Goal: Task Accomplishment & Management: Manage account settings

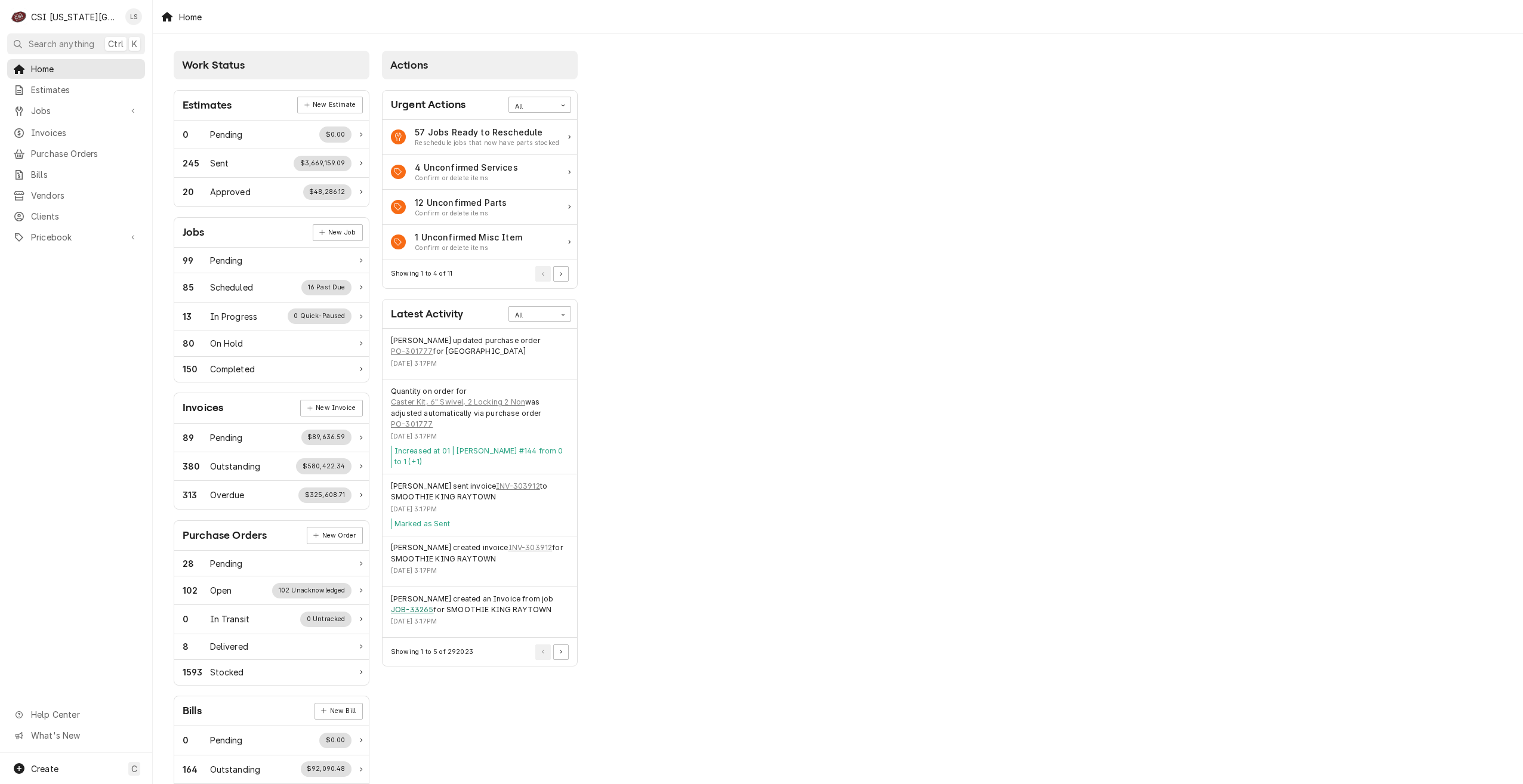
click at [412, 612] on link "JOB-33265" at bounding box center [412, 609] width 42 height 11
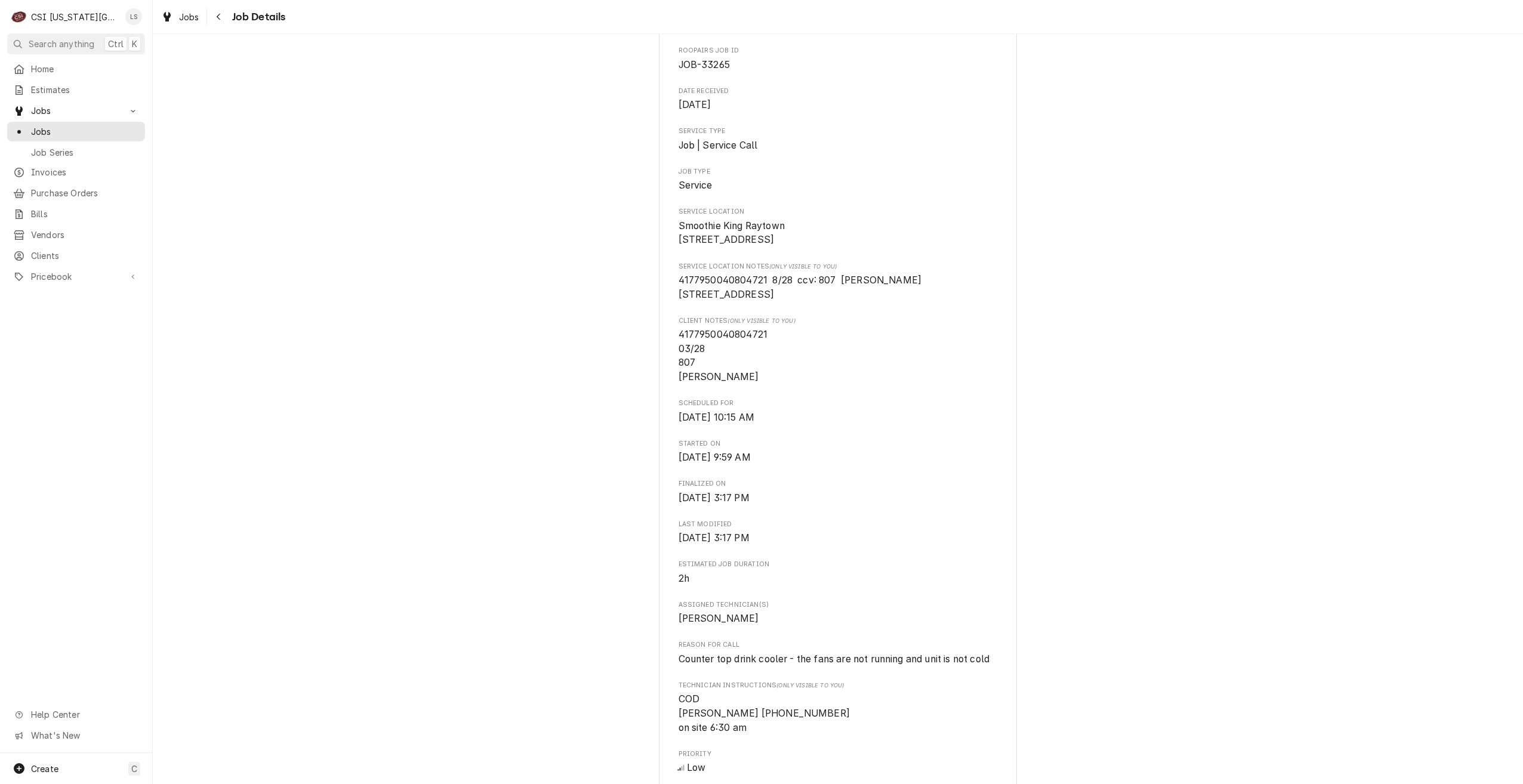
scroll to position [179, 0]
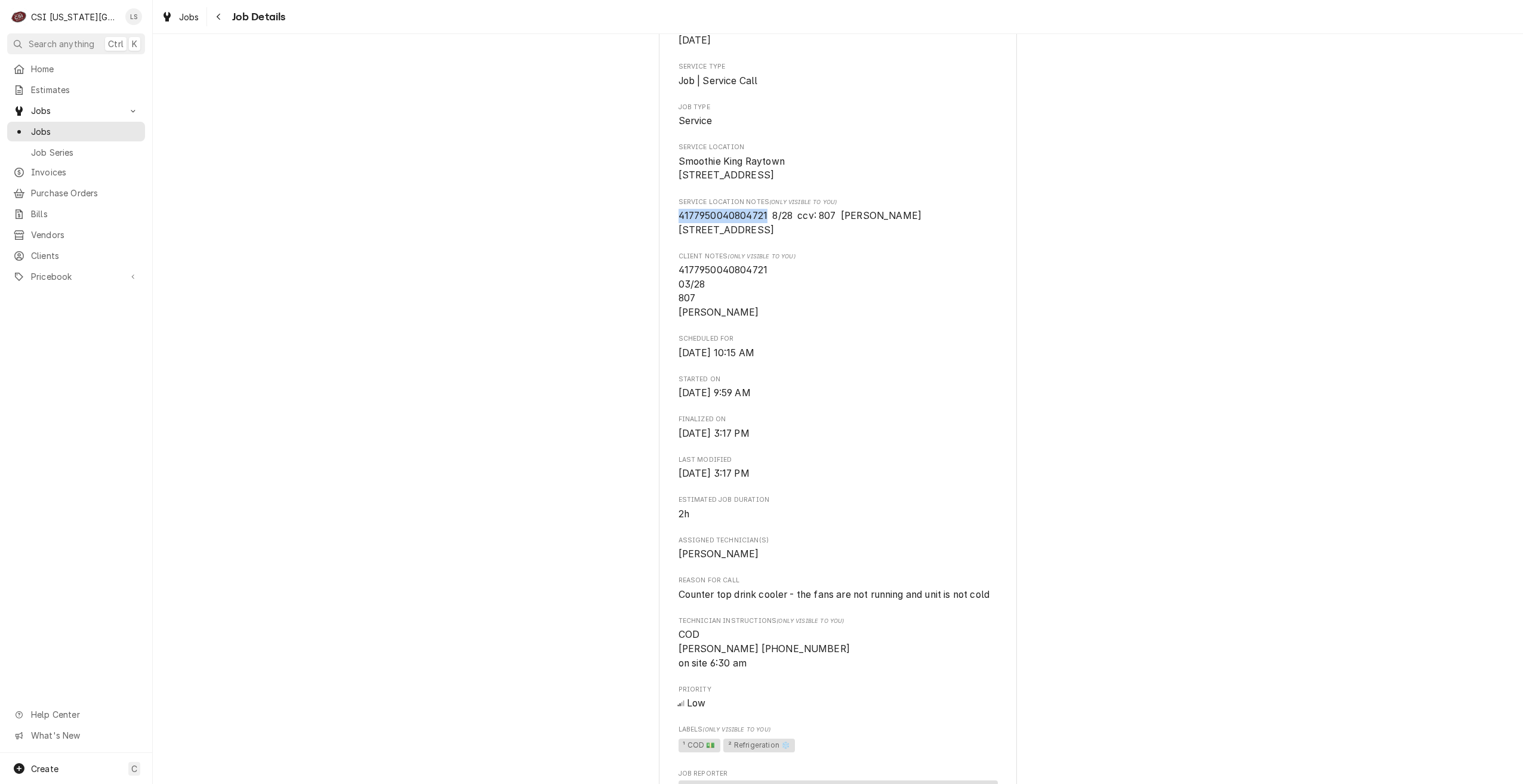
drag, startPoint x: 764, startPoint y: 230, endPoint x: 670, endPoint y: 225, distance: 94.1
click at [670, 225] on div "SMOOTHIE KING RAYTOWN Smoothie King Raytown / 9319 E State Rte 350, Raytown, MO…" at bounding box center [837, 690] width 358 height 1587
copy span "4177950040804721"
drag, startPoint x: 895, startPoint y: 226, endPoint x: 841, endPoint y: 229, distance: 54.1
click at [841, 229] on span "4177950040804721 8/28 ccv: 807 Jimmie Parr 605 SW us Hwy 40 Ste 133 Blue Spring…" at bounding box center [838, 223] width 319 height 28
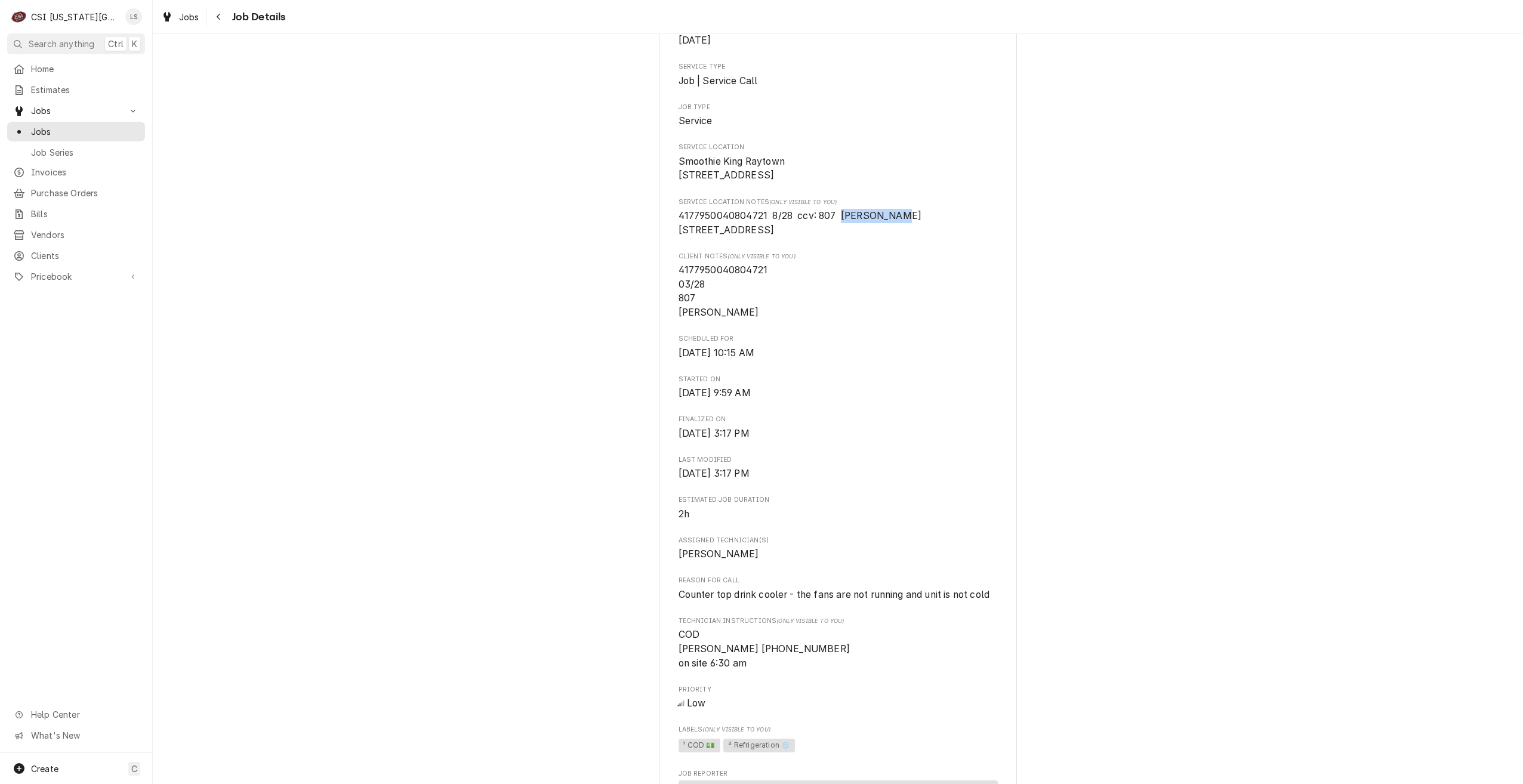
copy span "Jimmie Parr"
click at [63, 73] on div "Home" at bounding box center [76, 69] width 133 height 15
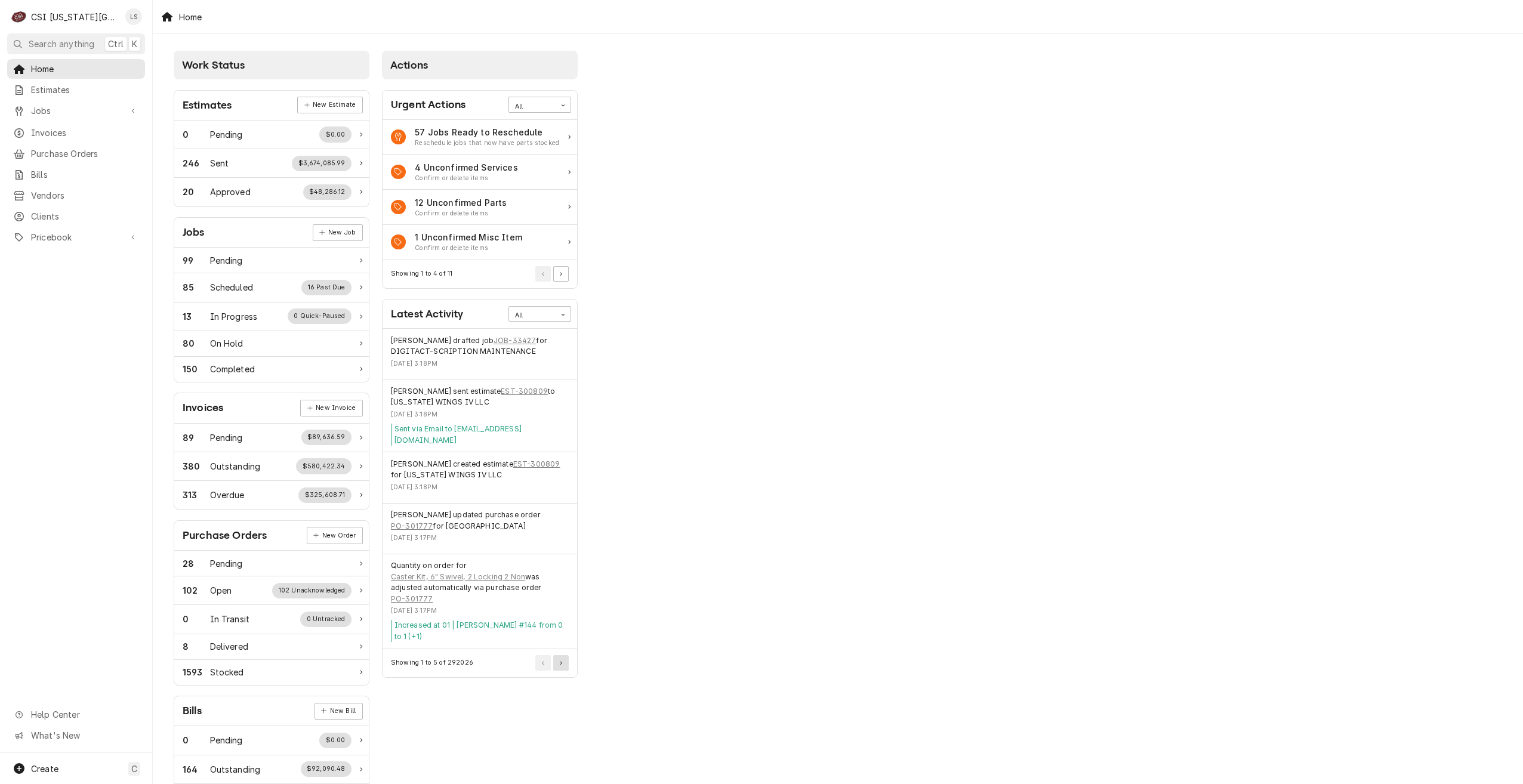
click at [561, 655] on button "Pagination Controls" at bounding box center [561, 663] width 16 height 16
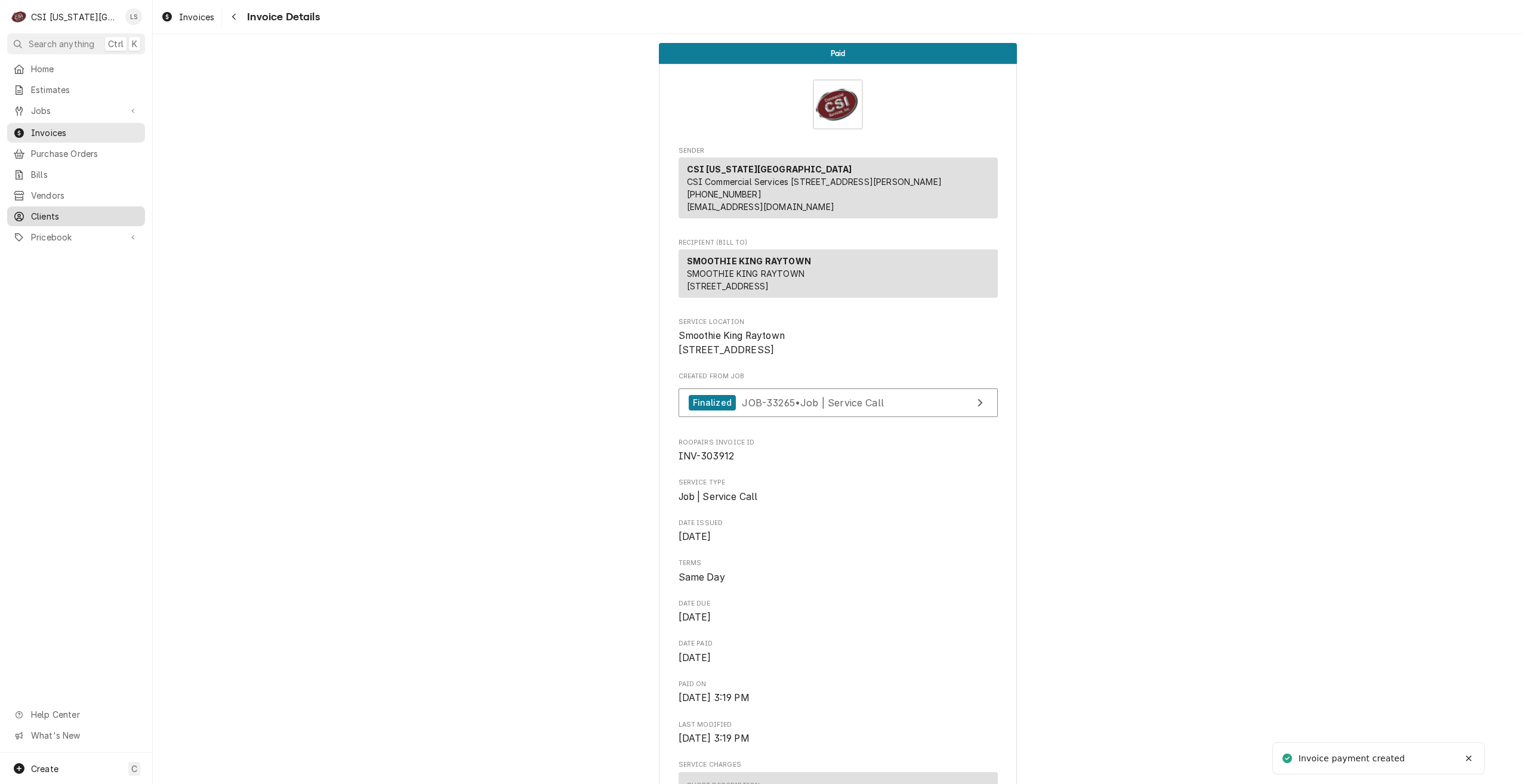
click at [50, 210] on span "Clients" at bounding box center [85, 216] width 108 height 13
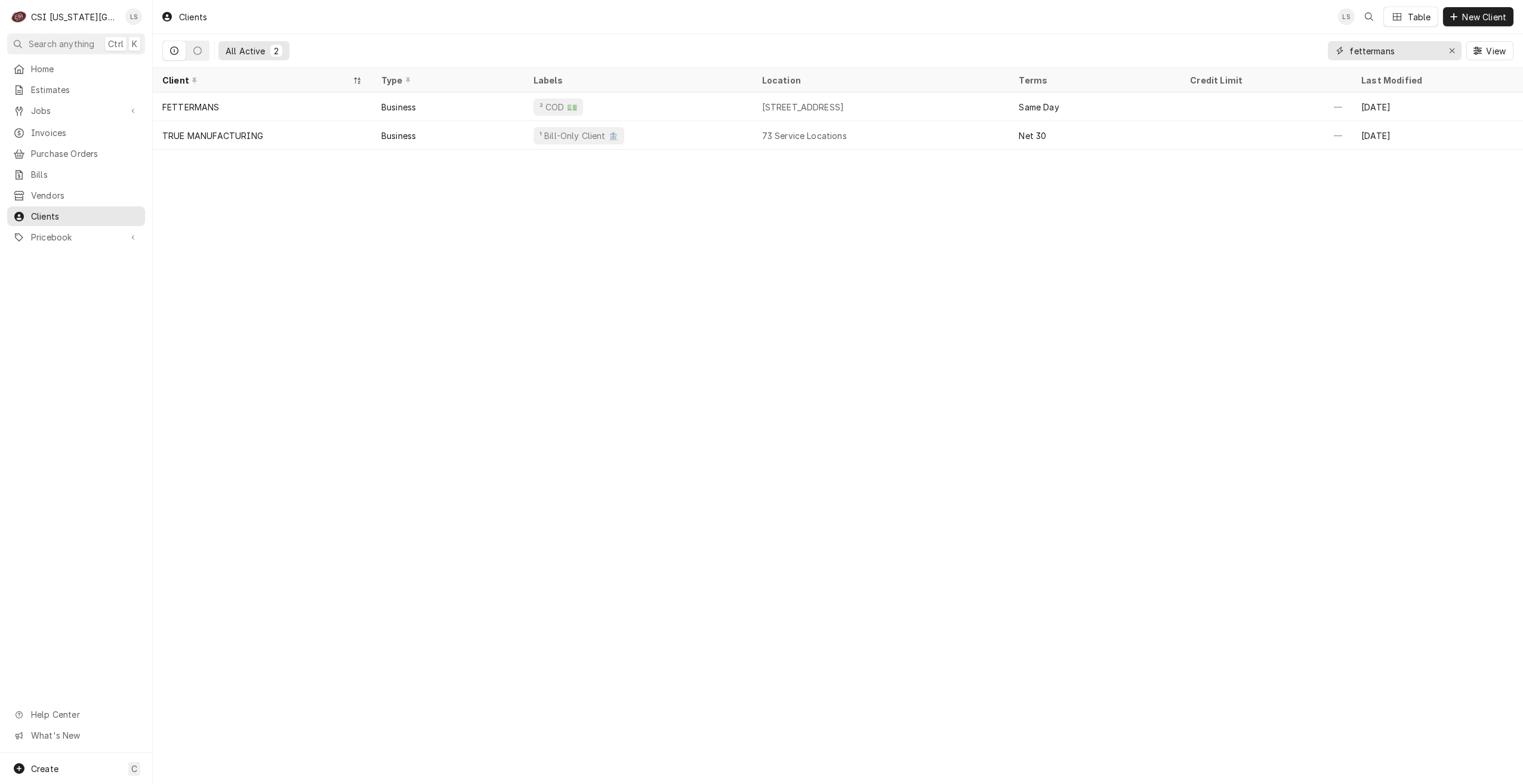
click at [1385, 52] on input "fettermans" at bounding box center [1394, 51] width 90 height 19
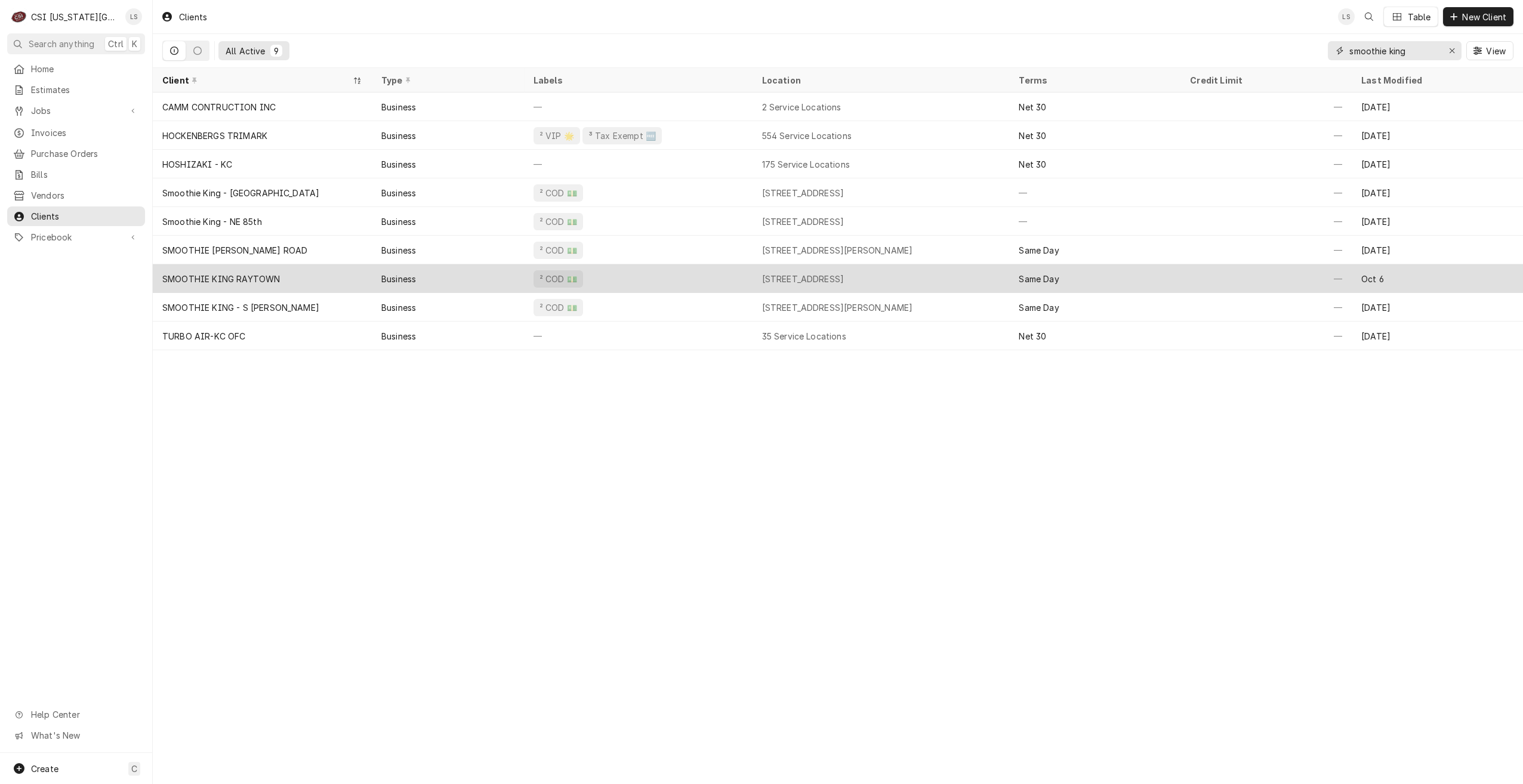
type input "smoothie king"
click at [257, 269] on div "SMOOTHIE KING RAYTOWN" at bounding box center [262, 278] width 219 height 29
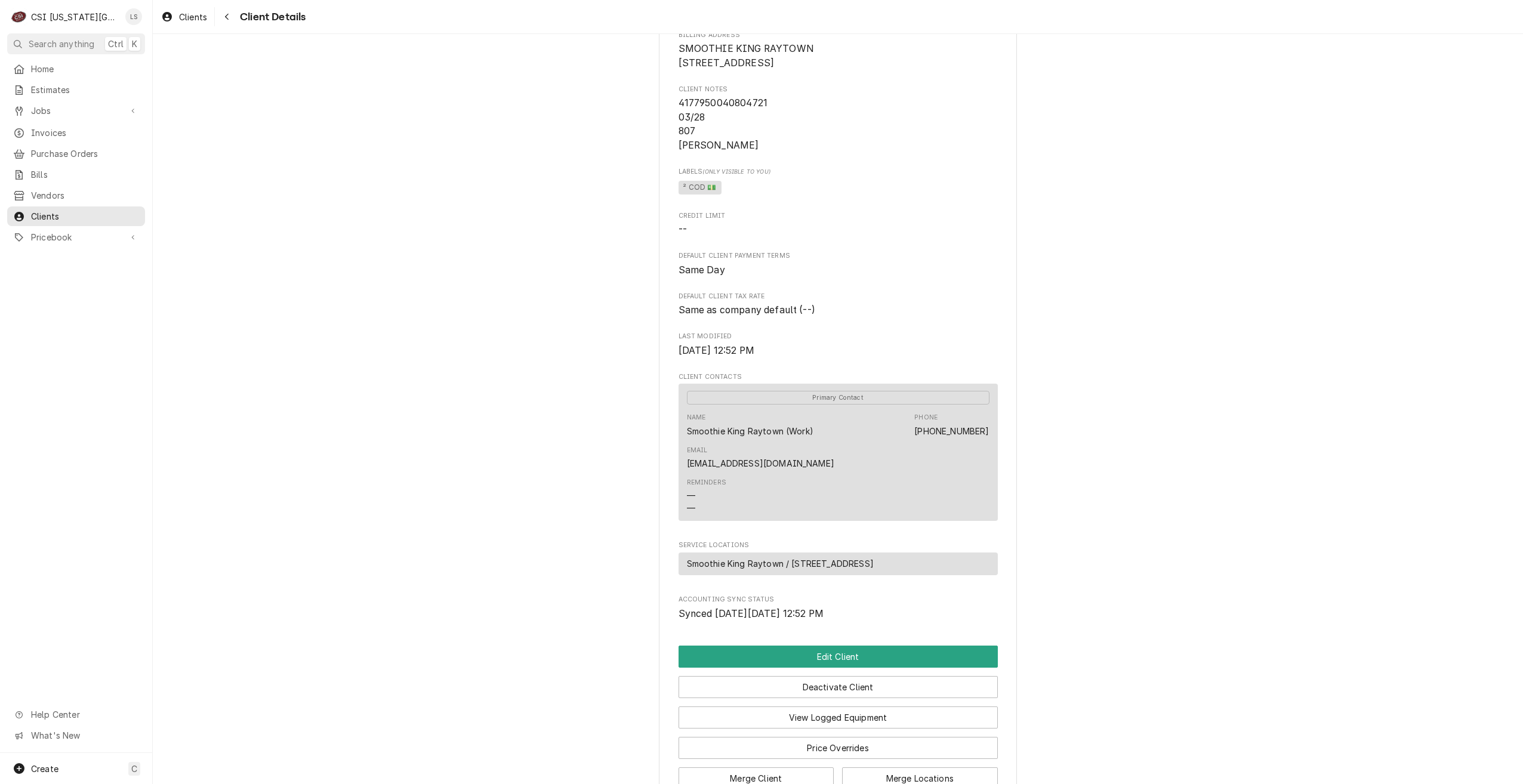
scroll to position [252, 0]
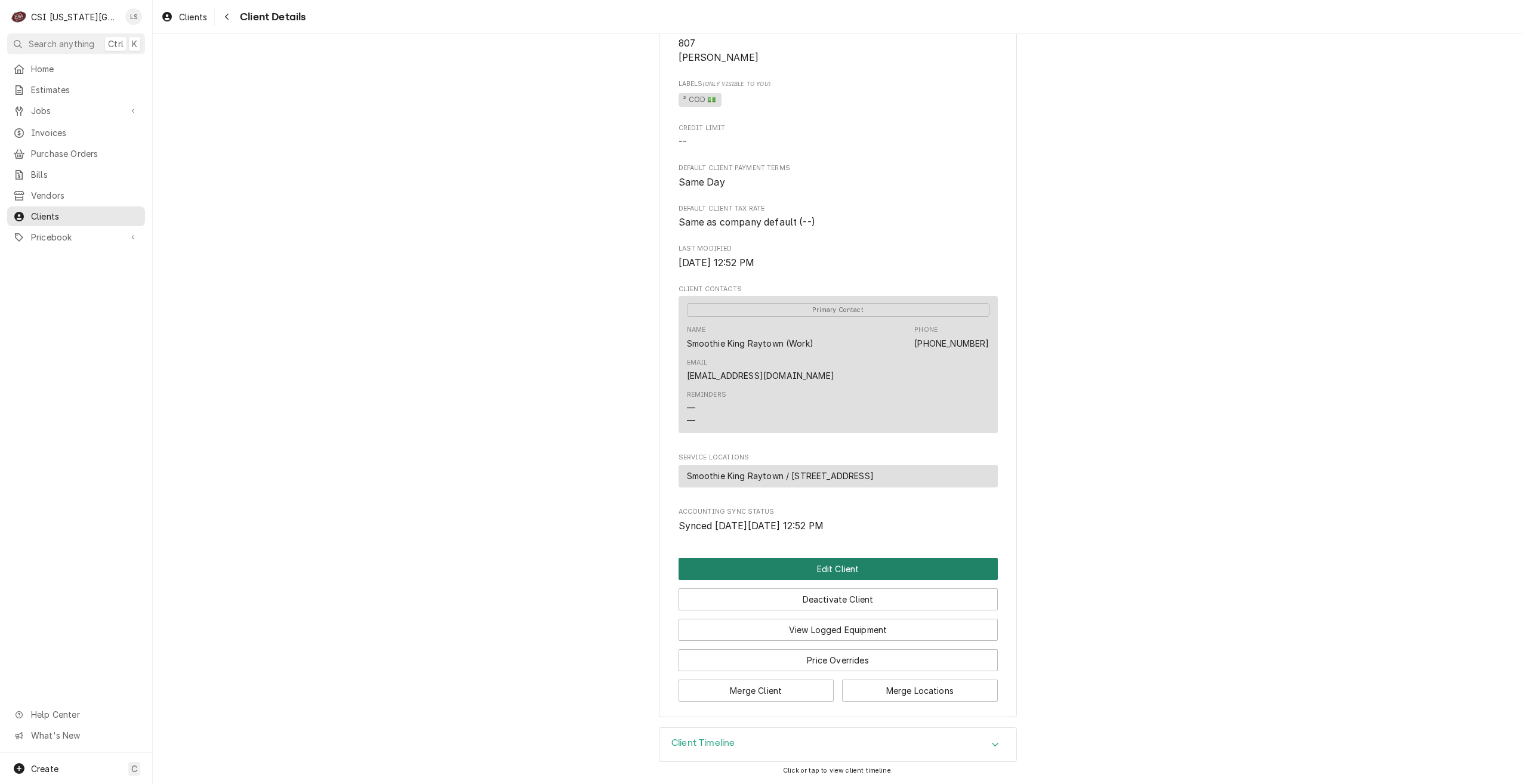
click at [835, 568] on button "Edit Client" at bounding box center [838, 569] width 319 height 22
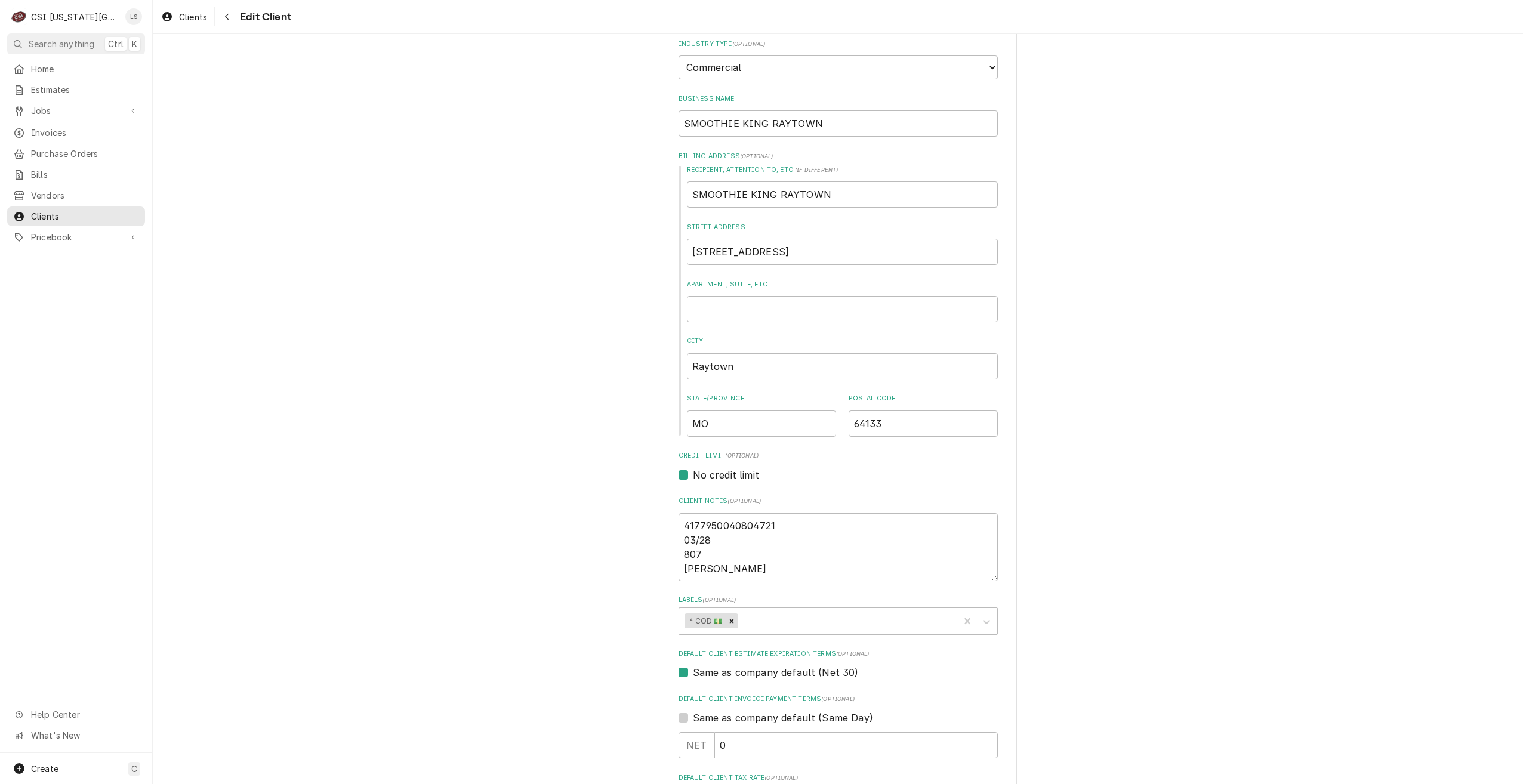
scroll to position [179, 0]
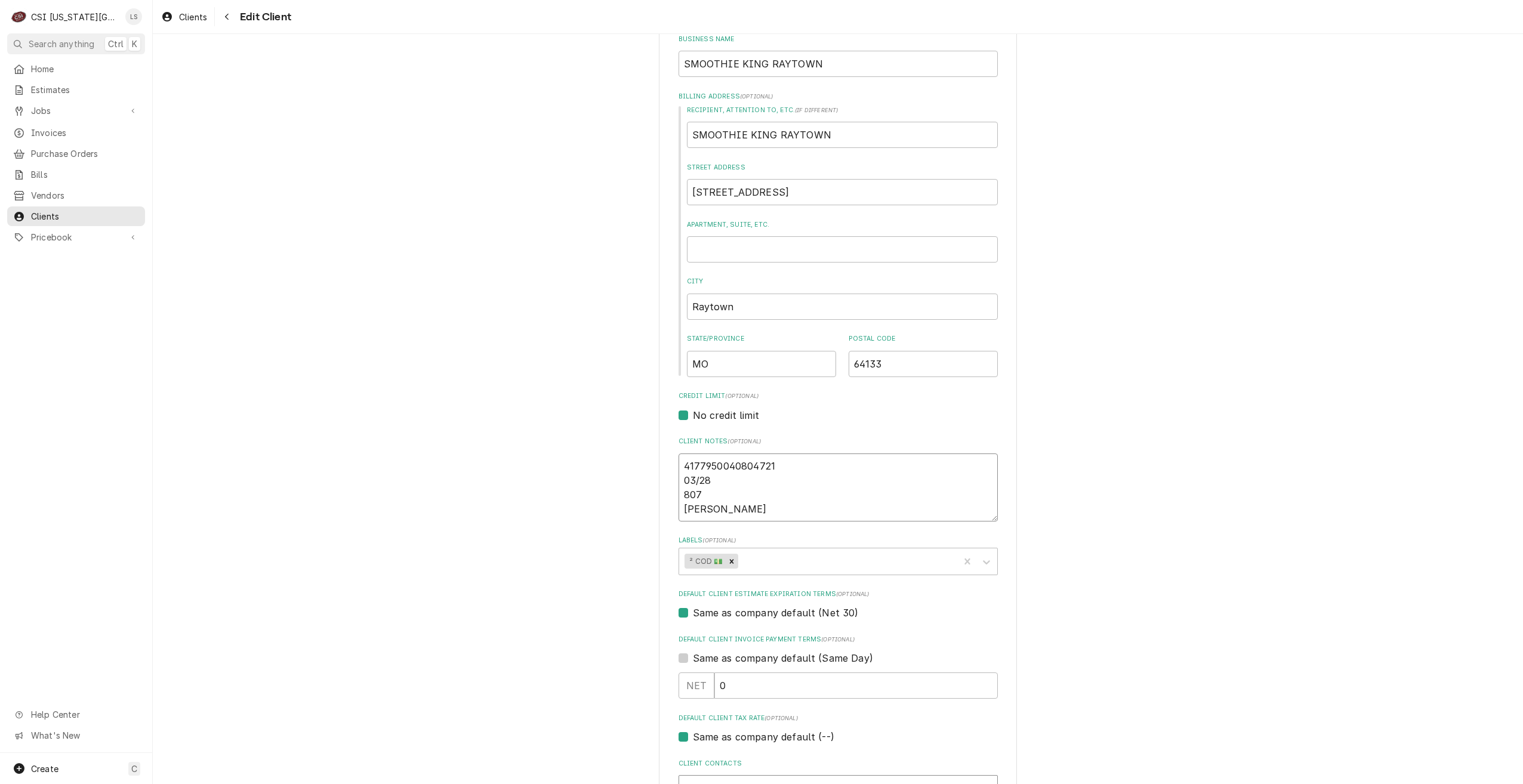
drag, startPoint x: 705, startPoint y: 489, endPoint x: 655, endPoint y: 491, distance: 50.0
click at [659, 491] on div "Please provide the following information about your client: Client Type Industr…" at bounding box center [837, 519] width 358 height 1281
click at [1236, 440] on div "Please provide the following information about your client: Client Type Industr…" at bounding box center [838, 518] width 1370 height 1302
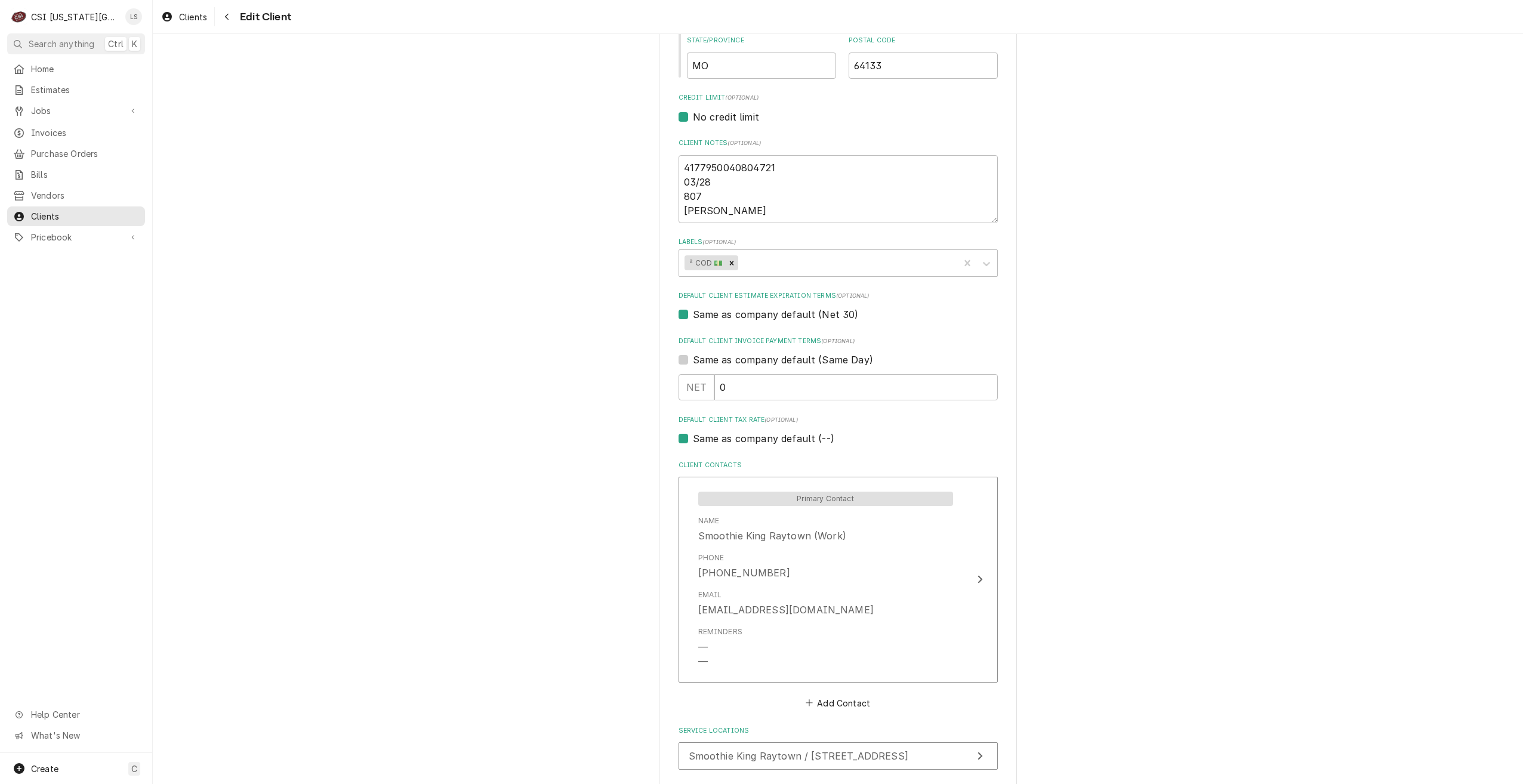
scroll to position [565, 0]
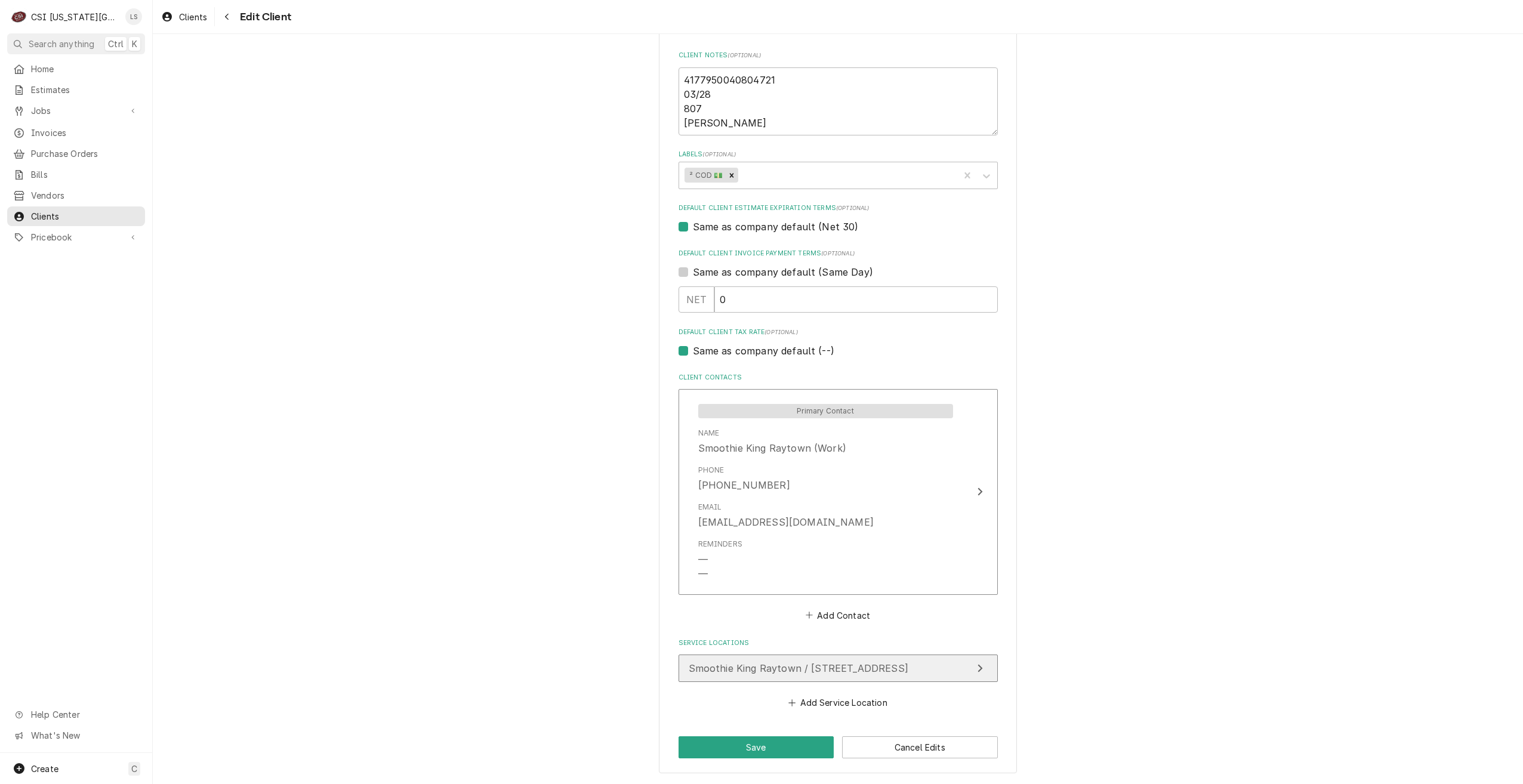
click at [785, 664] on span "Smoothie King Raytown / 9319 E State Rte 350, Raytown, MO 64133" at bounding box center [799, 668] width 219 height 12
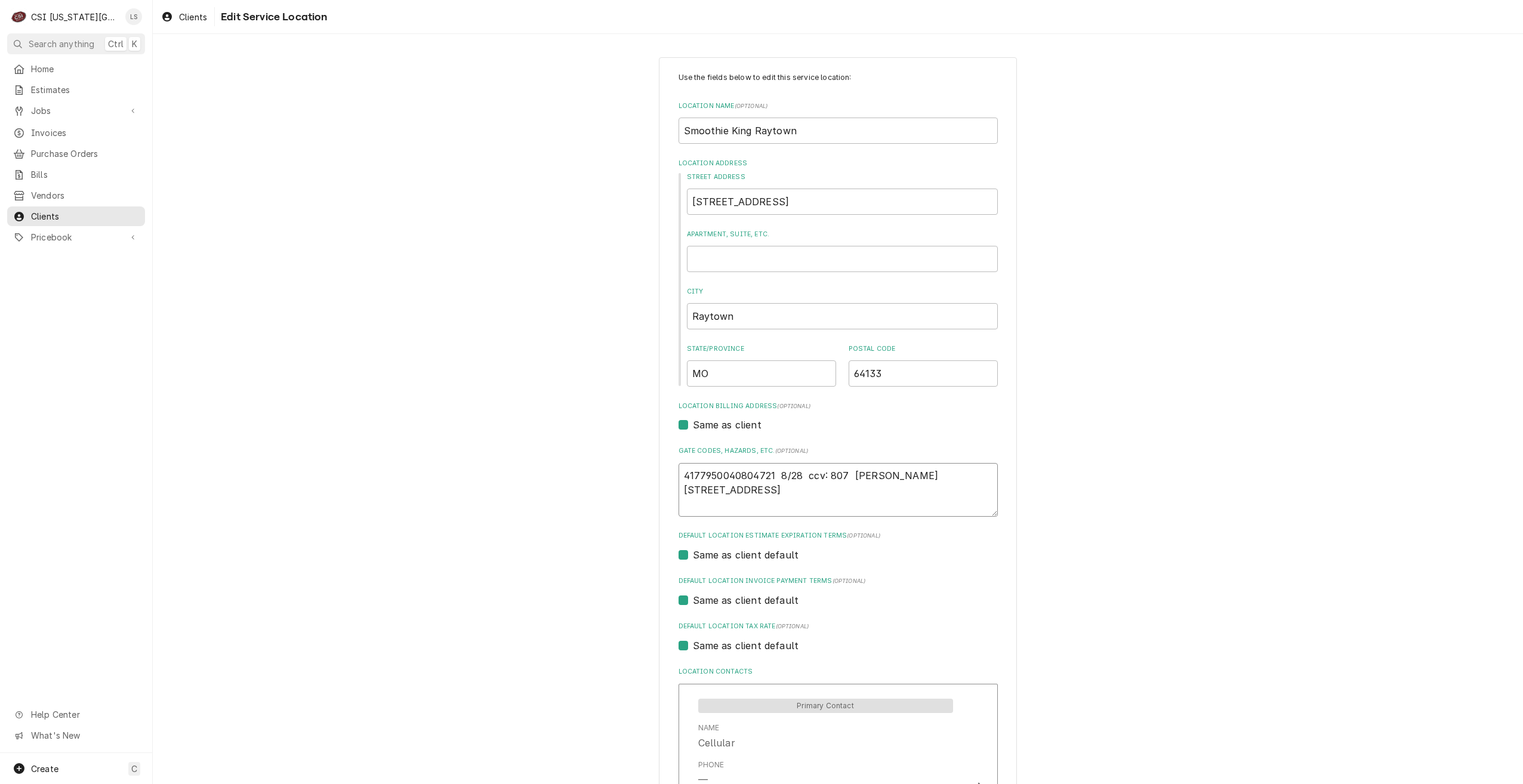
drag, startPoint x: 843, startPoint y: 470, endPoint x: 804, endPoint y: 476, distance: 39.5
click at [804, 476] on textarea "4177950040804721 8/28 ccv: 807 Jimmie Parr 605 SW us Hwy 40 Ste 133 Blue Spring…" at bounding box center [838, 489] width 319 height 54
type textarea "x"
type textarea "4177950040804721 8/28 Jimmie Parr 605 SW us Hwy 40 Ste 133 Blue Springs, MO 640…"
click at [1139, 386] on div "Use the fields below to edit this service location: Location Name ( optional ) …" at bounding box center [838, 798] width 1370 height 1504
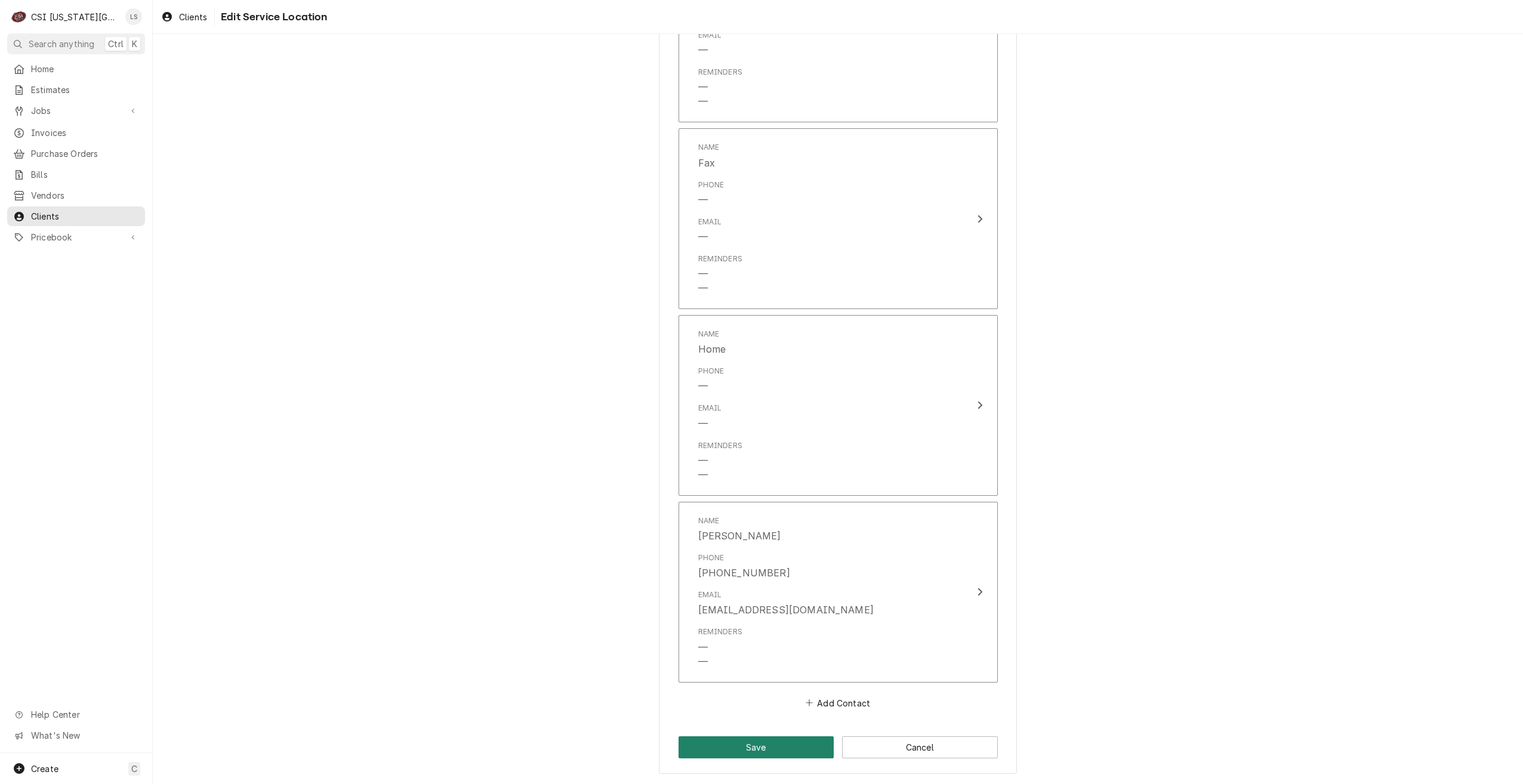
click at [776, 748] on button "Save" at bounding box center [756, 747] width 156 height 22
type textarea "x"
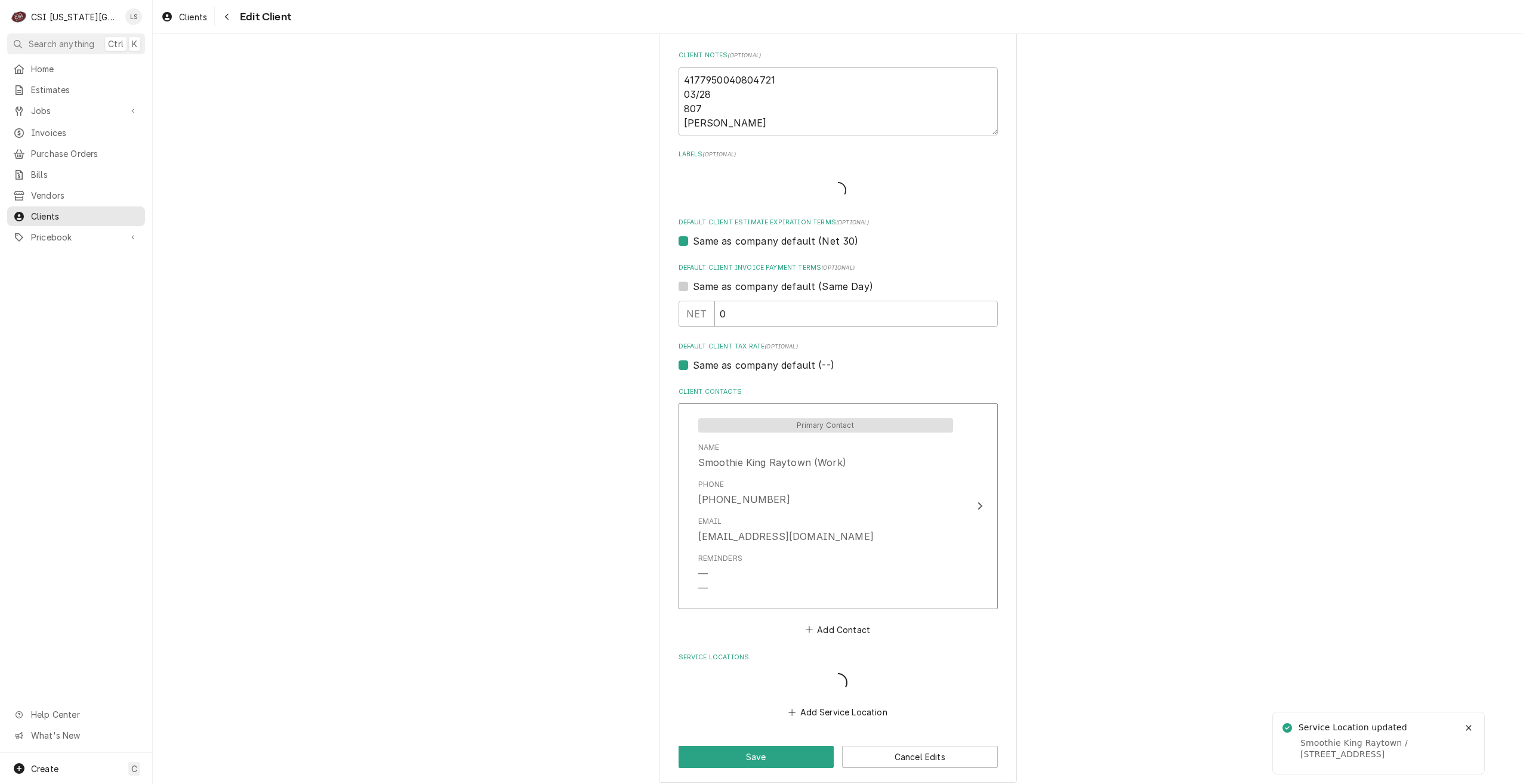
scroll to position [565, 0]
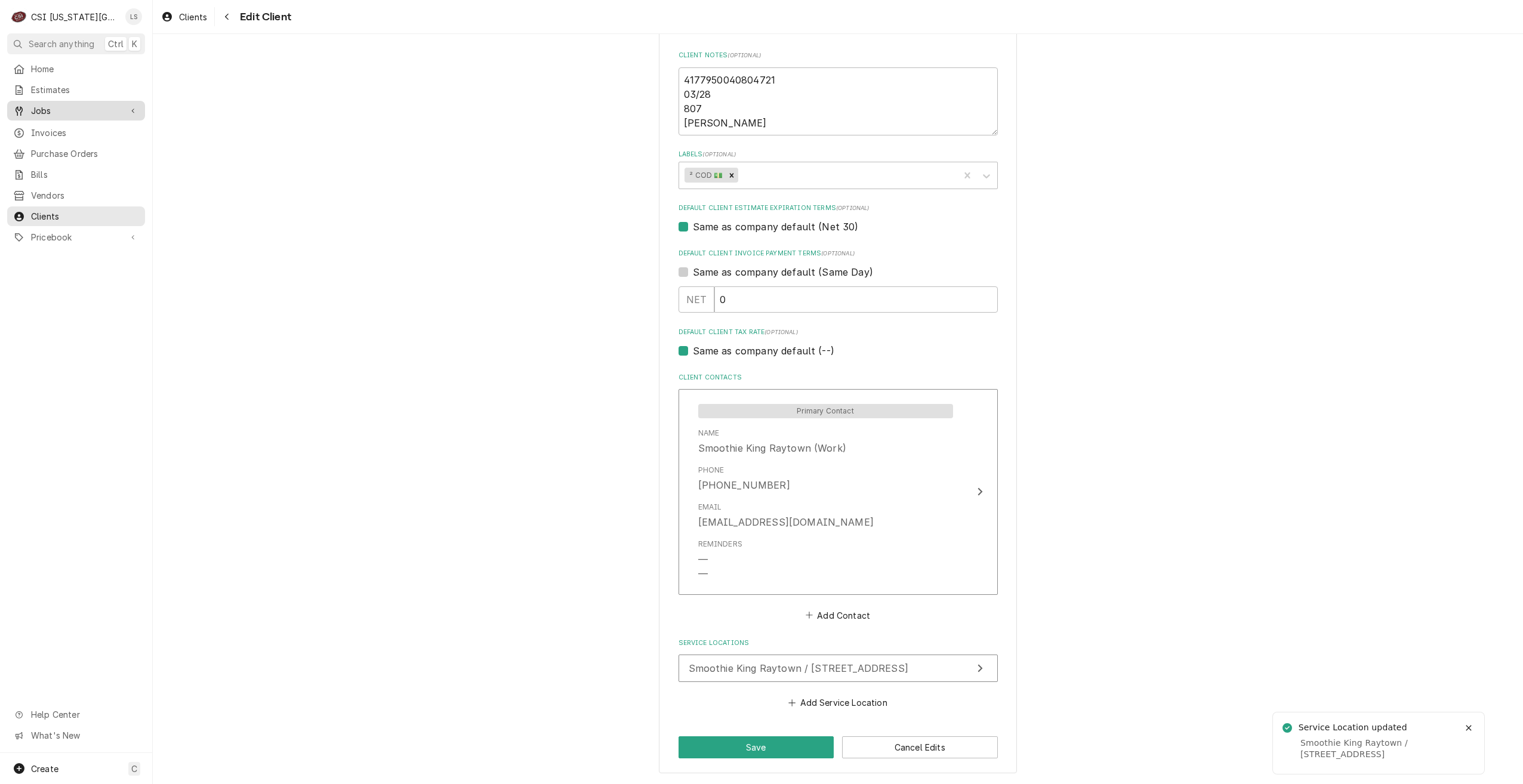
click at [44, 113] on span "Jobs" at bounding box center [76, 110] width 90 height 13
click at [52, 130] on span "Jobs" at bounding box center [85, 131] width 108 height 13
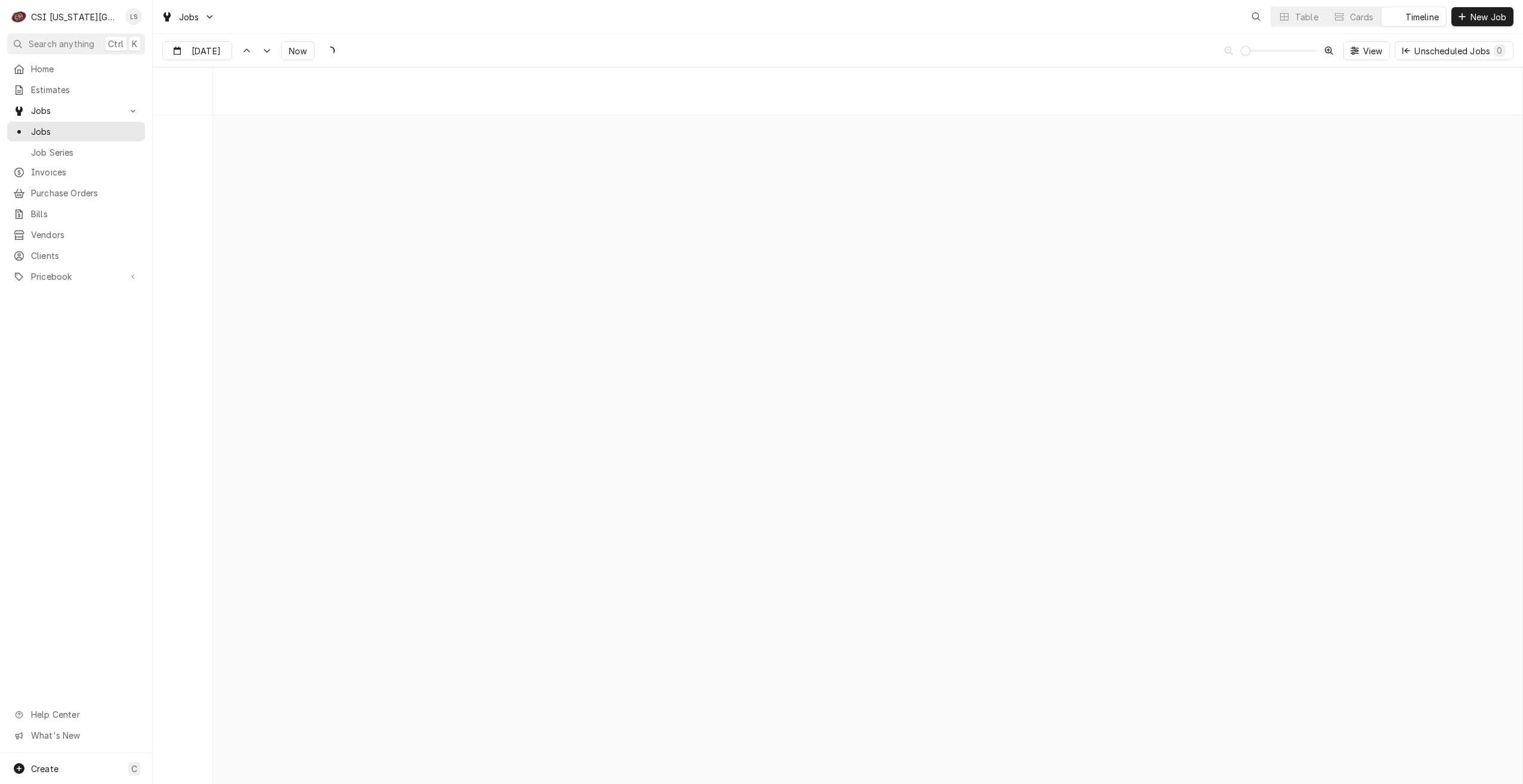
scroll to position [13703, 0]
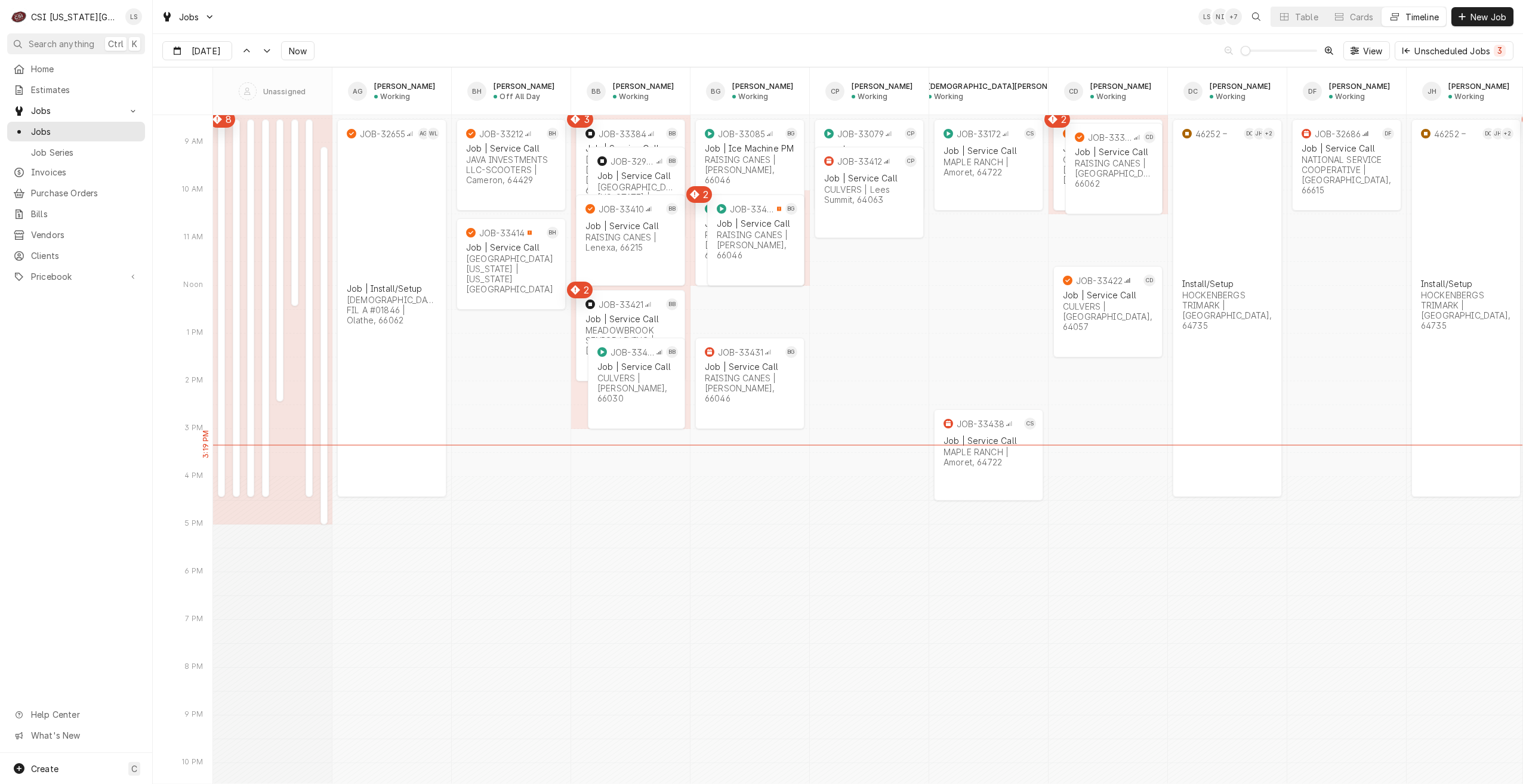
click at [496, 7] on div "Jobs LS NI + 7 Table Cards Timeline New Job" at bounding box center [838, 16] width 1370 height 33
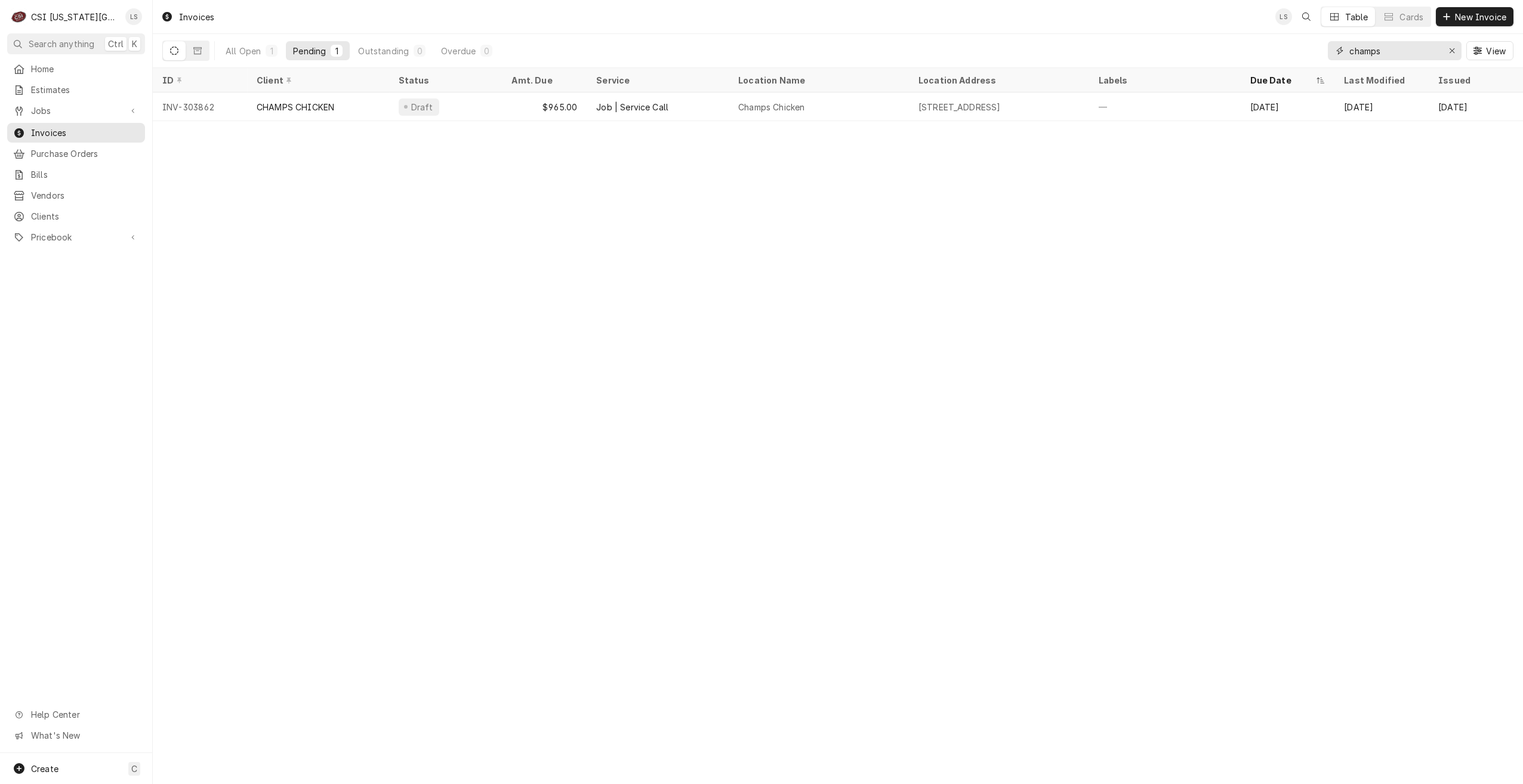
click at [1387, 44] on input "champs" at bounding box center [1394, 51] width 90 height 19
click at [1409, 56] on input "champs" at bounding box center [1394, 51] width 90 height 19
drag, startPoint x: 1405, startPoint y: 49, endPoint x: 1337, endPoint y: 50, distance: 68.0
click at [1337, 50] on div "champs" at bounding box center [1395, 51] width 133 height 19
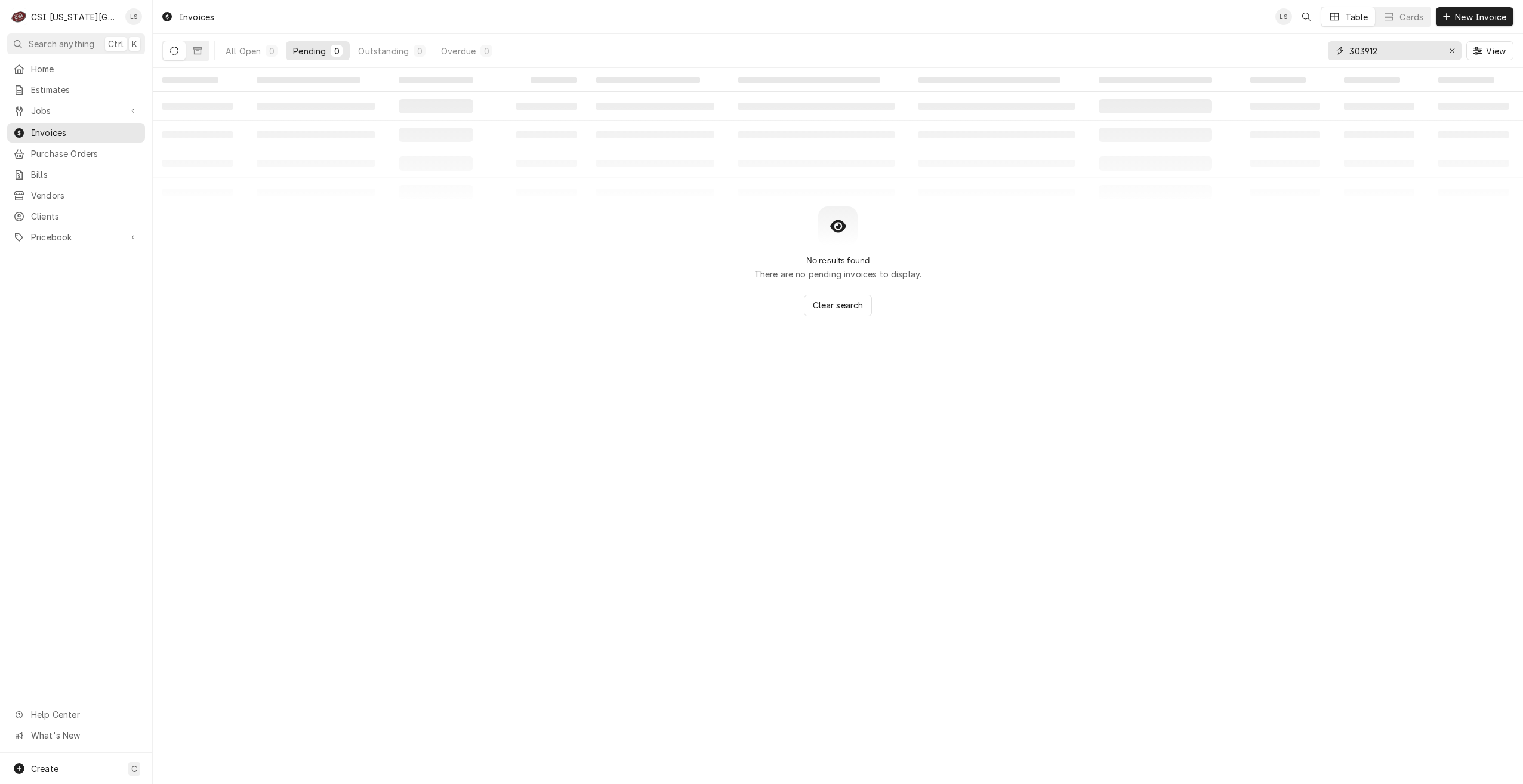
type input "303912"
click at [210, 46] on div "All Open 0 Pending 0 Outstanding 0 Overdue 0" at bounding box center [330, 50] width 336 height 33
click at [202, 48] on button "Dynamic Content Wrapper" at bounding box center [197, 51] width 23 height 19
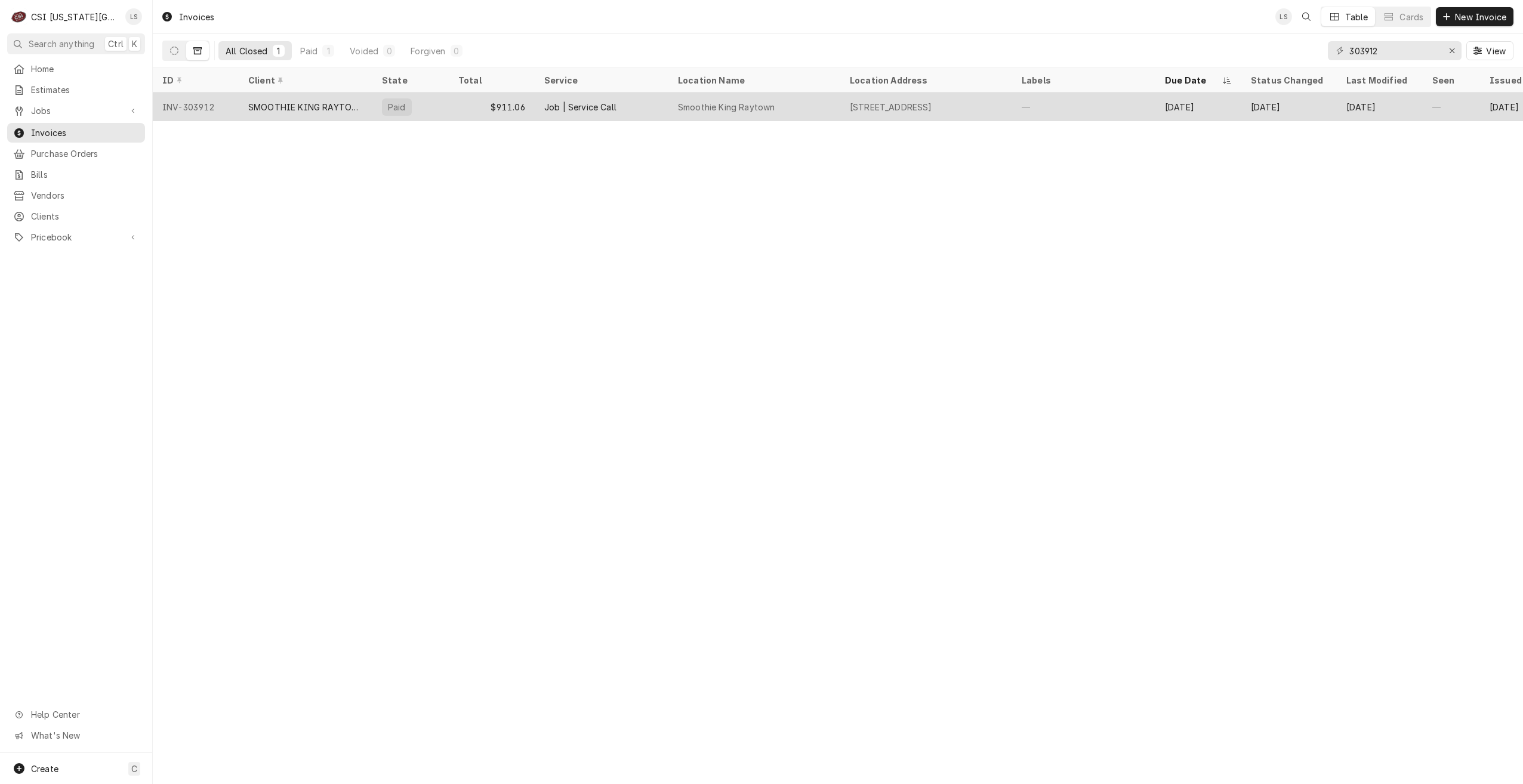
click at [716, 113] on div "Smoothie King Raytown" at bounding box center [754, 107] width 172 height 29
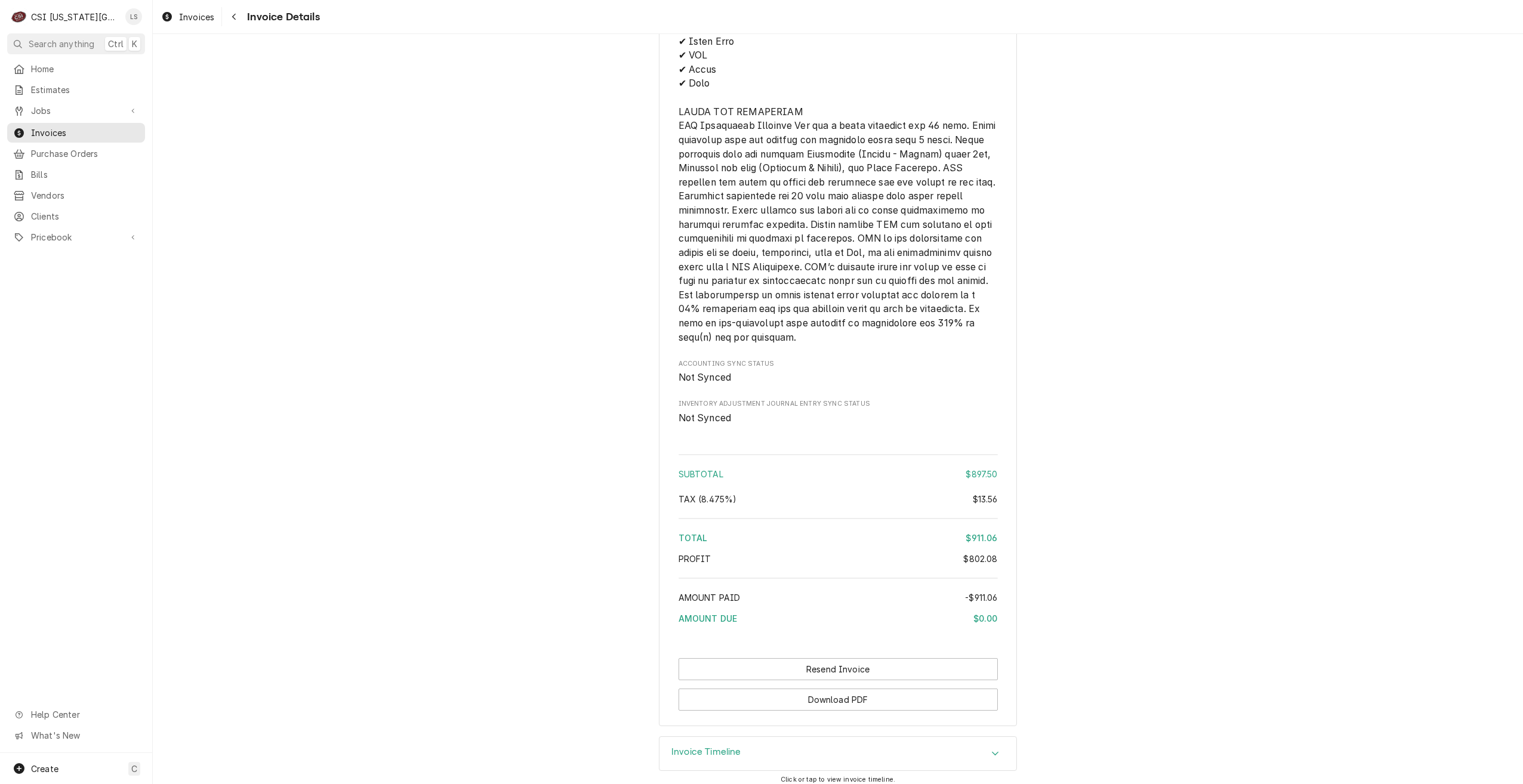
scroll to position [2304, 0]
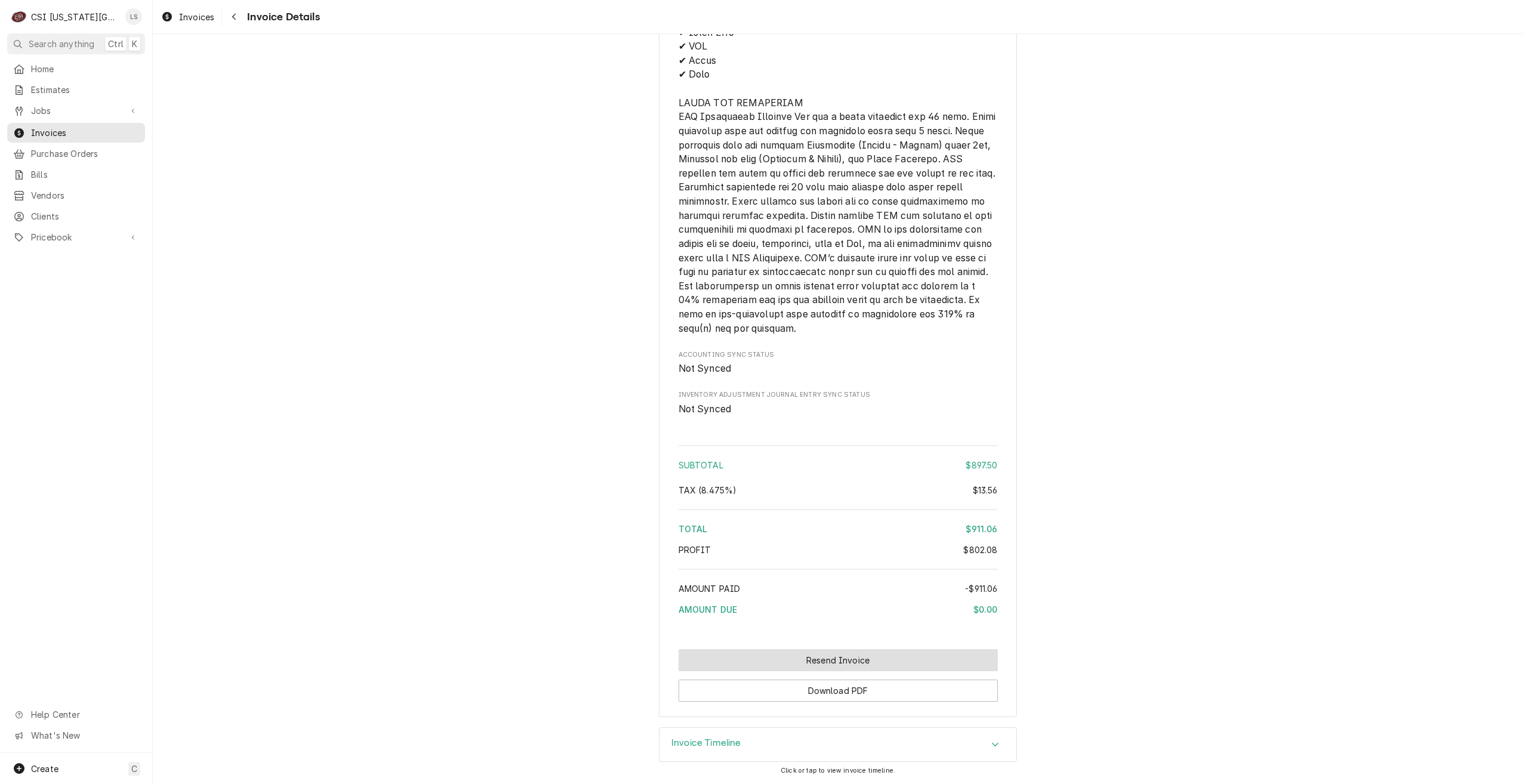
click at [848, 662] on button "Resend Invoice" at bounding box center [838, 660] width 319 height 22
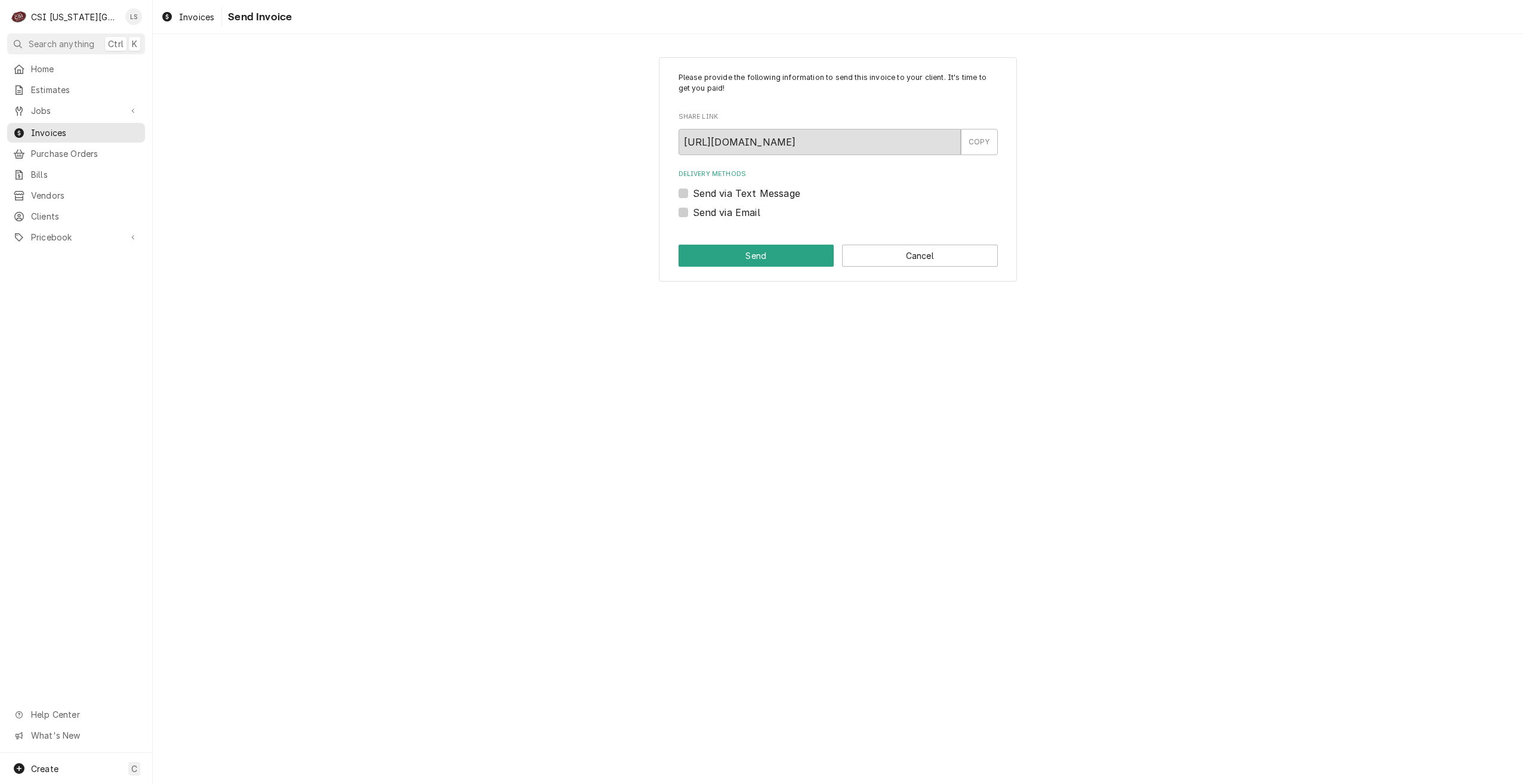
click at [739, 211] on label "Send via Email" at bounding box center [726, 212] width 67 height 14
click at [739, 211] on input "Send via Email" at bounding box center [852, 218] width 319 height 26
checkbox input "true"
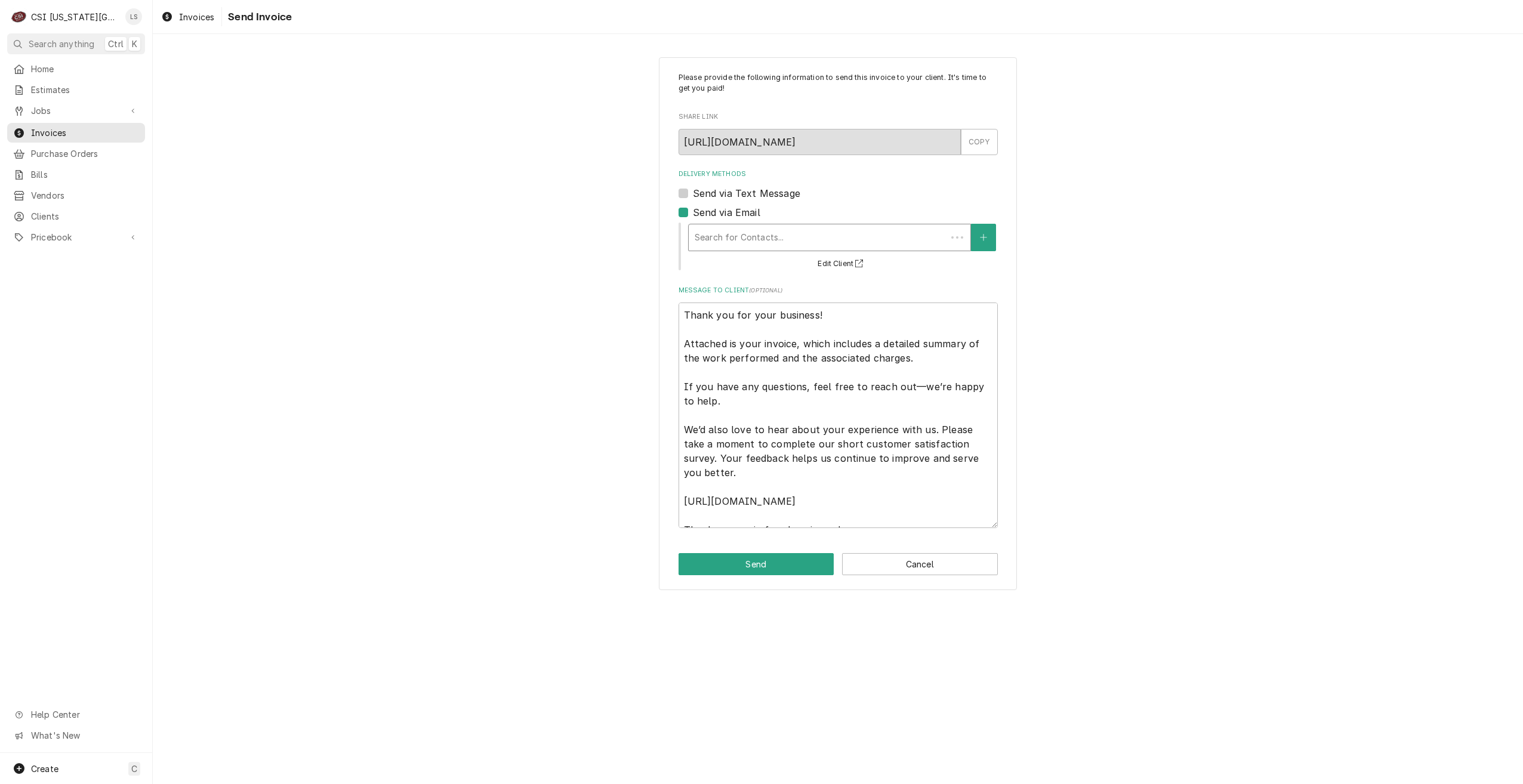
click at [768, 227] on div "Delivery Methods" at bounding box center [818, 237] width 246 height 21
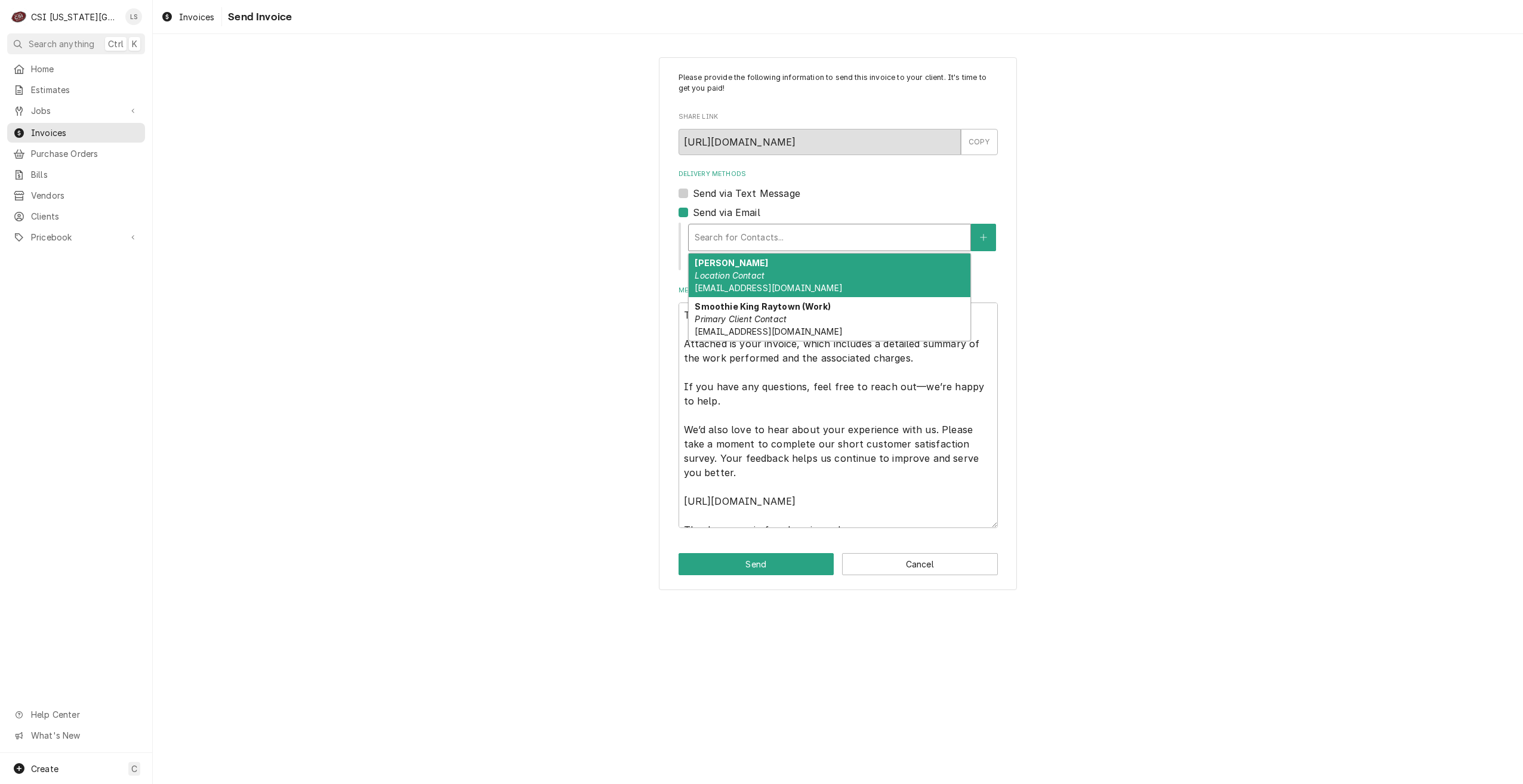
click at [775, 264] on div "Jim Parr Location Contact skraytownmo@gmail.com" at bounding box center [830, 275] width 281 height 44
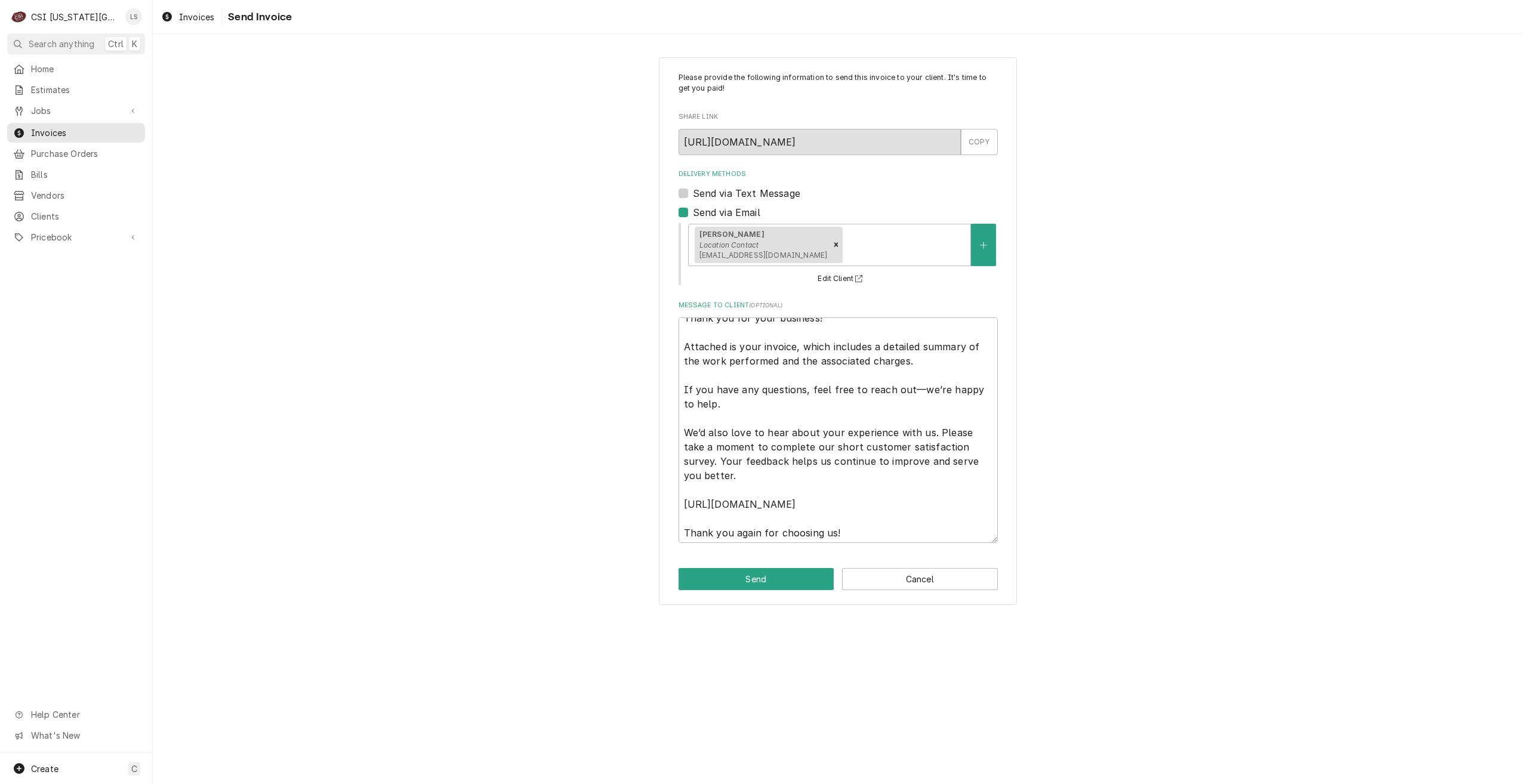
scroll to position [14, 0]
click at [959, 535] on textarea "Thank you for your business! Attached is your invoice, which includes a detaile…" at bounding box center [838, 430] width 319 height 226
type textarea "x"
type textarea "Thank you for your business! Attached is your invoice, which includes a detaile…"
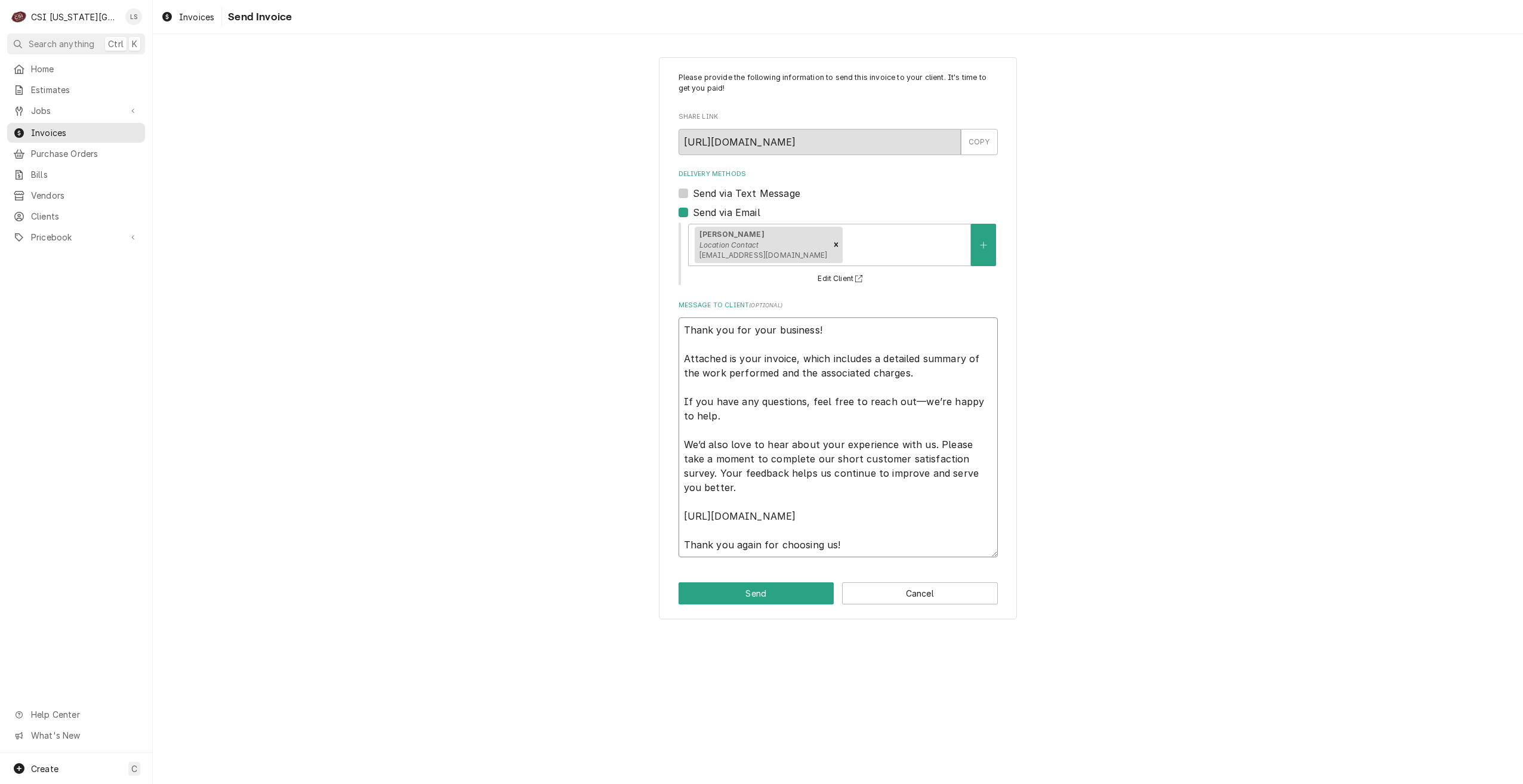
type textarea "x"
type textarea "Thank you for your business! Attached is your invoice, which includes a detaile…"
type textarea "x"
type textarea "Thank you for your business! Attached is your invoice, which includes a detaile…"
type textarea "x"
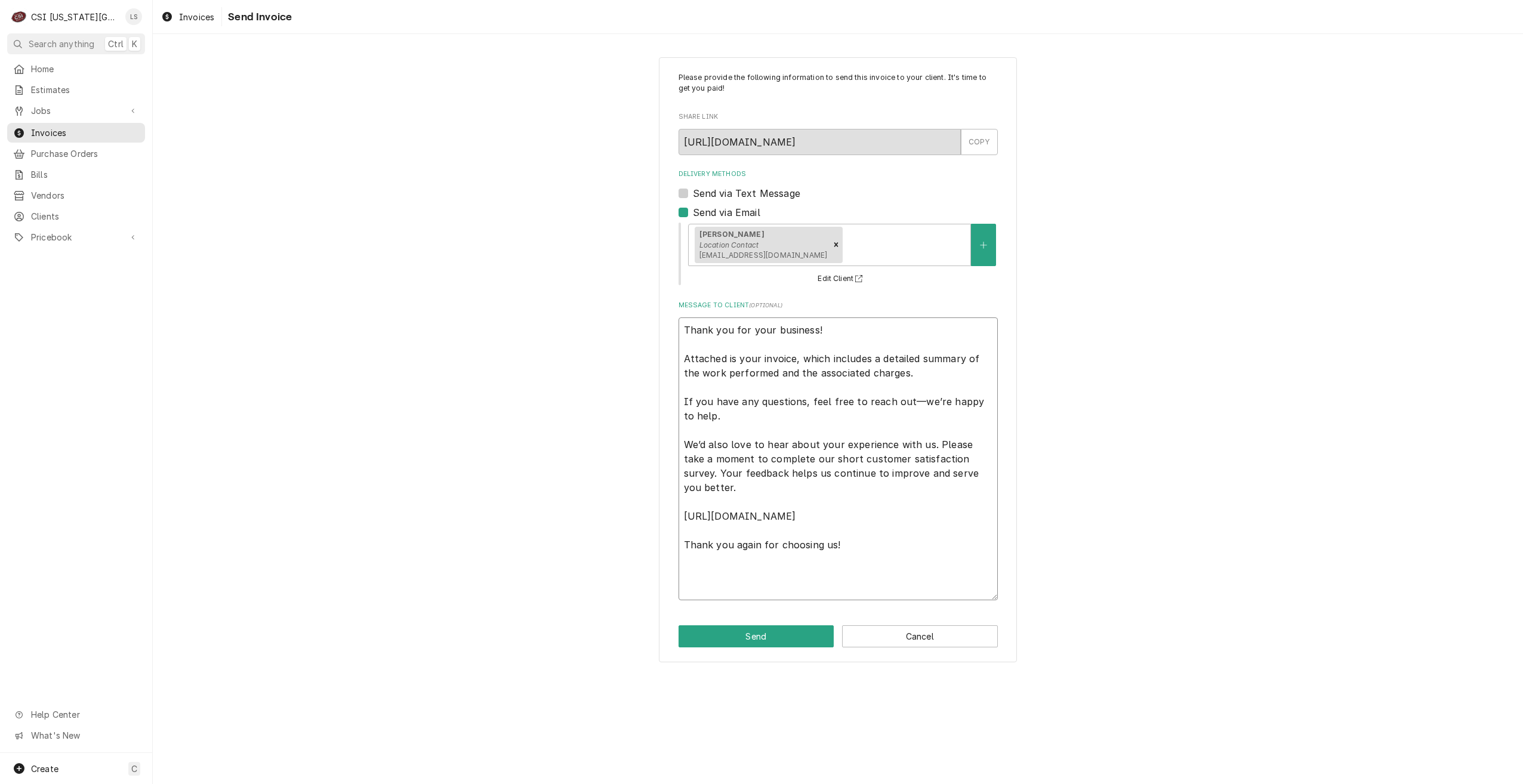
type textarea "Thank you for your business! Attached is your invoice, which includes a detaile…"
paste textarea "Commercial Services Inc Kansas City 1021 AB NE JIB COURT LEES SUMMIT, MO 63005 …"
type textarea "x"
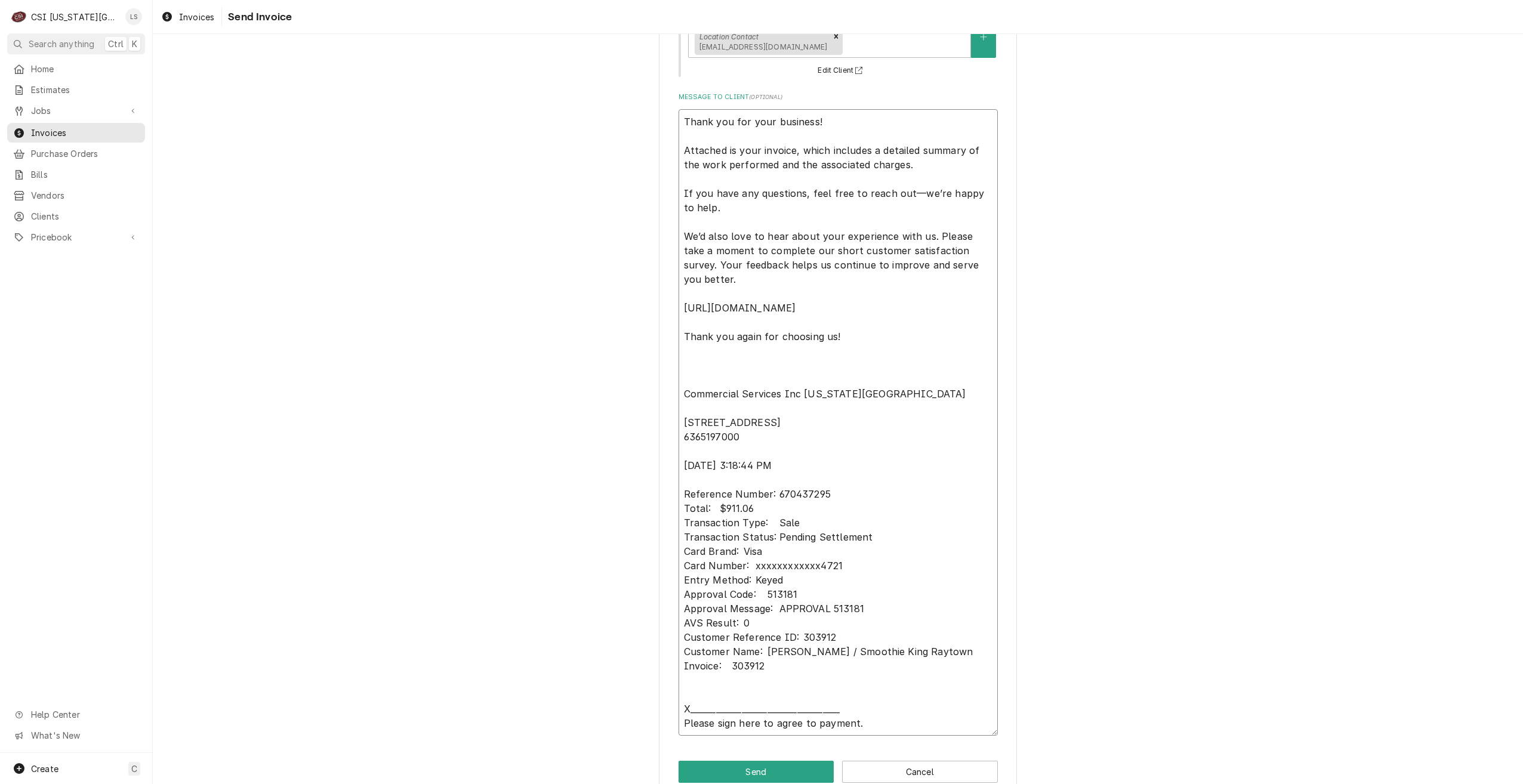
scroll to position [232, 0]
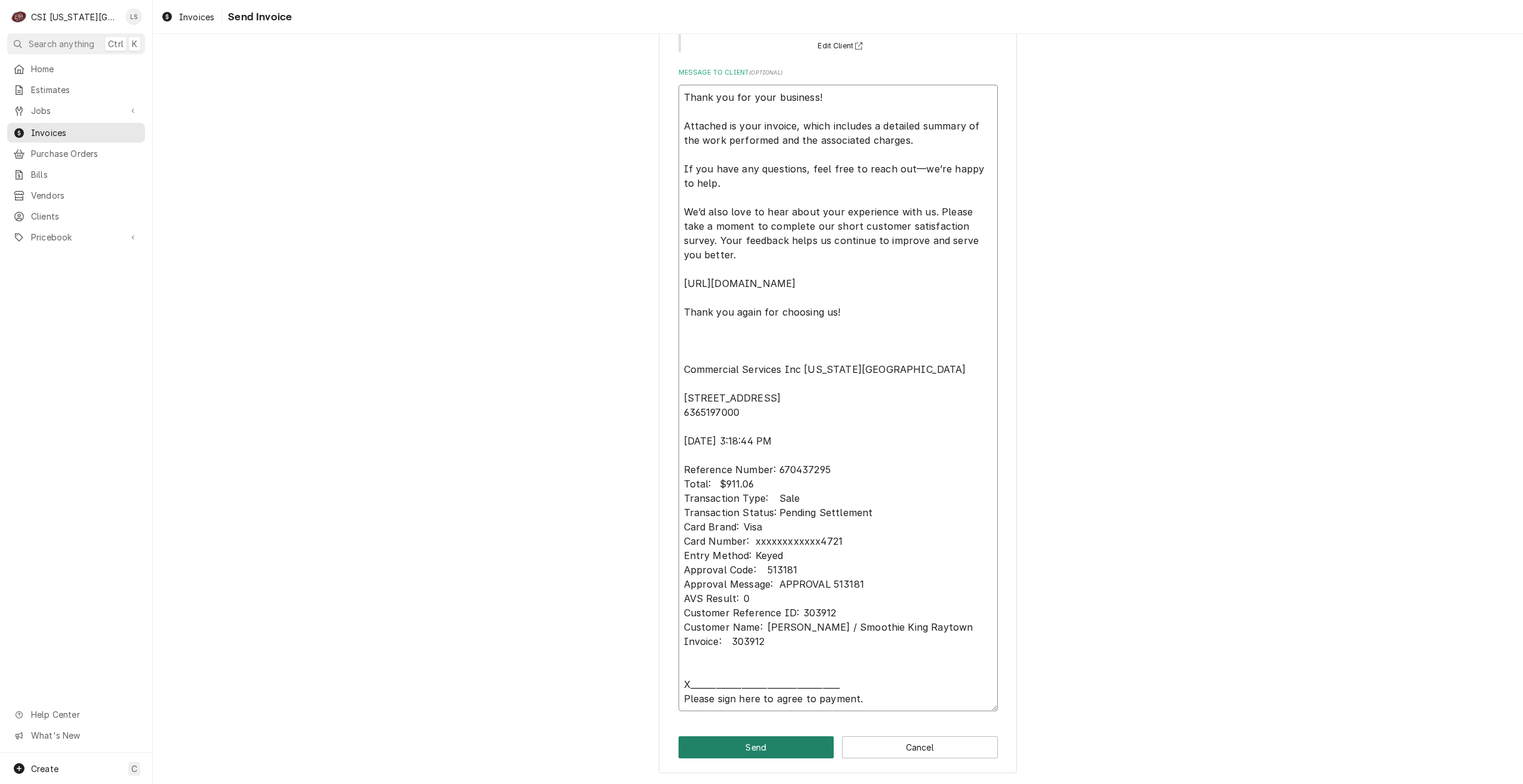
type textarea "Thank you for your business! Attached is your invoice, which includes a detaile…"
click at [740, 747] on button "Send" at bounding box center [756, 747] width 156 height 22
type textarea "x"
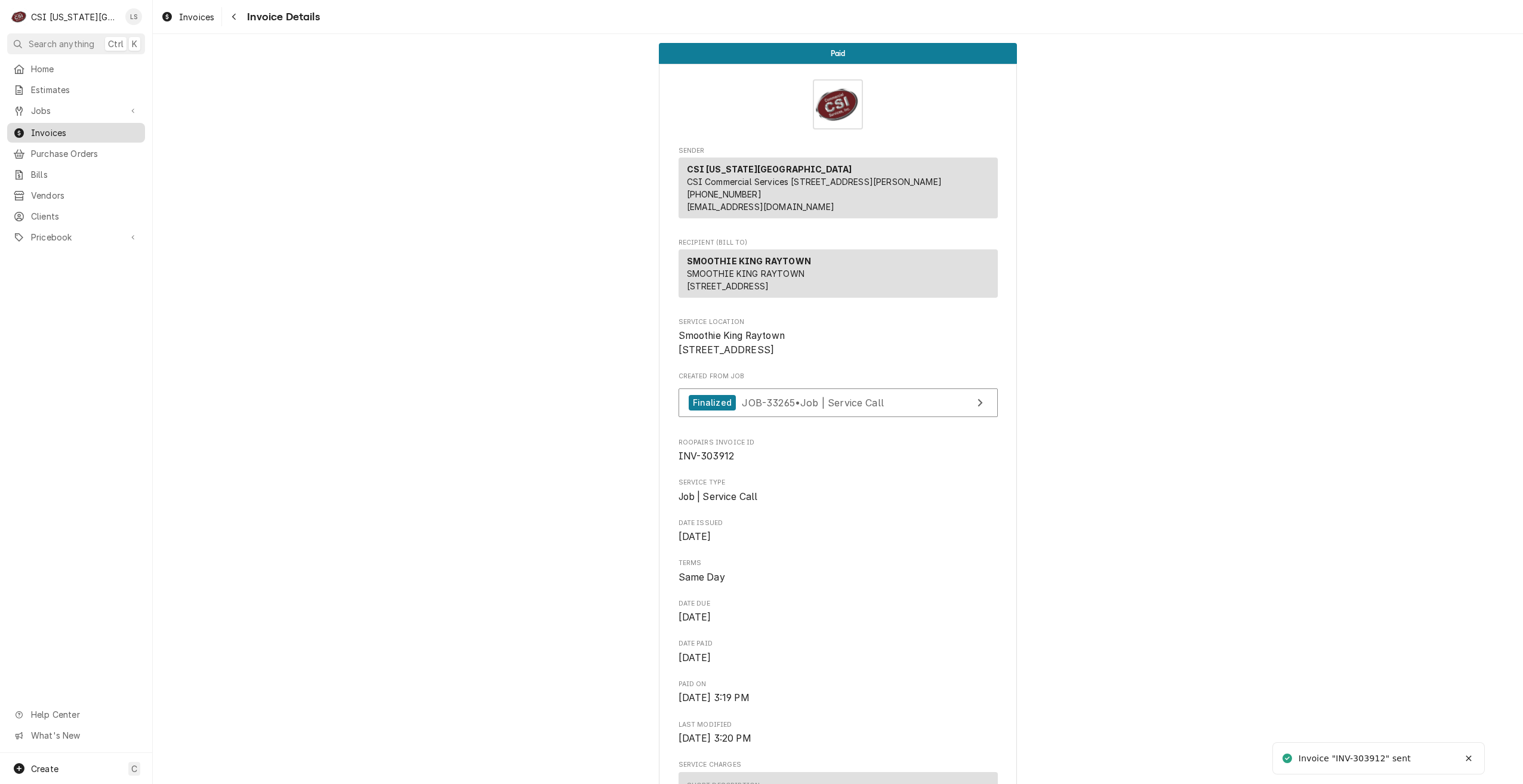
click at [128, 132] on span "Invoices" at bounding box center [85, 133] width 108 height 13
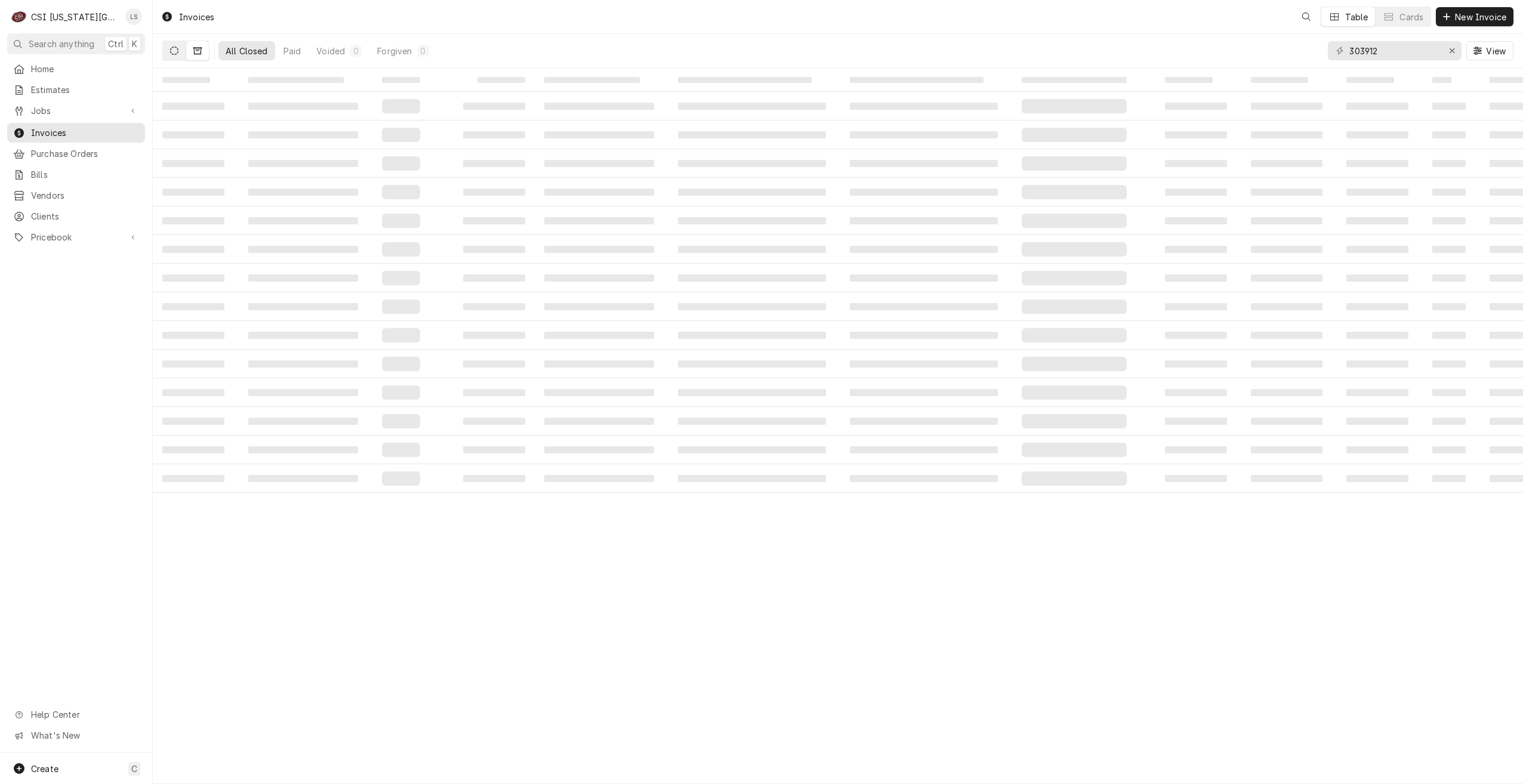
click at [177, 54] on icon "Dynamic Content Wrapper" at bounding box center [174, 50] width 8 height 8
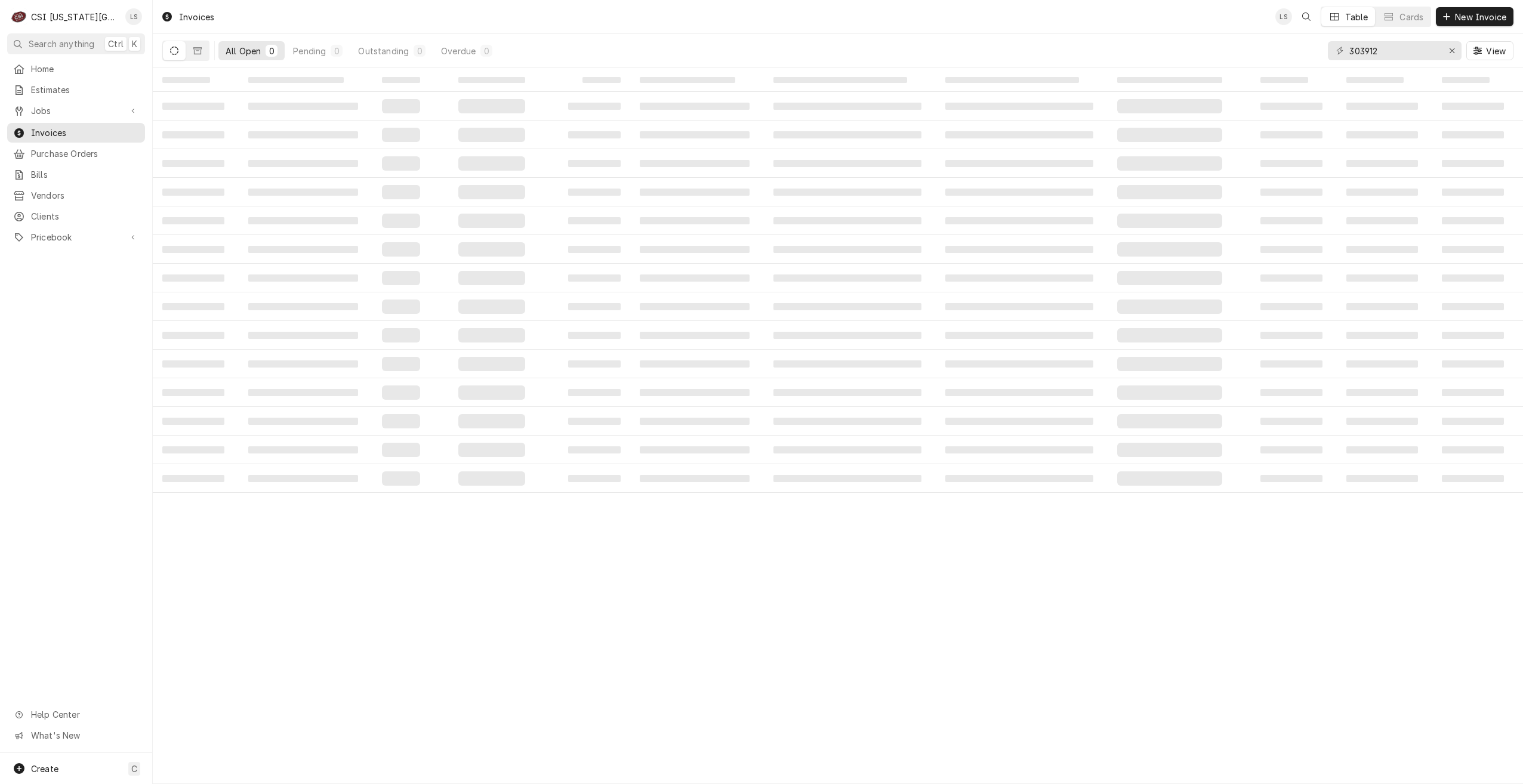
click at [278, 53] on button "All Open 0" at bounding box center [251, 51] width 66 height 19
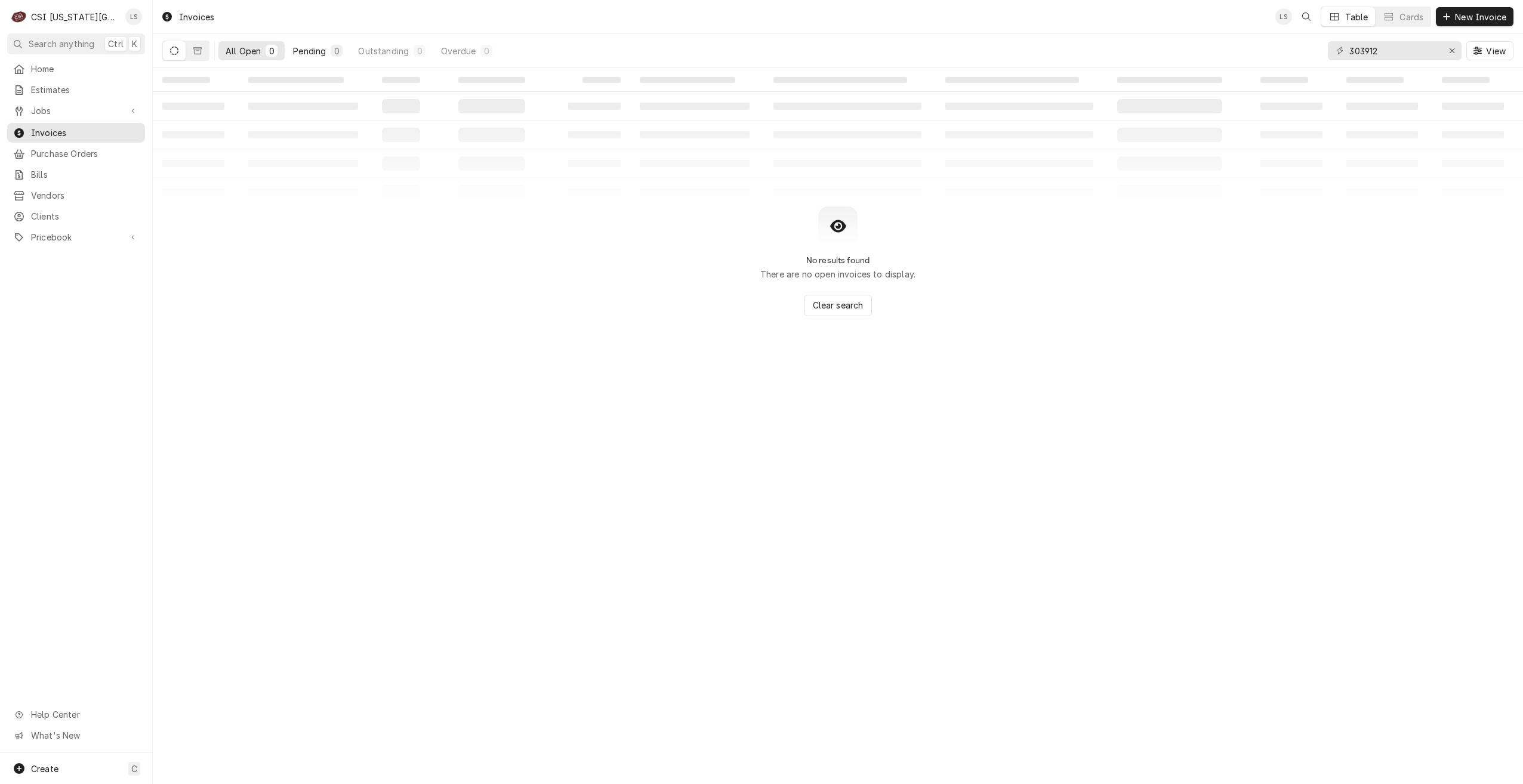
click at [301, 53] on div "Pending" at bounding box center [310, 50] width 33 height 13
click at [51, 101] on link "Jobs" at bounding box center [76, 110] width 138 height 20
click at [56, 125] on span "Jobs" at bounding box center [85, 131] width 108 height 13
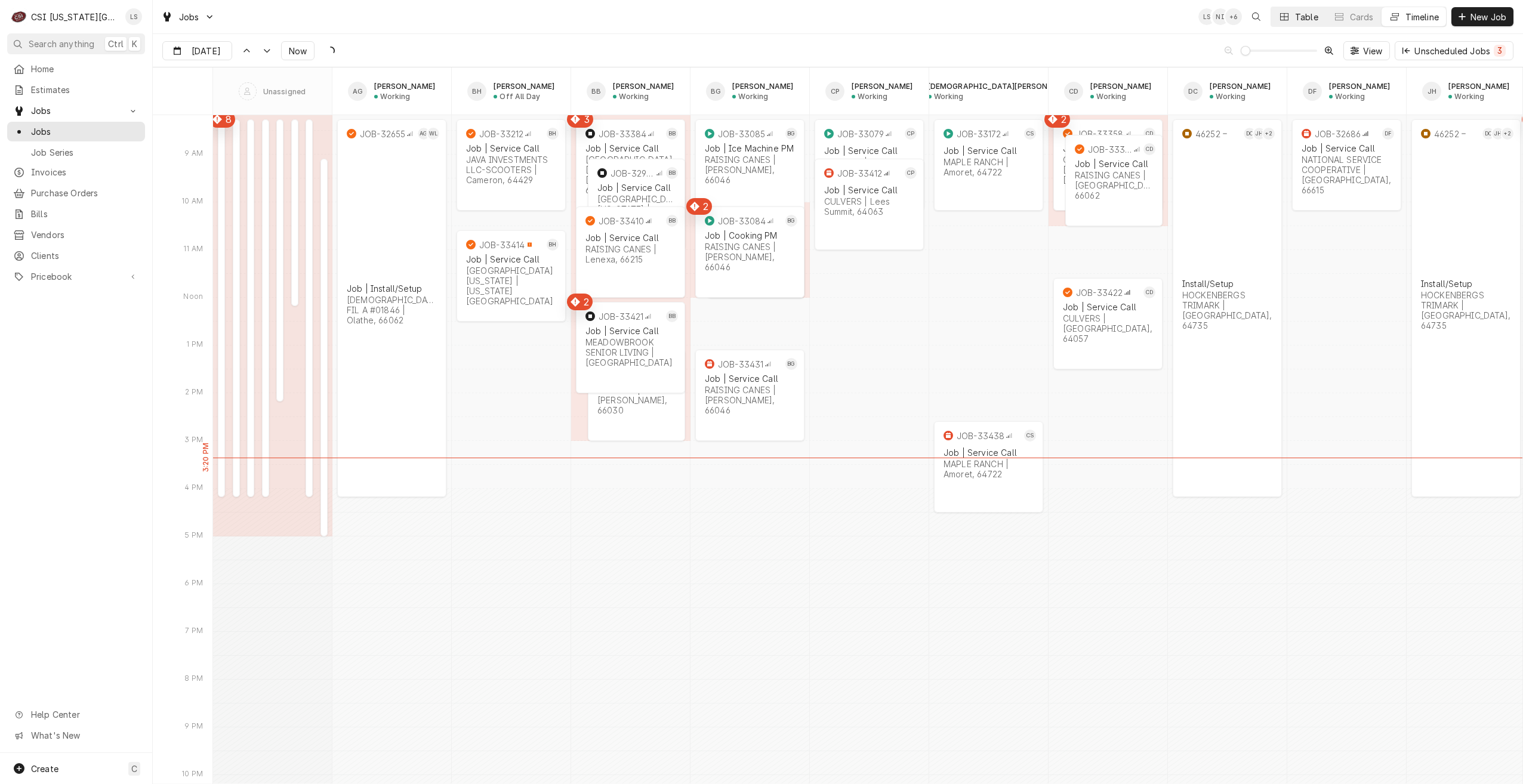
click at [1295, 21] on div "Table" at bounding box center [1306, 17] width 23 height 13
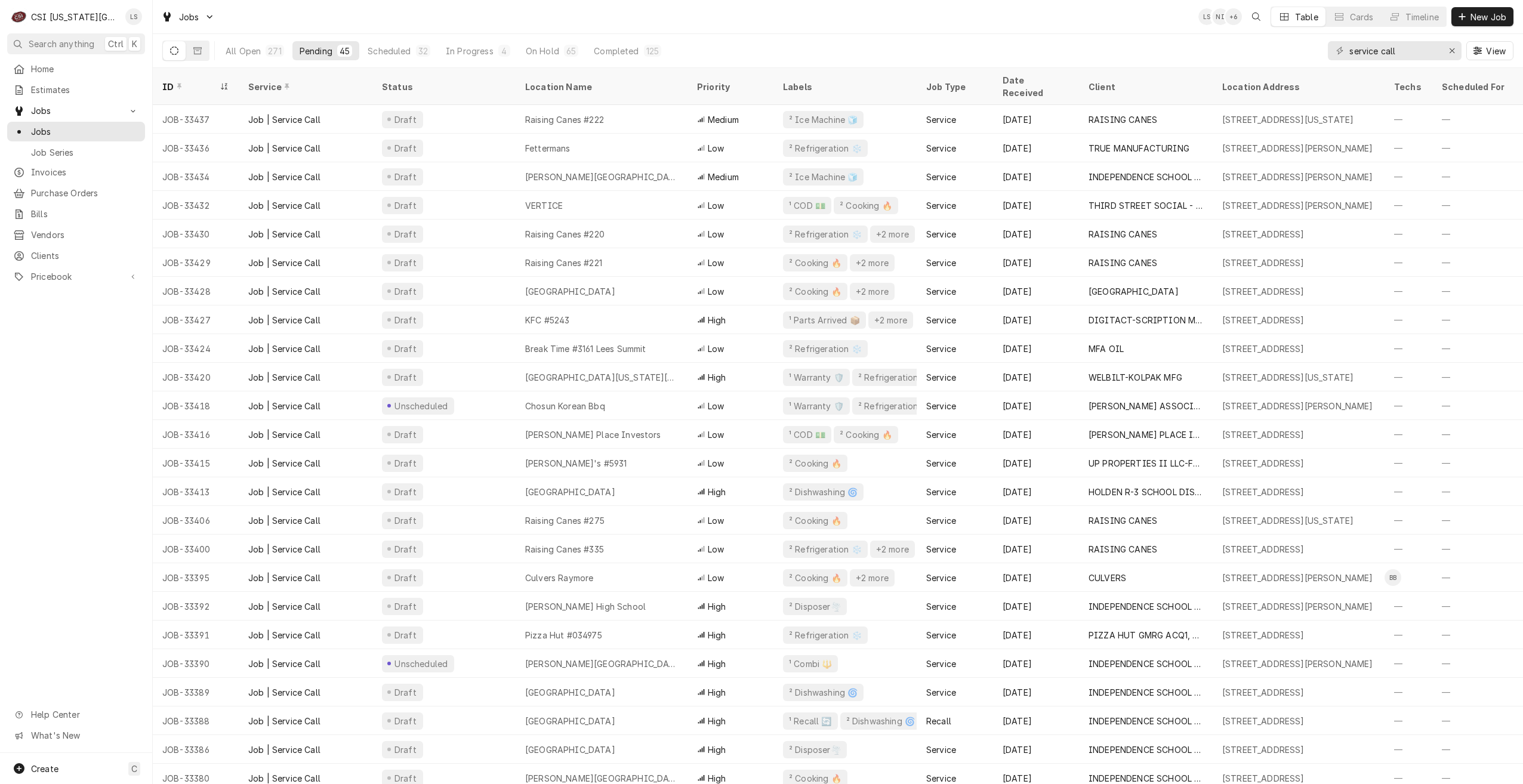
click at [961, 23] on div "Jobs LS NI + 6 Table Cards Timeline New Job" at bounding box center [838, 16] width 1370 height 33
click at [957, 20] on div "Jobs LS NI + 7 Table Cards Timeline New Job" at bounding box center [838, 16] width 1370 height 33
click at [957, 20] on div "Jobs LS NI + 5 Table Cards Timeline New Job" at bounding box center [838, 16] width 1370 height 33
click at [929, 23] on div "Jobs LS NI + 5 Table Cards Timeline New Job" at bounding box center [838, 16] width 1370 height 33
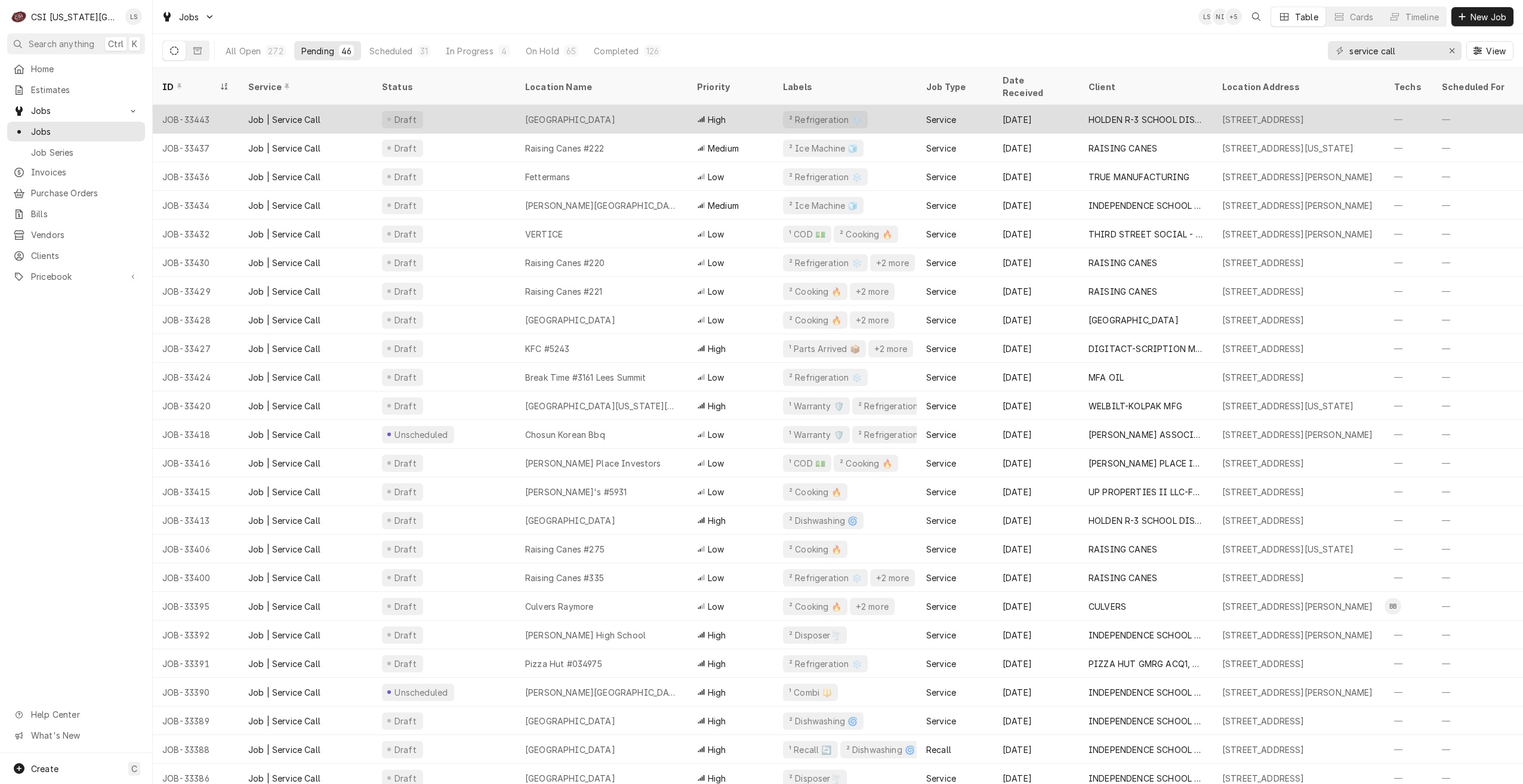
click at [616, 113] on div "Holden Elementary School" at bounding box center [570, 119] width 90 height 13
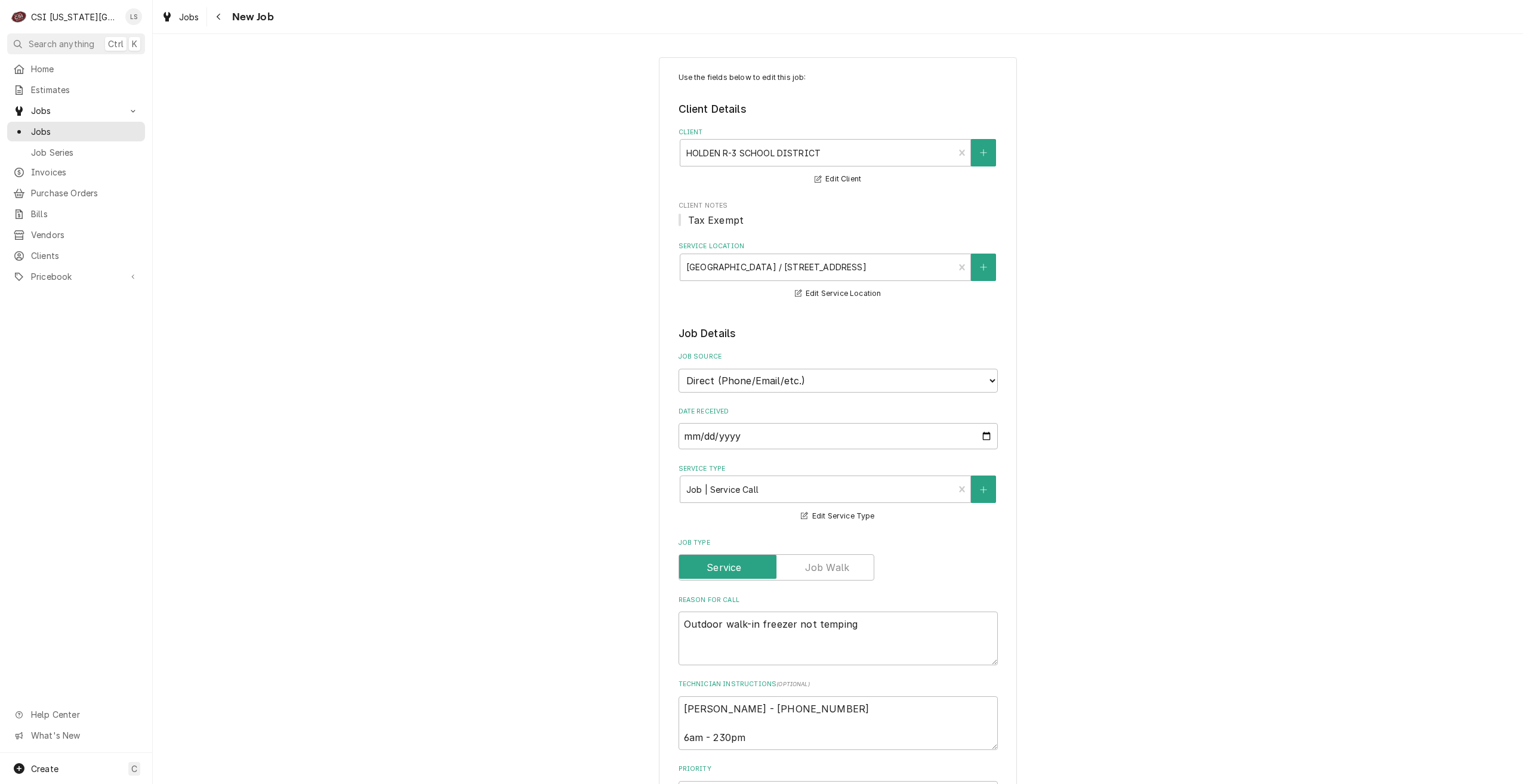
type textarea "x"
click at [127, 133] on span "Jobs" at bounding box center [85, 131] width 108 height 13
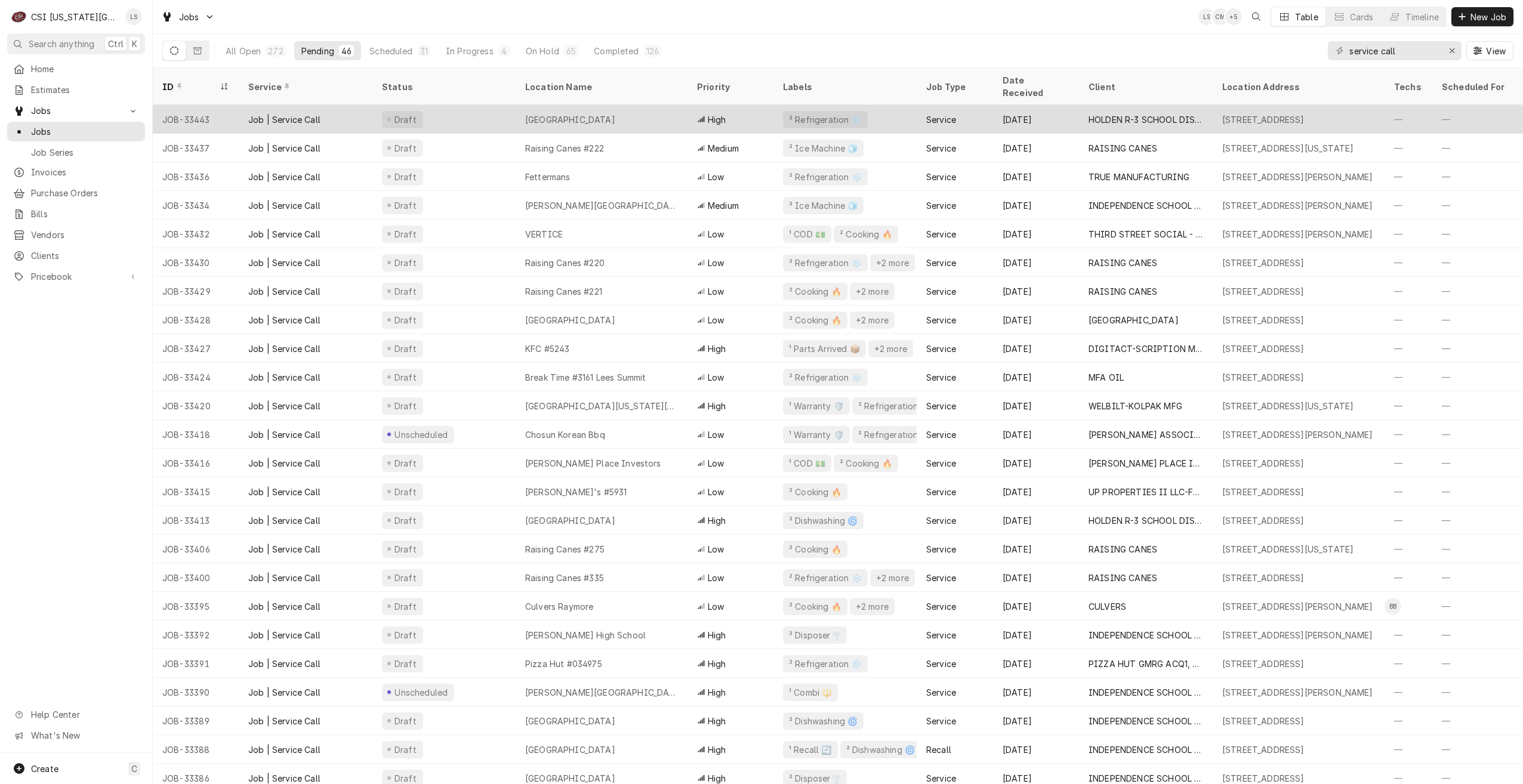
click at [662, 106] on div "[GEOGRAPHIC_DATA]" at bounding box center [601, 119] width 172 height 29
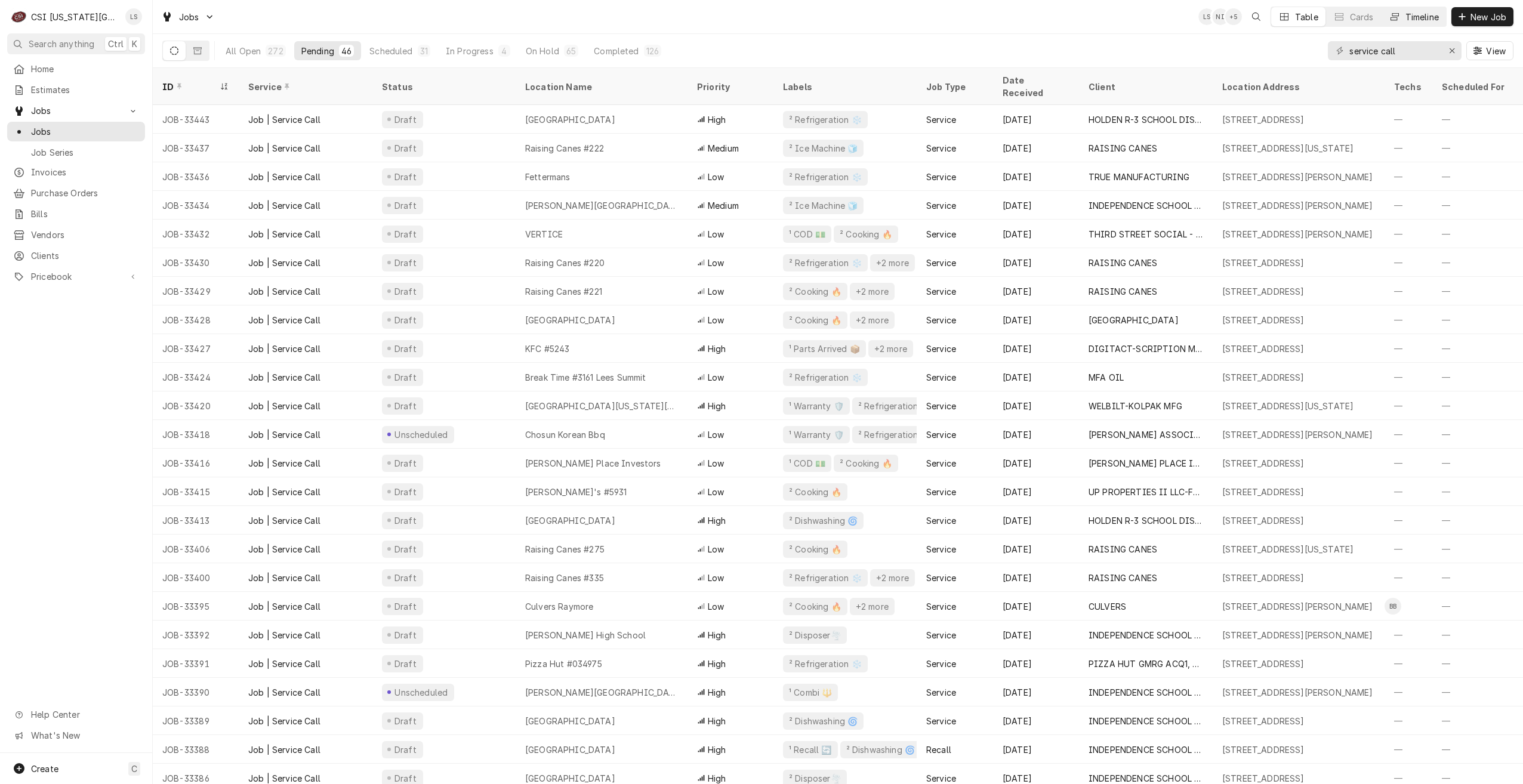
click at [1417, 23] on button "Timeline" at bounding box center [1413, 17] width 64 height 19
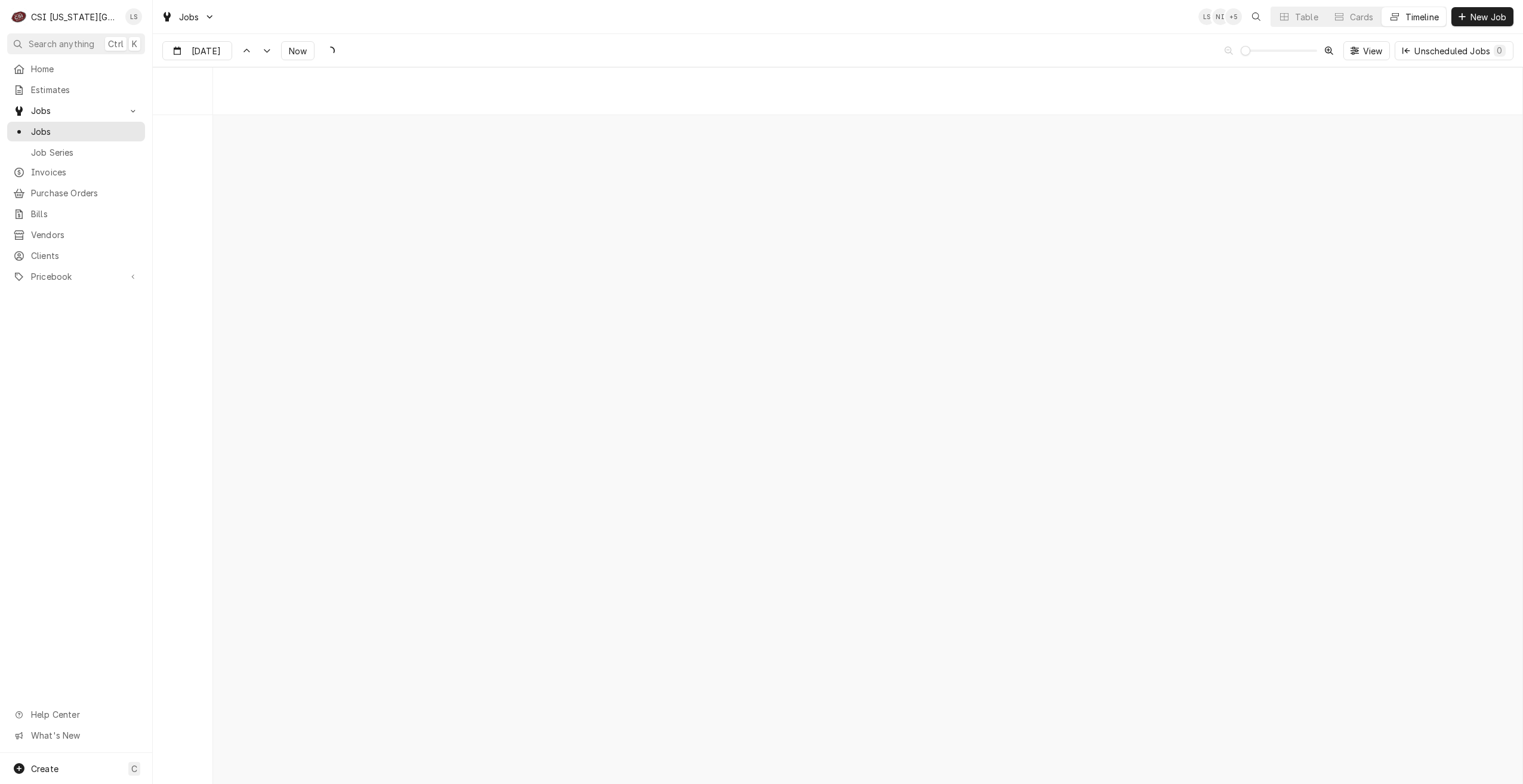
scroll to position [13703, 0]
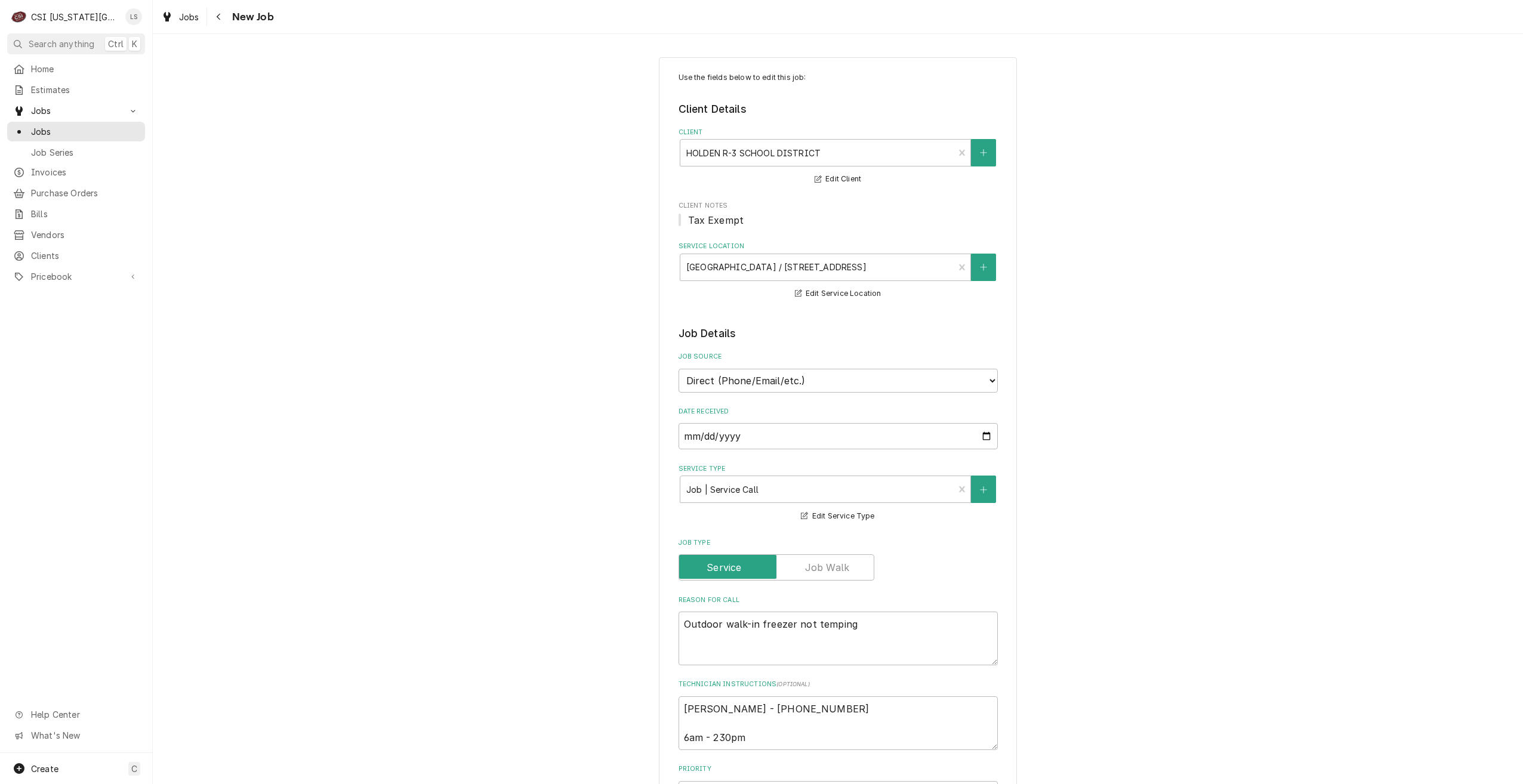
type textarea "x"
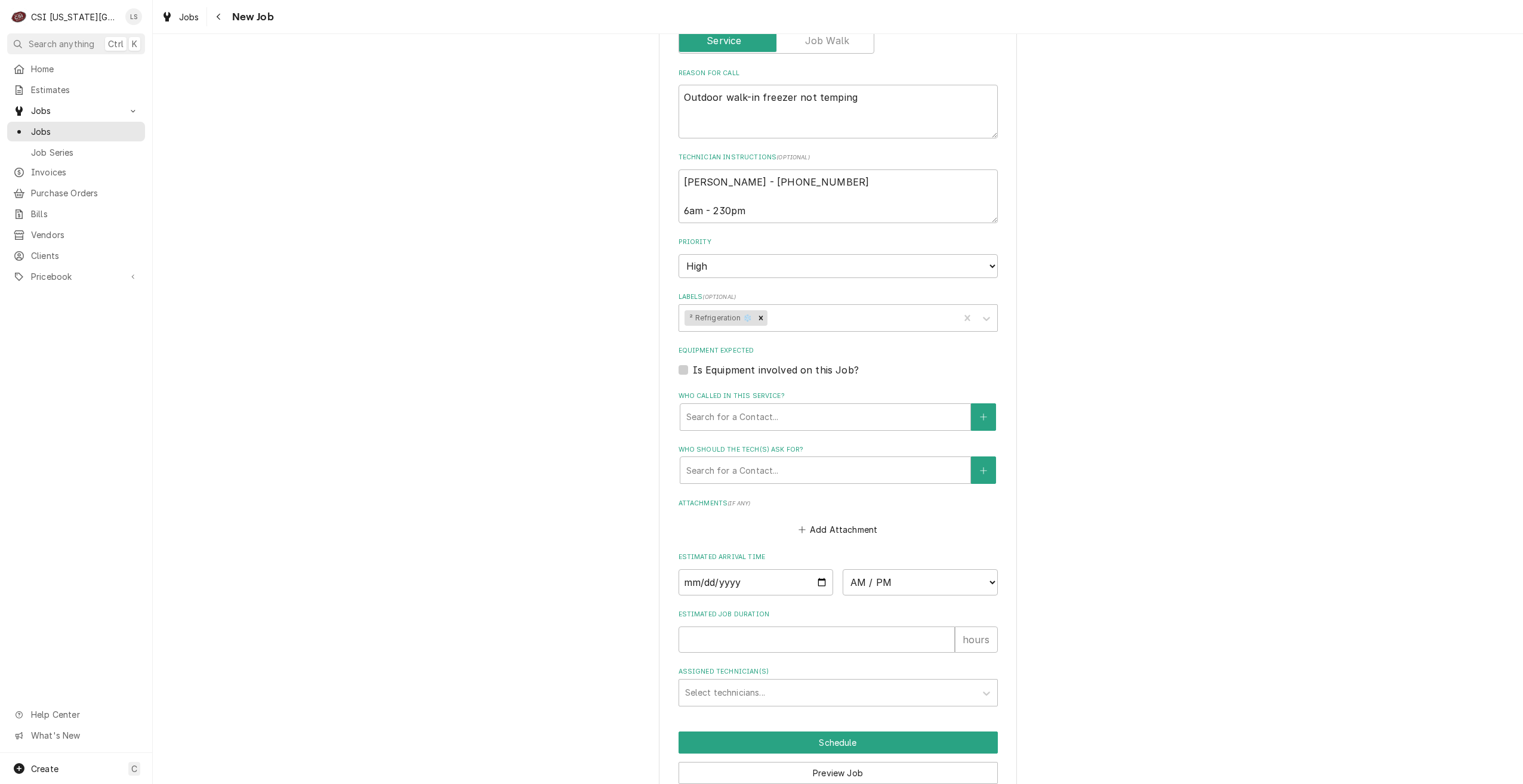
scroll to position [583, 0]
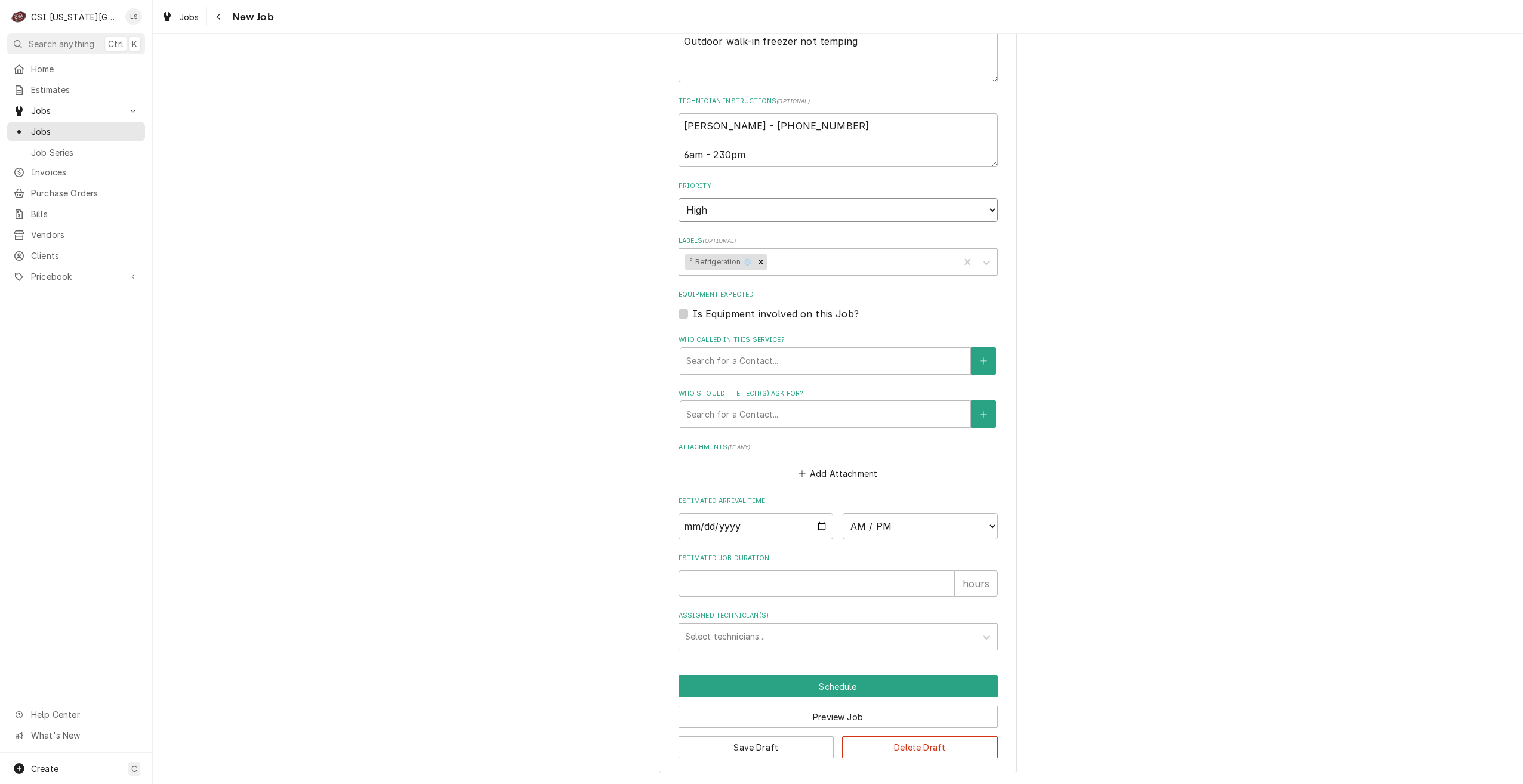
click at [810, 215] on select "No Priority Urgent High Medium Low" at bounding box center [838, 210] width 319 height 24
select select "1"
click at [679, 198] on select "No Priority Urgent High Medium Low" at bounding box center [838, 210] width 319 height 24
click at [1123, 305] on div "Use the fields below to edit this job: Client Details Client HOLDEN R-3 SCHOOL …" at bounding box center [838, 124] width 1370 height 1320
click at [759, 746] on button "Save Draft" at bounding box center [756, 747] width 156 height 22
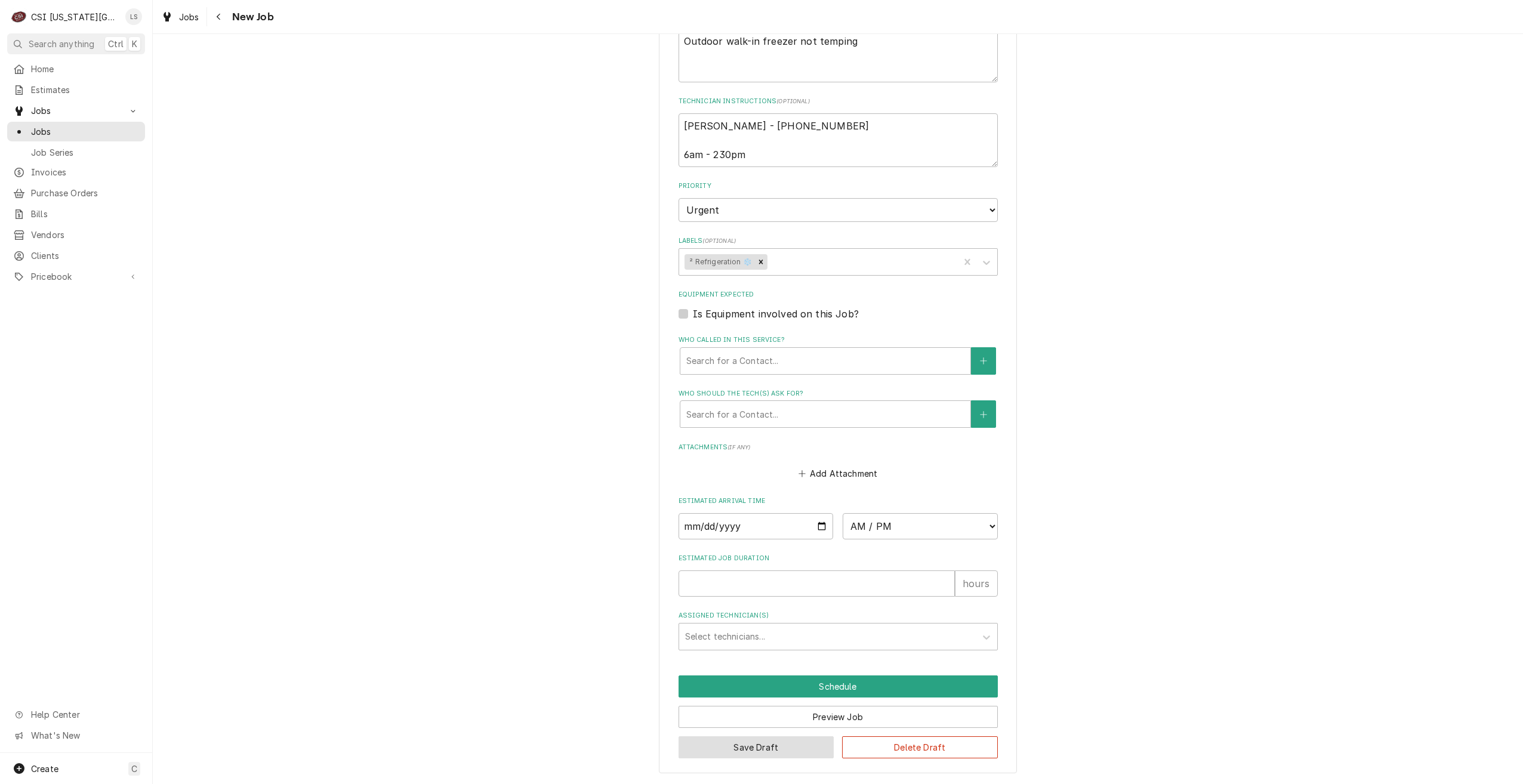
scroll to position [542, 0]
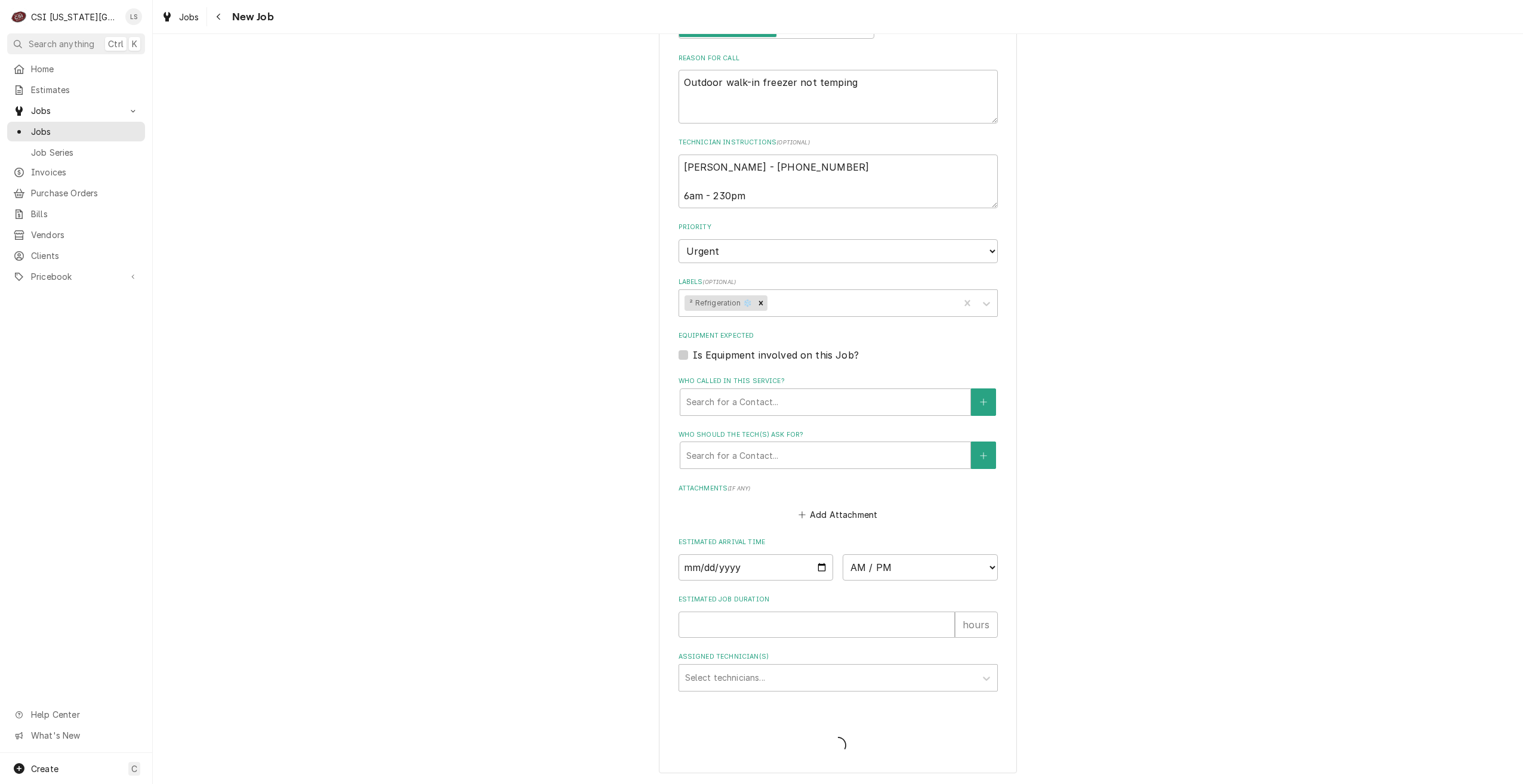
type textarea "x"
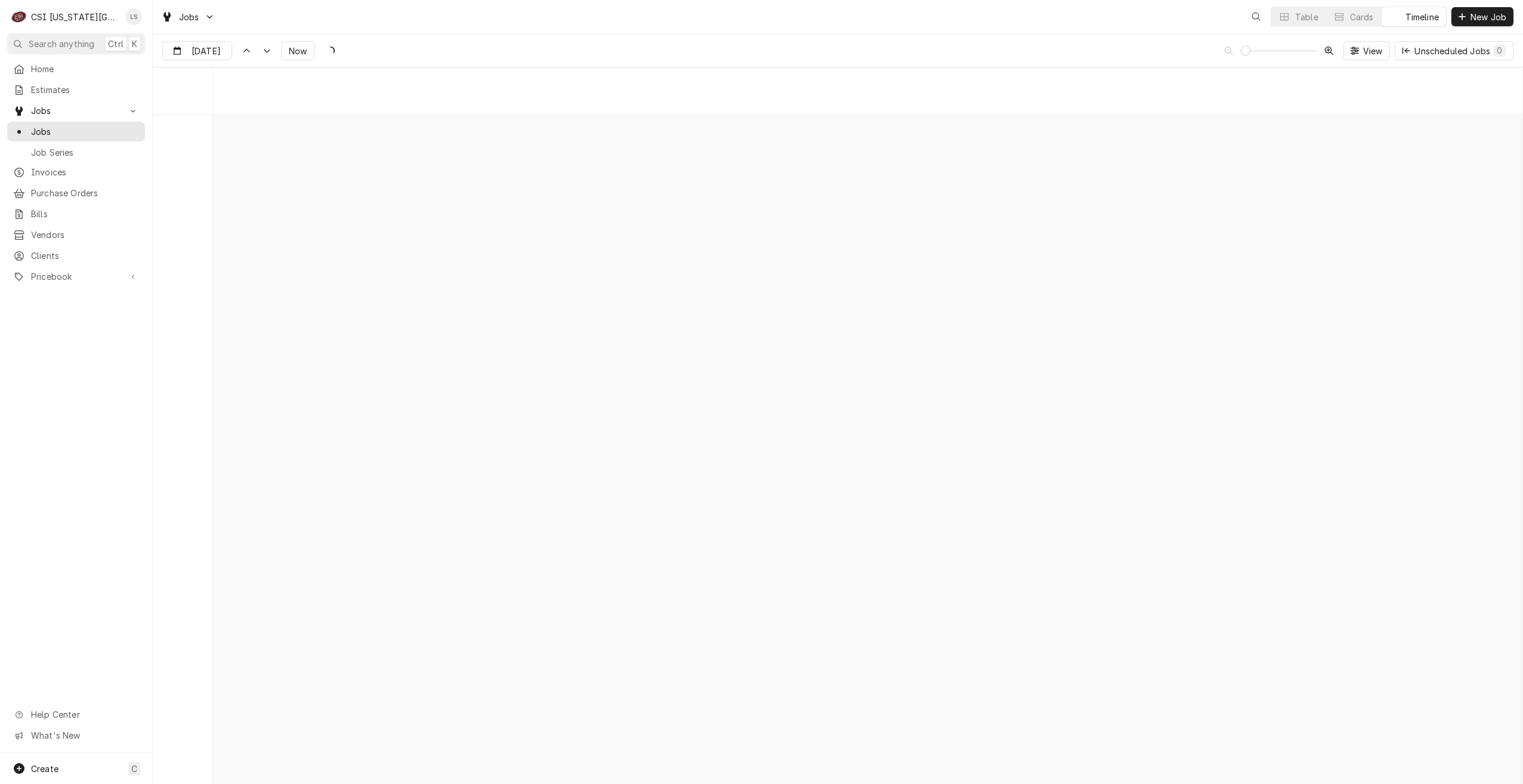
scroll to position [13703, 0]
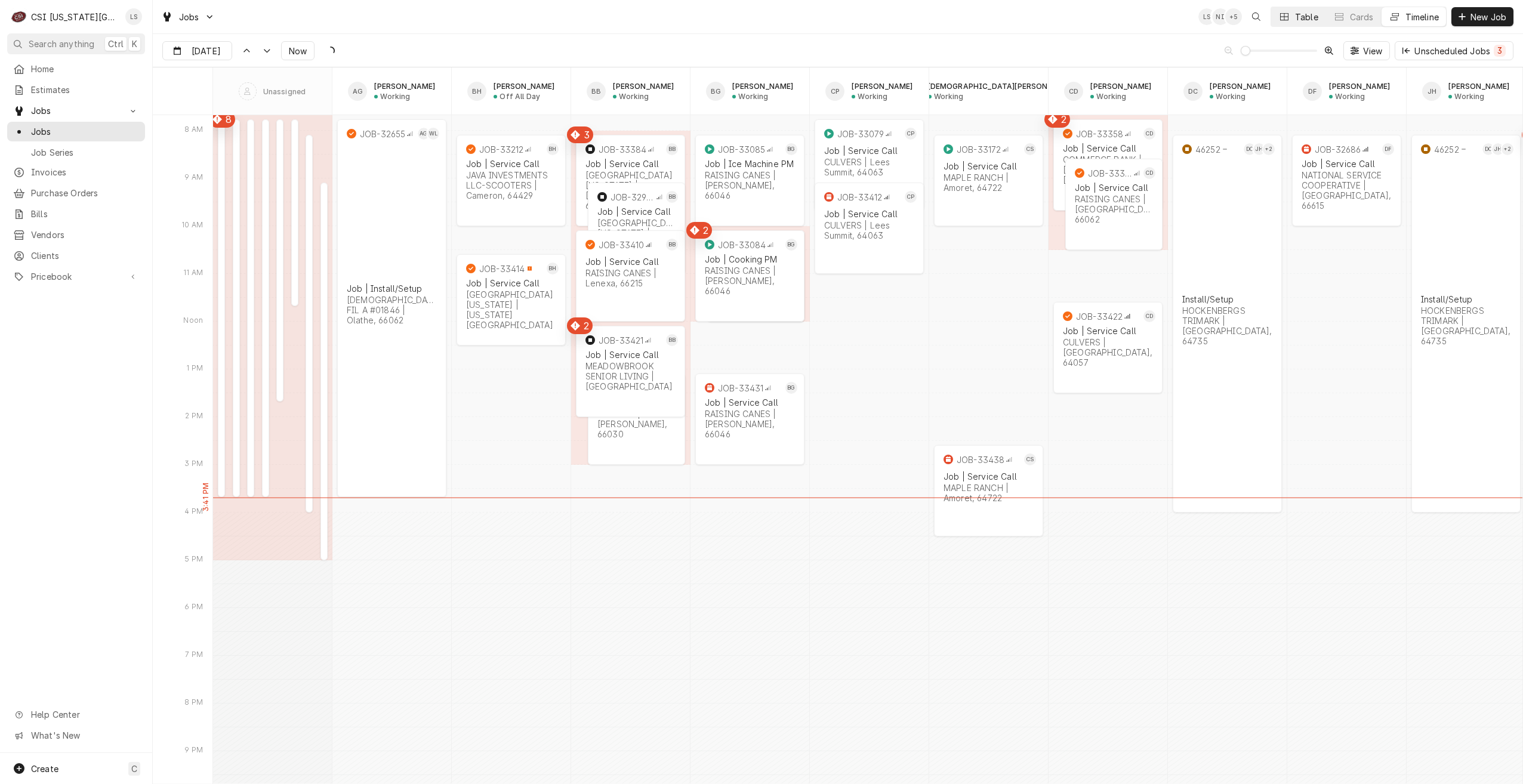
click at [1298, 18] on div "Table" at bounding box center [1306, 17] width 23 height 13
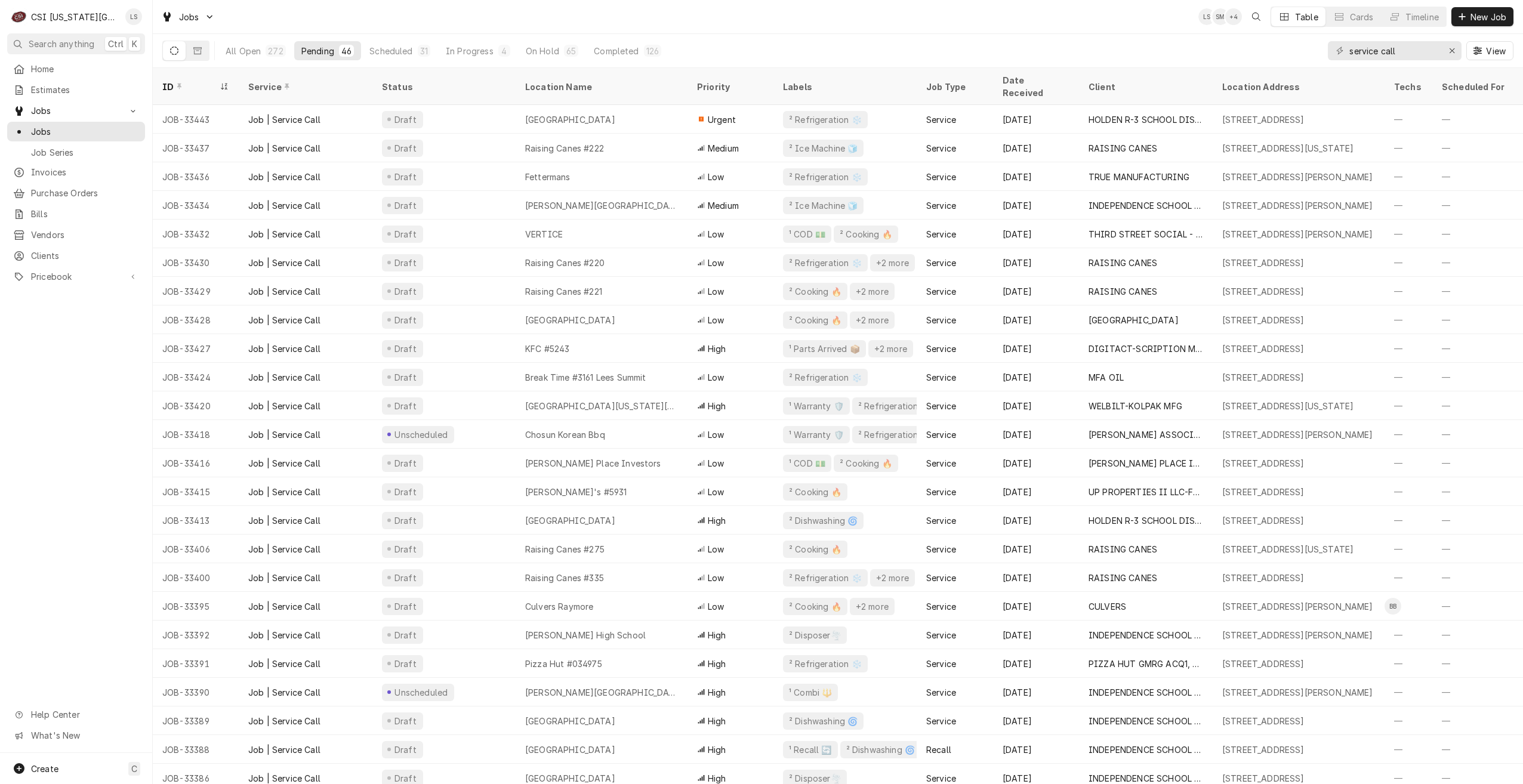
click at [1052, 27] on div "Jobs LS SM + 4 Table Cards Timeline New Job" at bounding box center [838, 16] width 1370 height 33
drag, startPoint x: 1427, startPoint y: 52, endPoint x: 1313, endPoint y: 41, distance: 114.5
click at [1313, 41] on div "All Open 272 Pending 46 Scheduled 31 In Progress 3 On Hold 65 Completed 127 ser…" at bounding box center [838, 50] width 1351 height 33
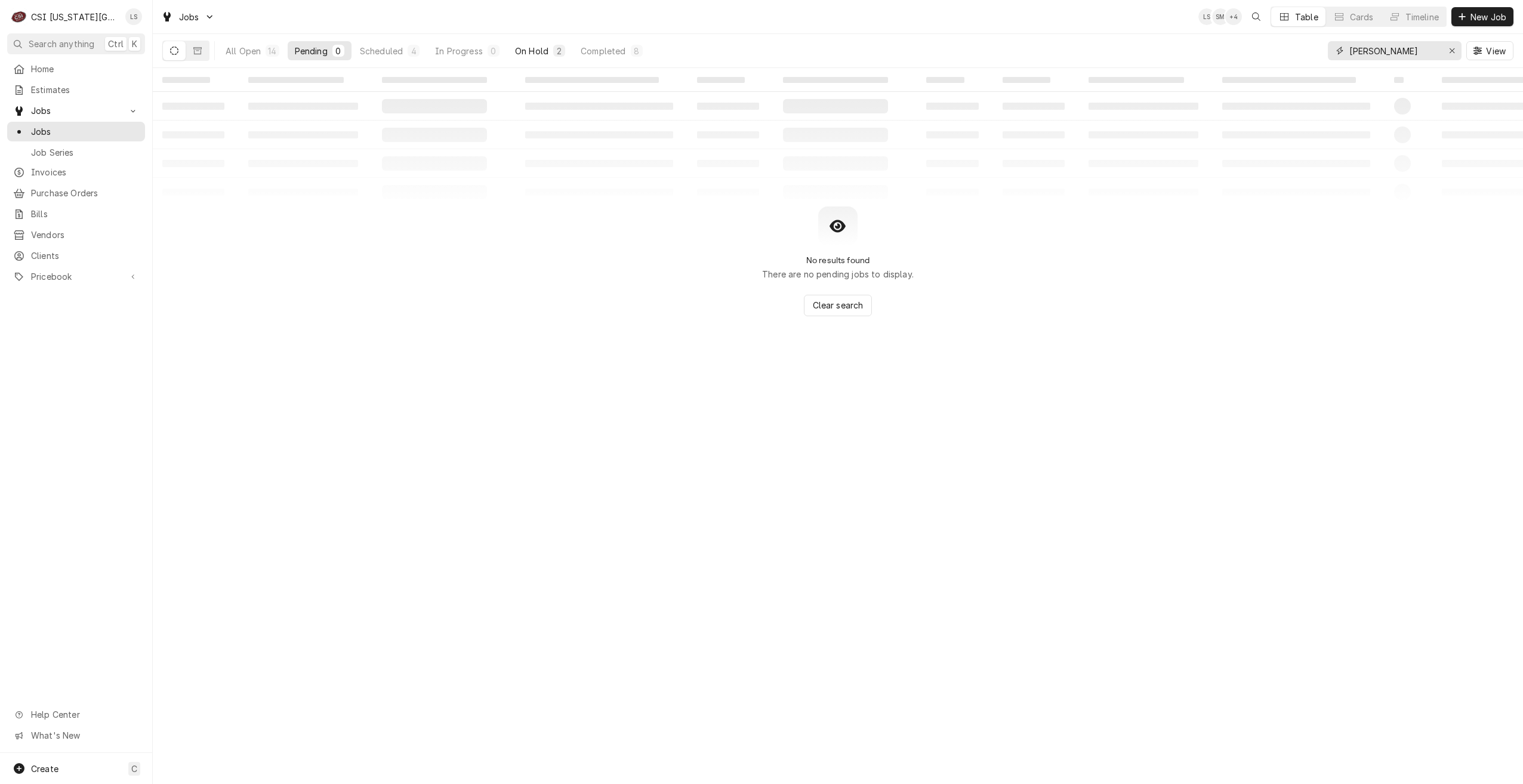
type input "[PERSON_NAME]"
click at [558, 46] on div "2" at bounding box center [559, 50] width 7 height 13
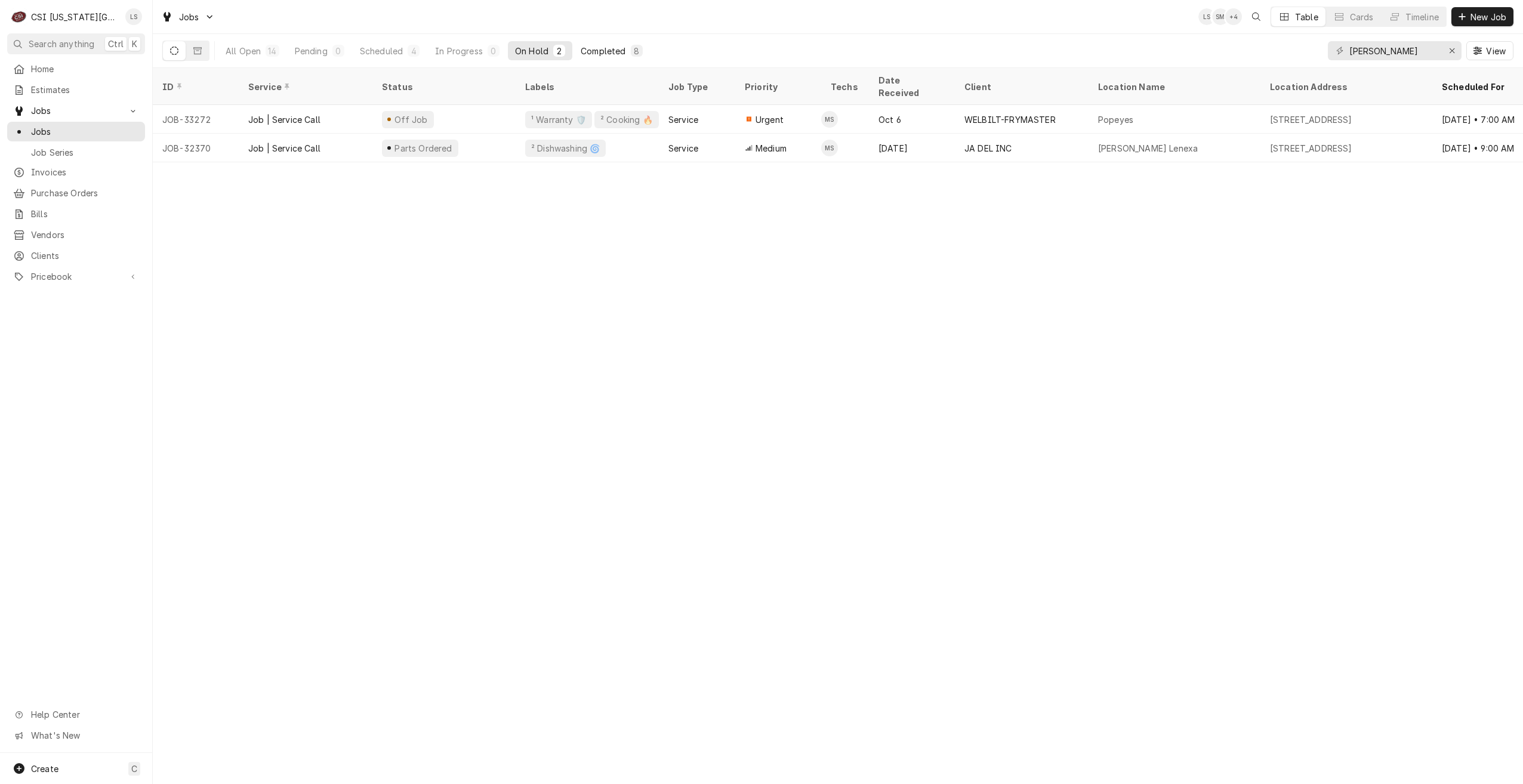
click at [618, 55] on div "Completed" at bounding box center [603, 50] width 44 height 13
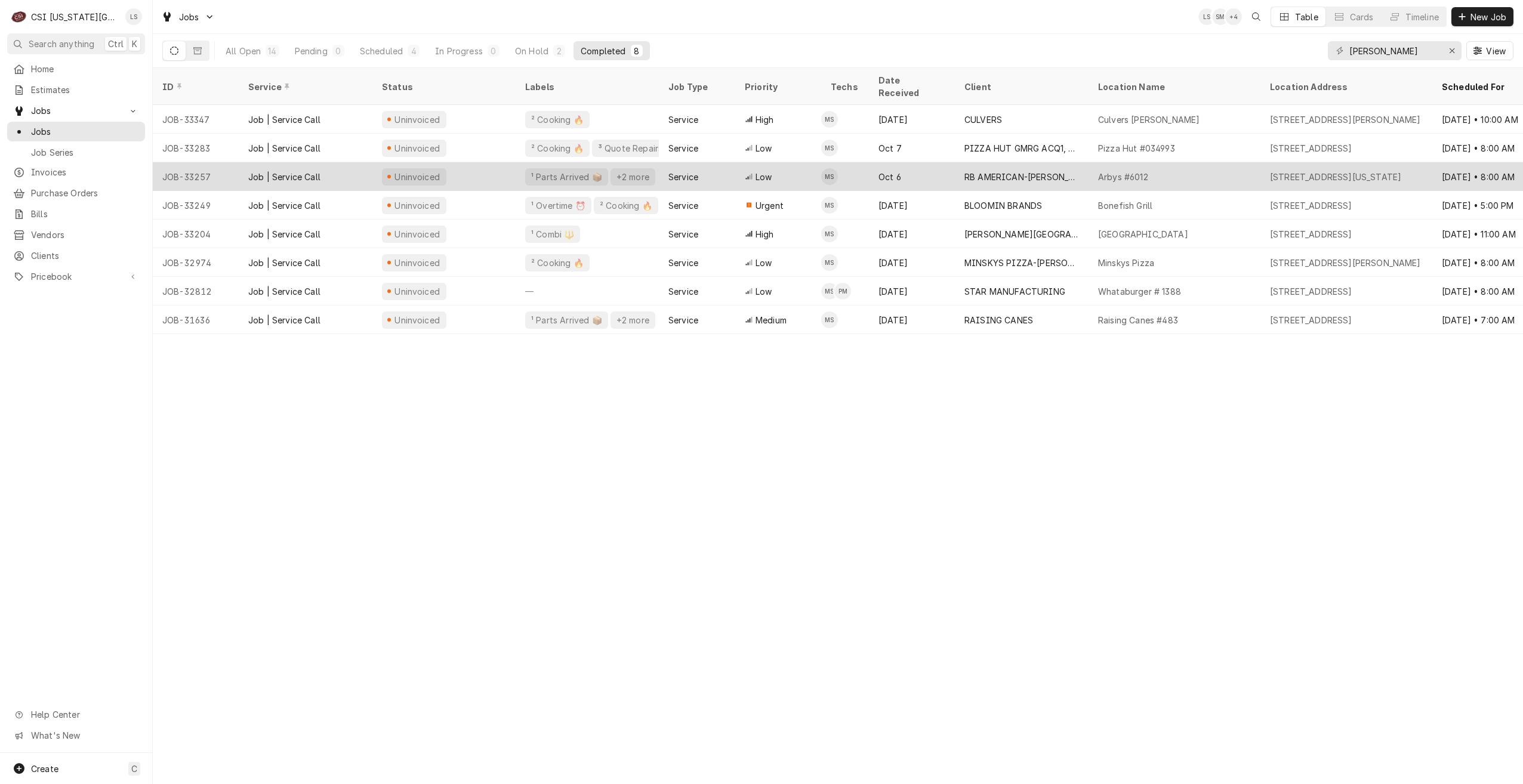
click at [975, 162] on div "RB AMERICAN-FLYNN GROUP" at bounding box center [1022, 176] width 133 height 29
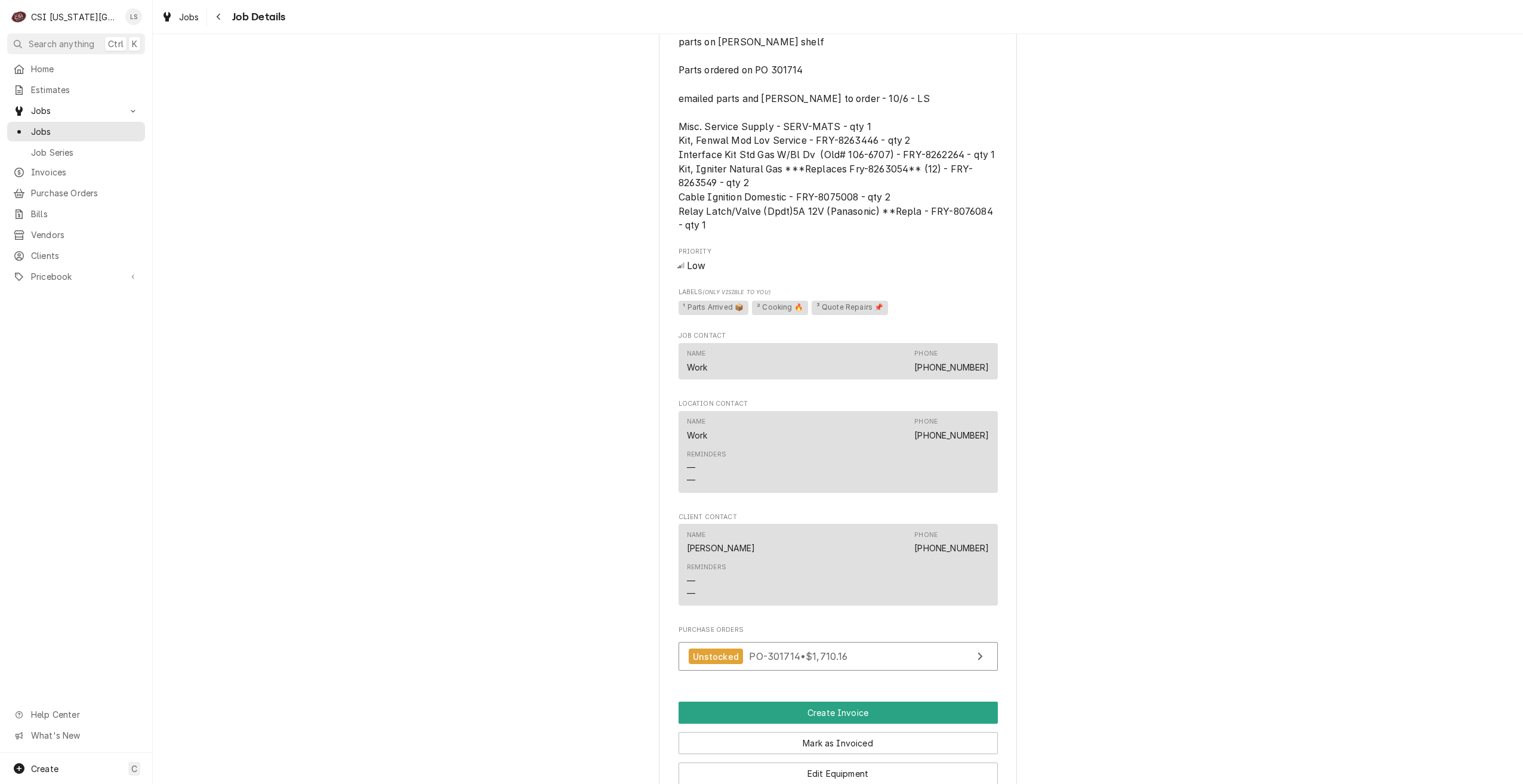
scroll to position [1432, 0]
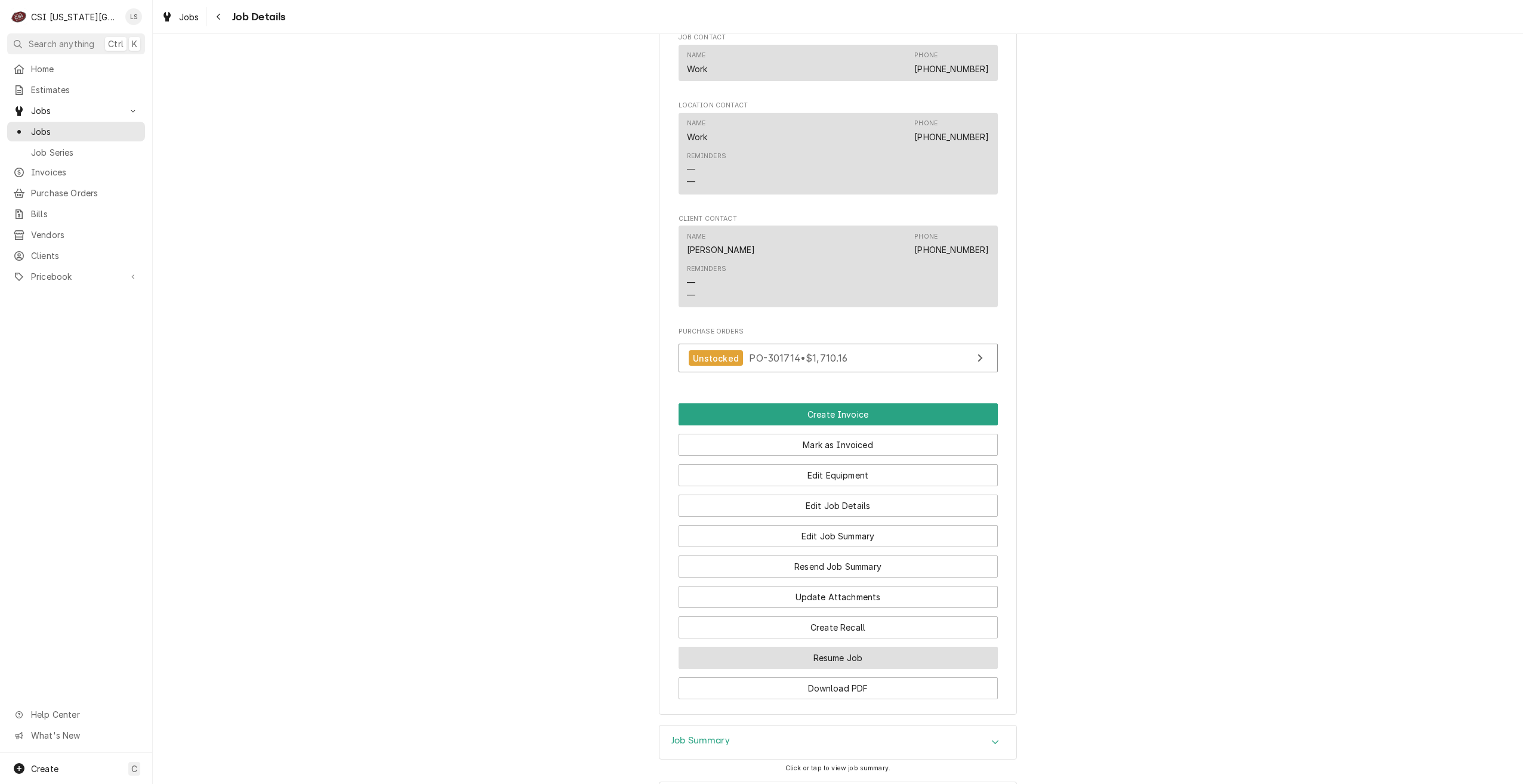
click at [803, 654] on button "Resume Job" at bounding box center [838, 657] width 319 height 22
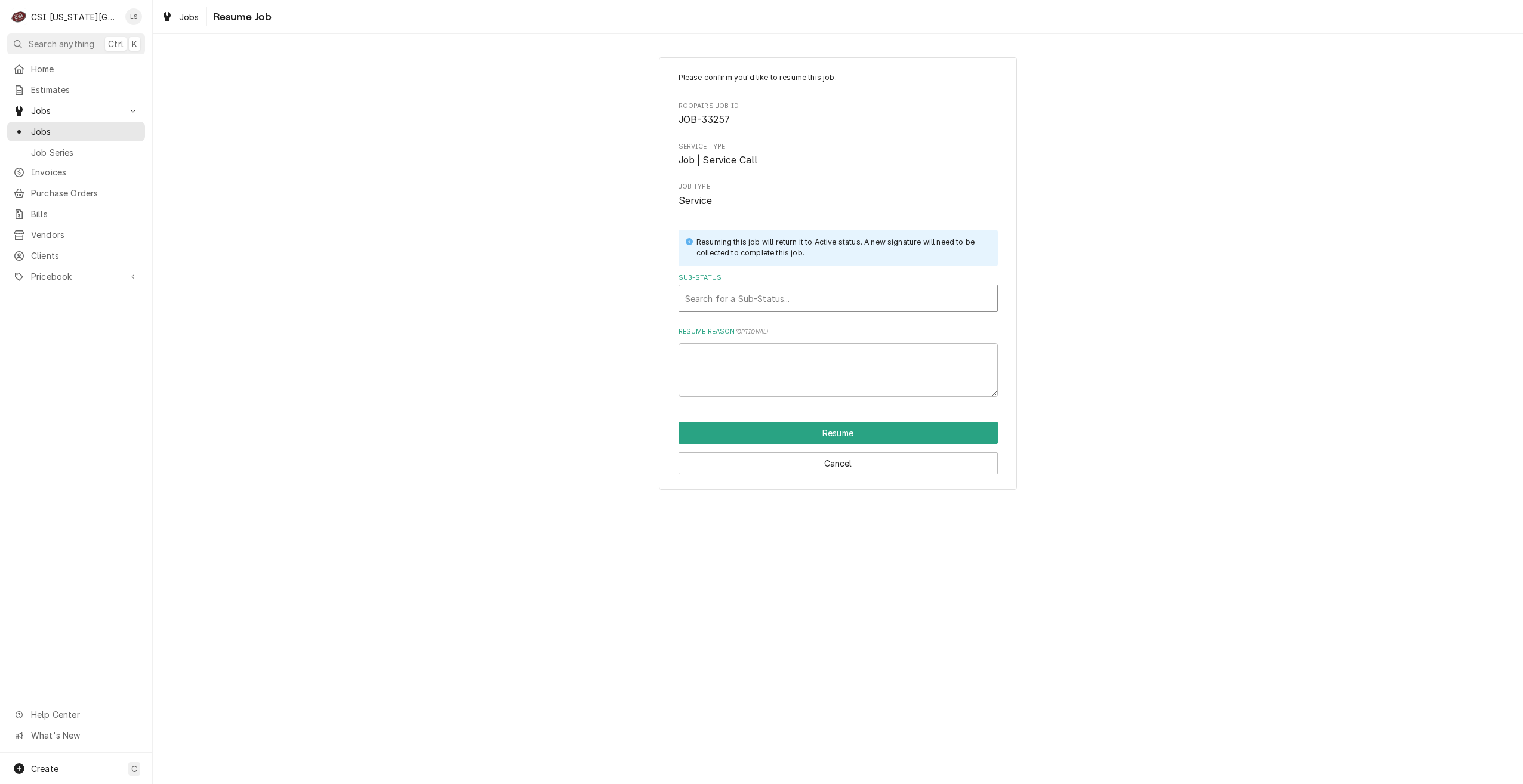
click at [787, 305] on div "Sub-Status" at bounding box center [838, 298] width 306 height 21
click at [767, 335] on div "Working" at bounding box center [838, 342] width 318 height 19
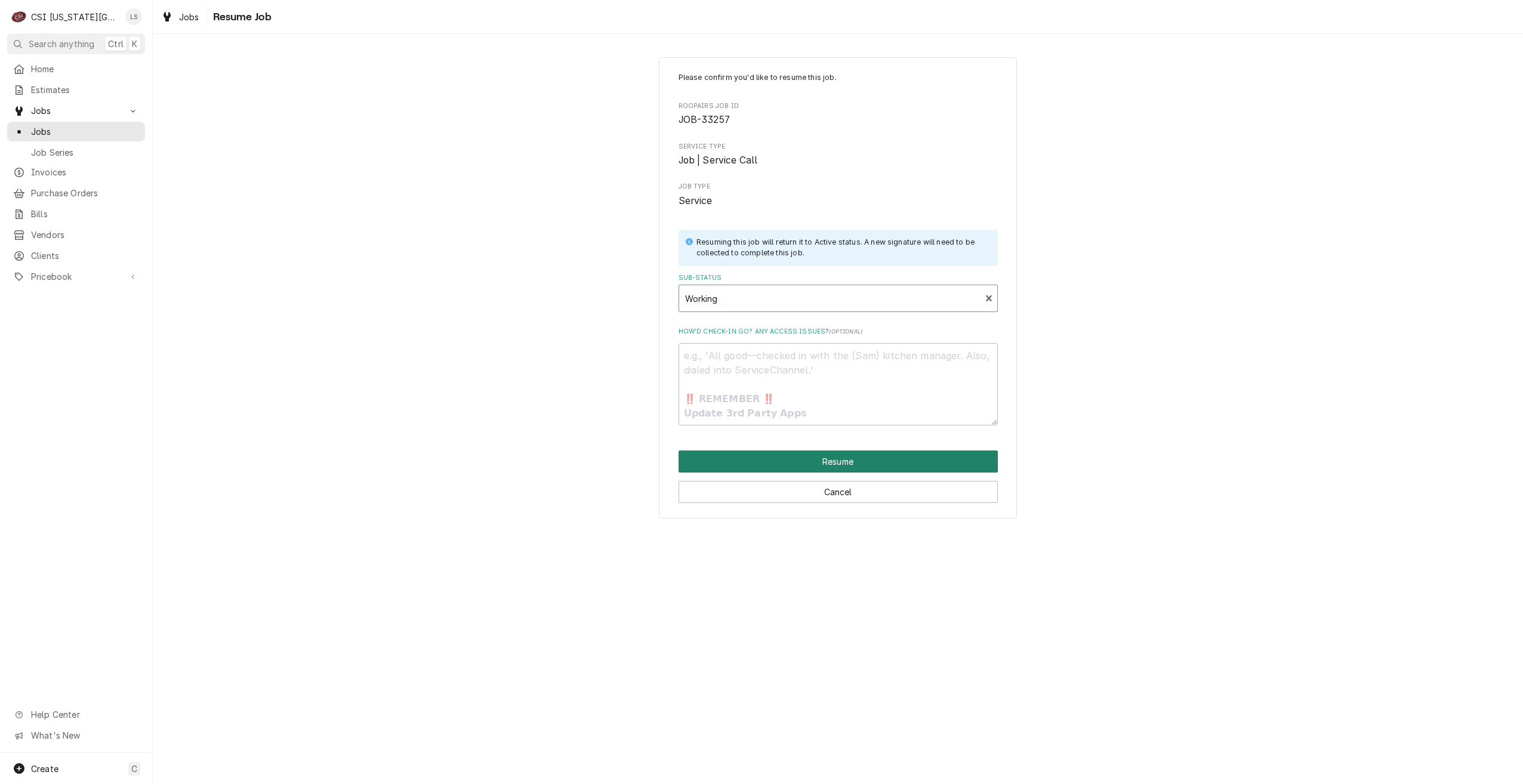
click at [839, 466] on button "Resume" at bounding box center [838, 461] width 319 height 22
type textarea "x"
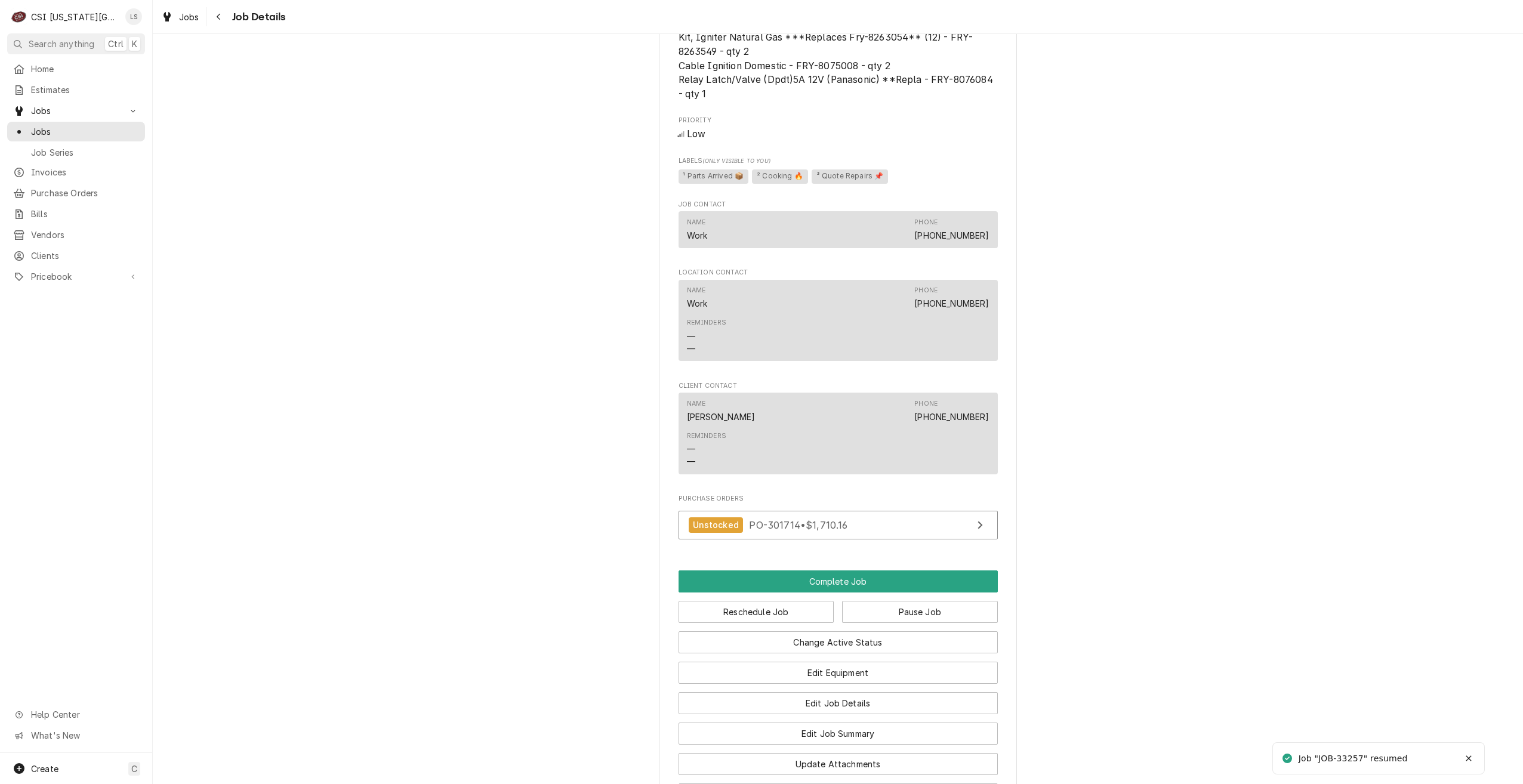
scroll to position [1729, 0]
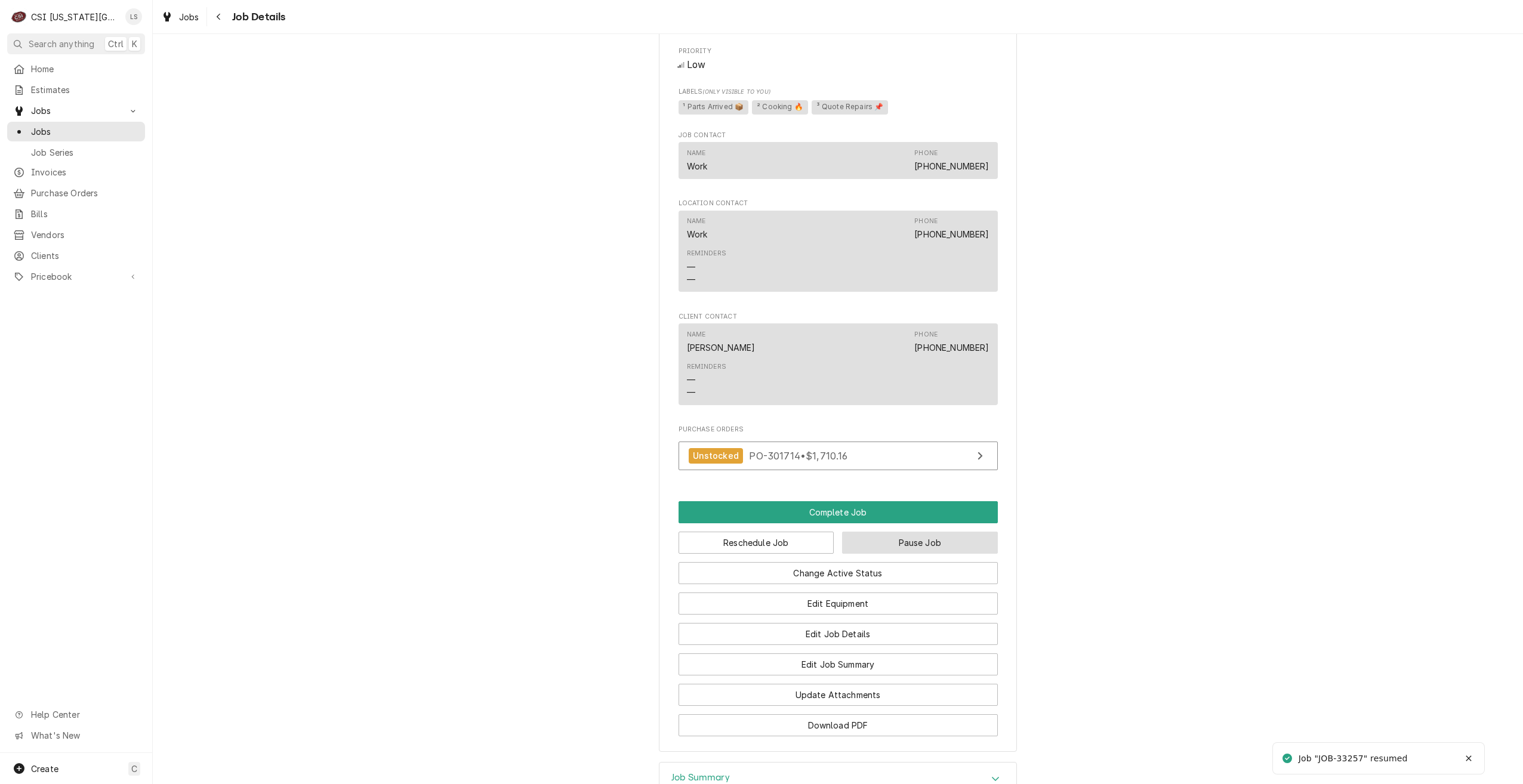
click at [930, 535] on button "Pause Job" at bounding box center [920, 543] width 156 height 22
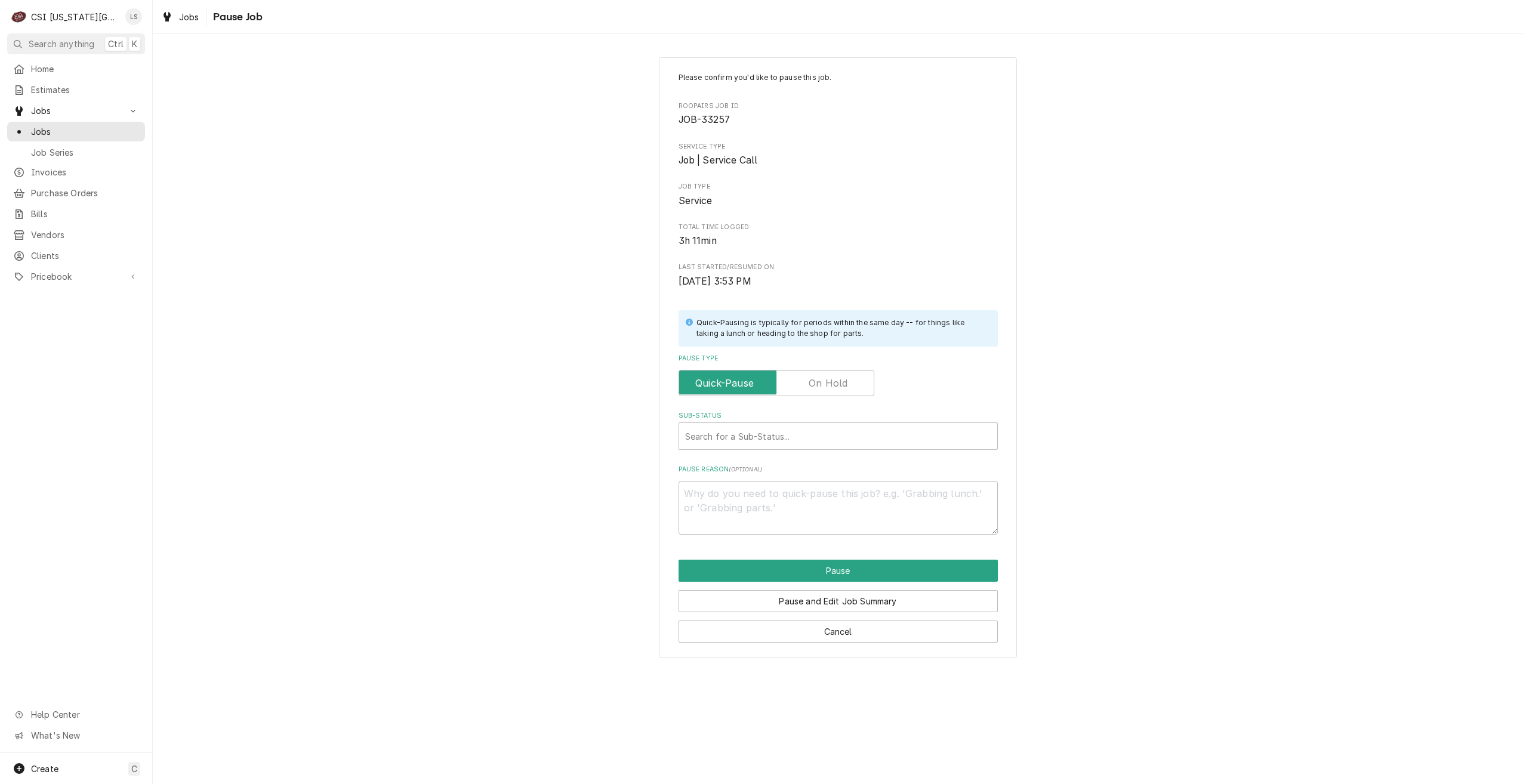
click at [822, 381] on label "Pause Type" at bounding box center [776, 383] width 196 height 26
click at [822, 381] on input "Pause Type" at bounding box center [776, 383] width 185 height 26
checkbox input "true"
click at [793, 431] on div "Sub-Status" at bounding box center [838, 435] width 306 height 21
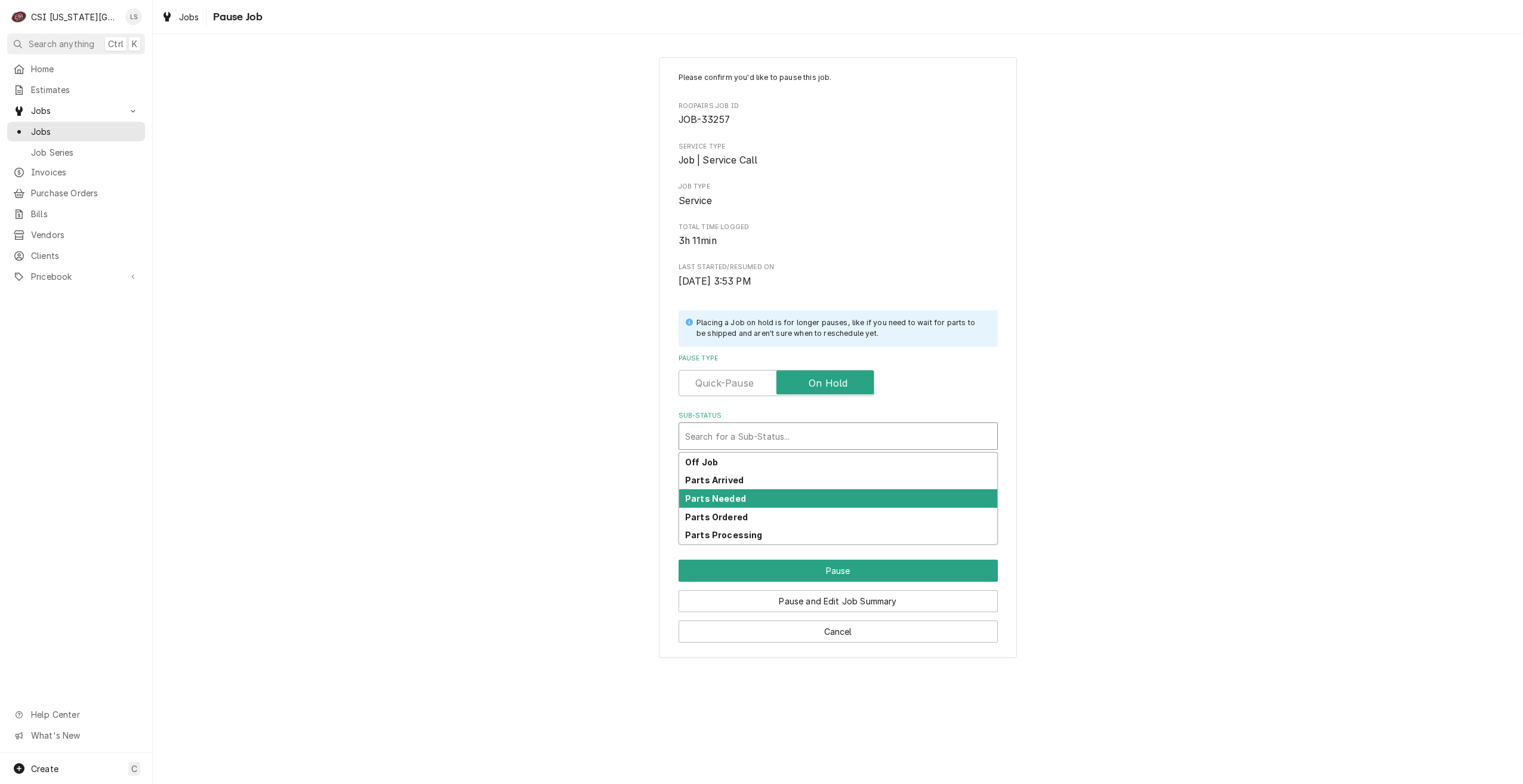
click at [763, 505] on div "Parts Needed" at bounding box center [838, 498] width 318 height 19
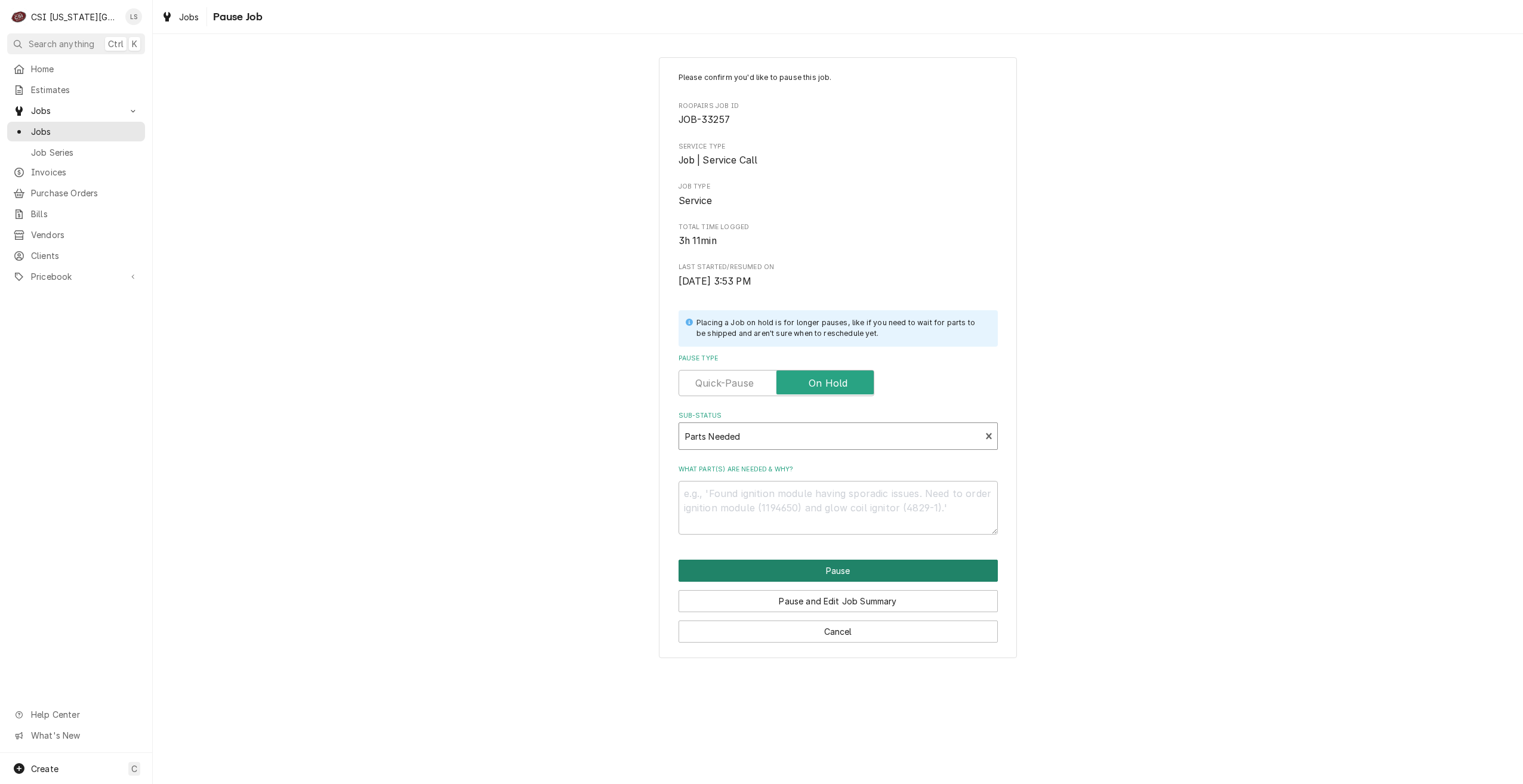
click at [836, 574] on button "Pause" at bounding box center [838, 571] width 319 height 22
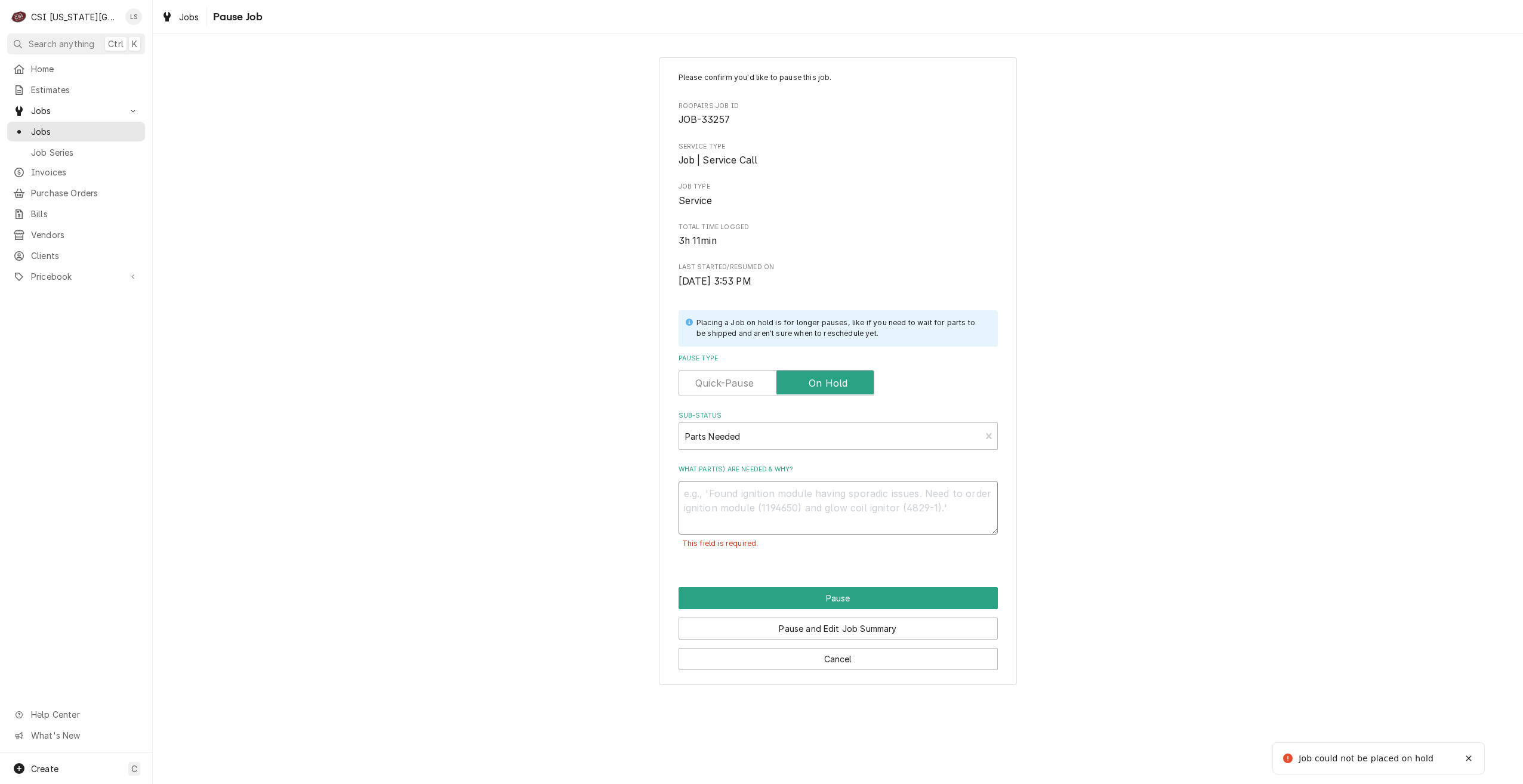
click at [844, 506] on textarea "What part(s) are needed & why?" at bounding box center [838, 507] width 319 height 54
type textarea "x"
type textarea "R"
type textarea "x"
type textarea "Re"
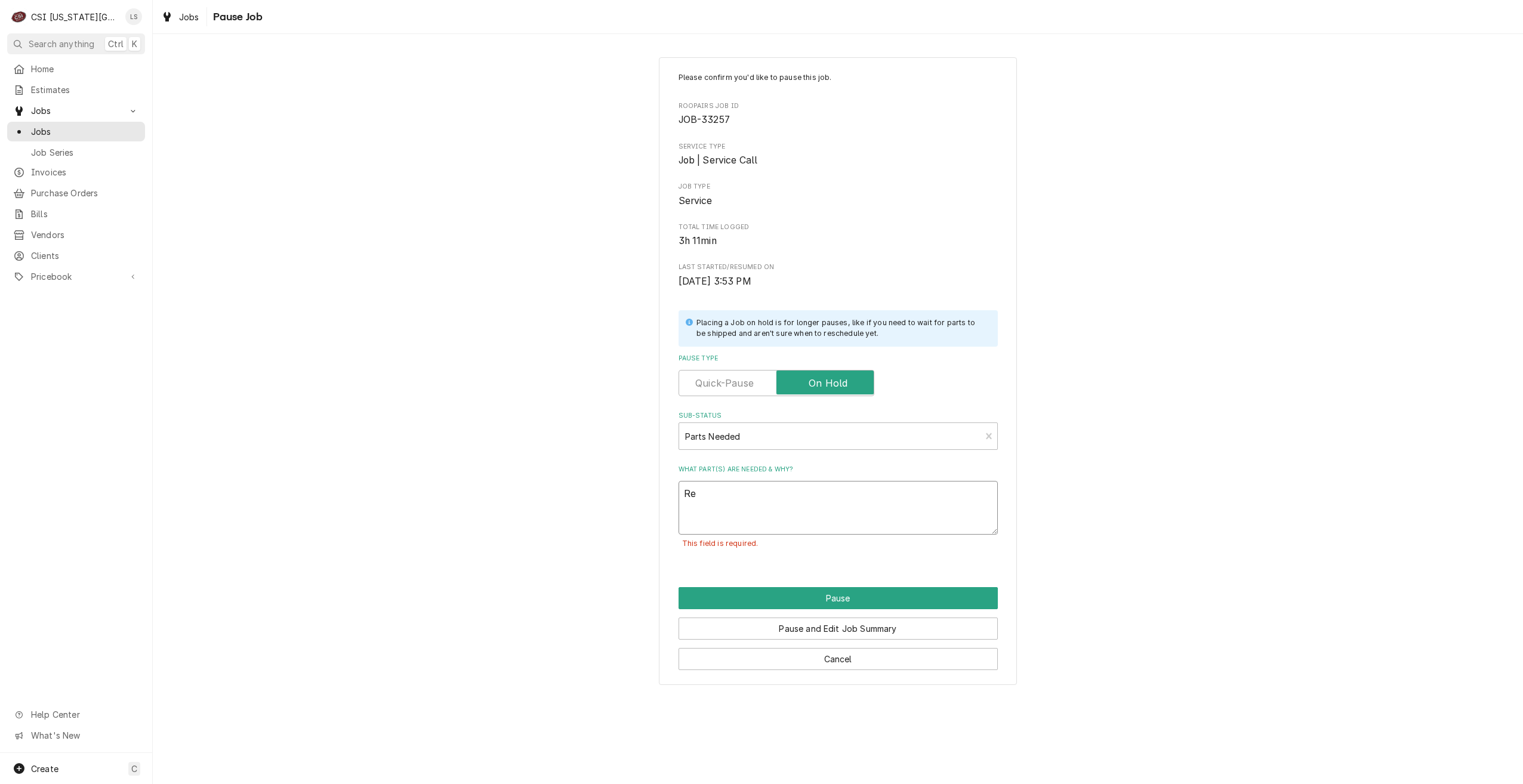
type textarea "x"
type textarea "Reo"
type textarea "x"
type textarea "Reop"
type textarea "x"
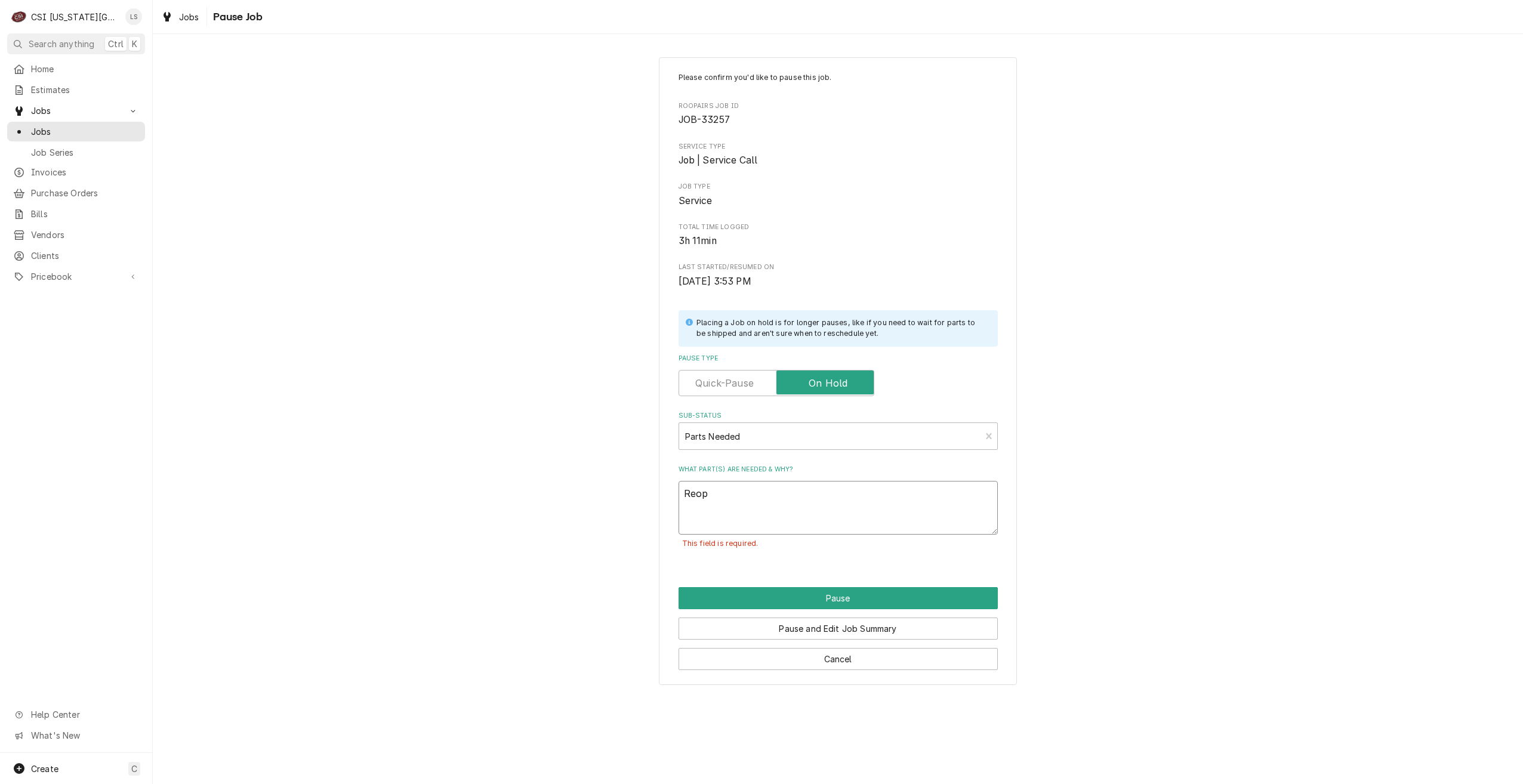
type textarea "Reope"
type textarea "x"
type textarea "Reopen"
type textarea "x"
type textarea "Reopeni"
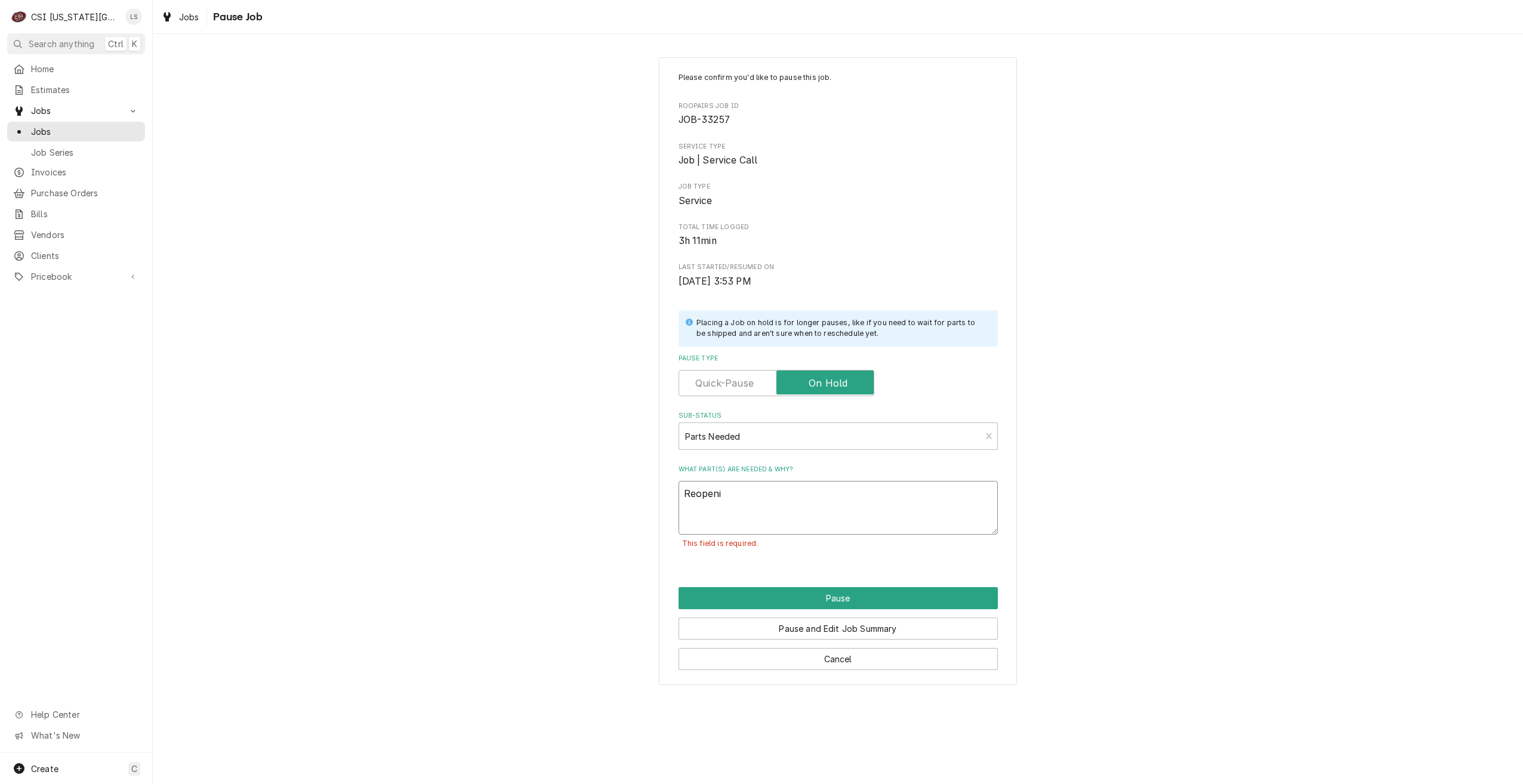
type textarea "x"
type textarea "Reopenin"
type textarea "x"
type textarea "Reopening"
type textarea "x"
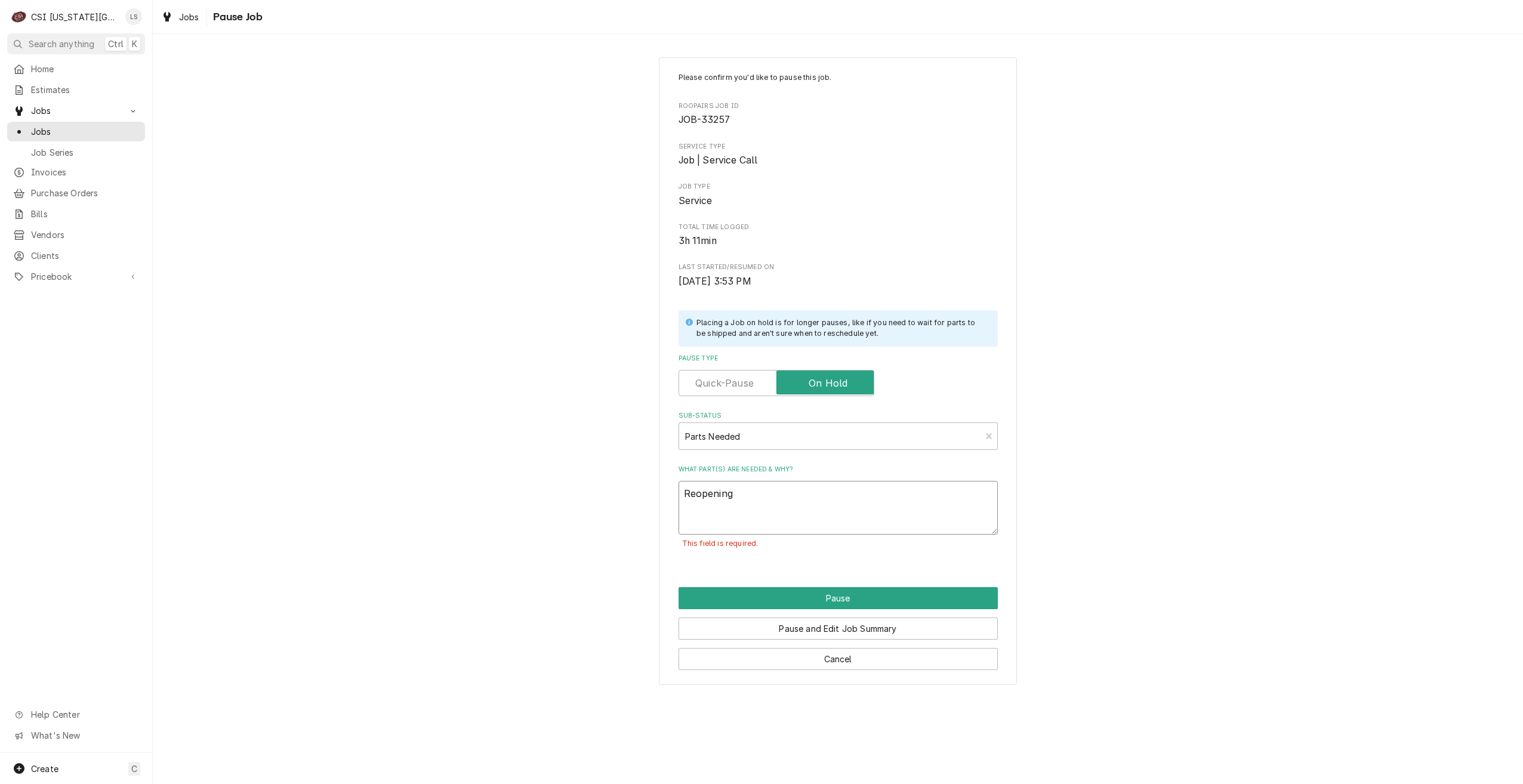
type textarea "Reopening,"
type textarea "x"
type textarea "Reopening,"
type textarea "x"
type textarea "Reopening, p"
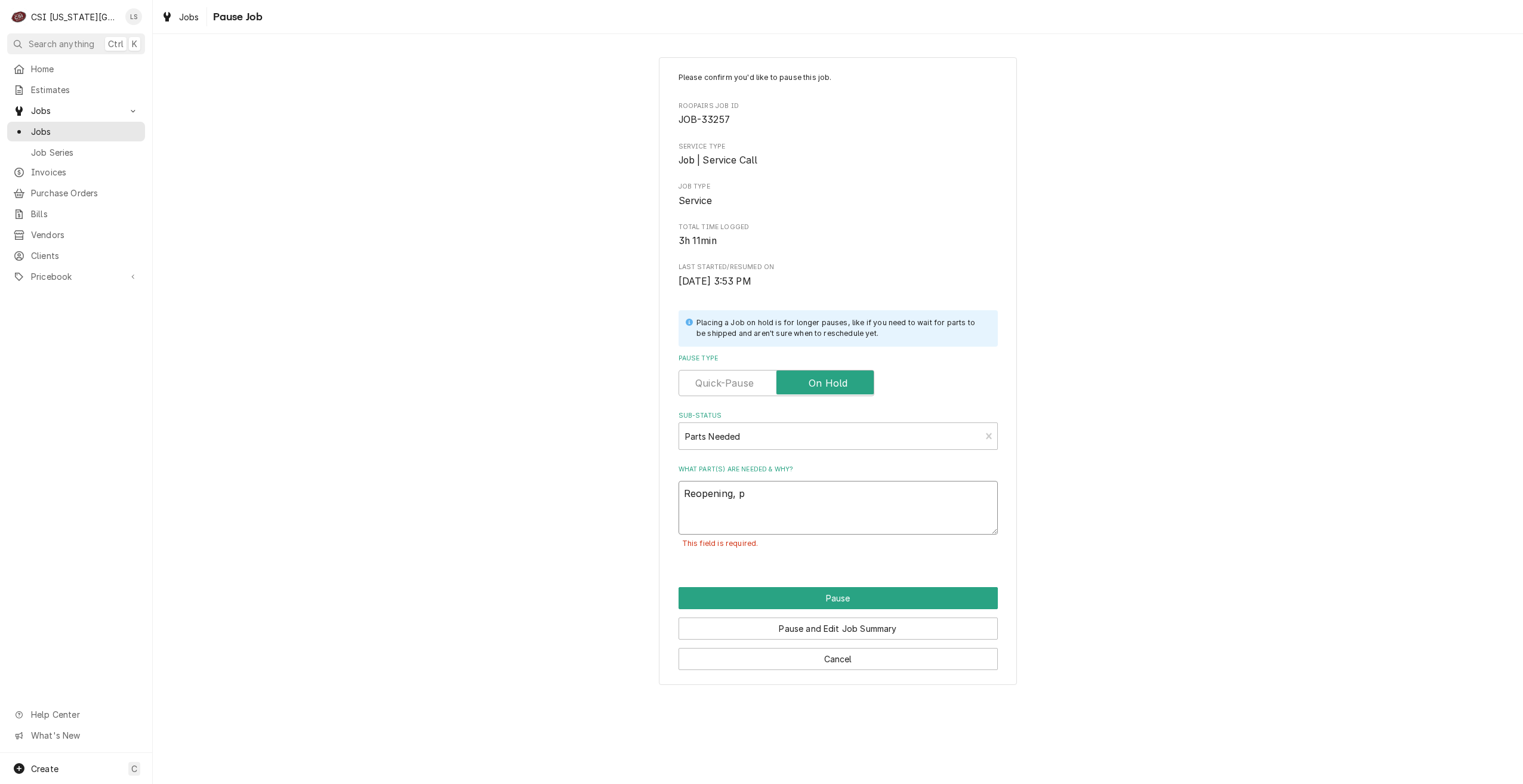
type textarea "x"
type textarea "Reopening, pa"
type textarea "x"
type textarea "Reopening, pas"
type textarea "x"
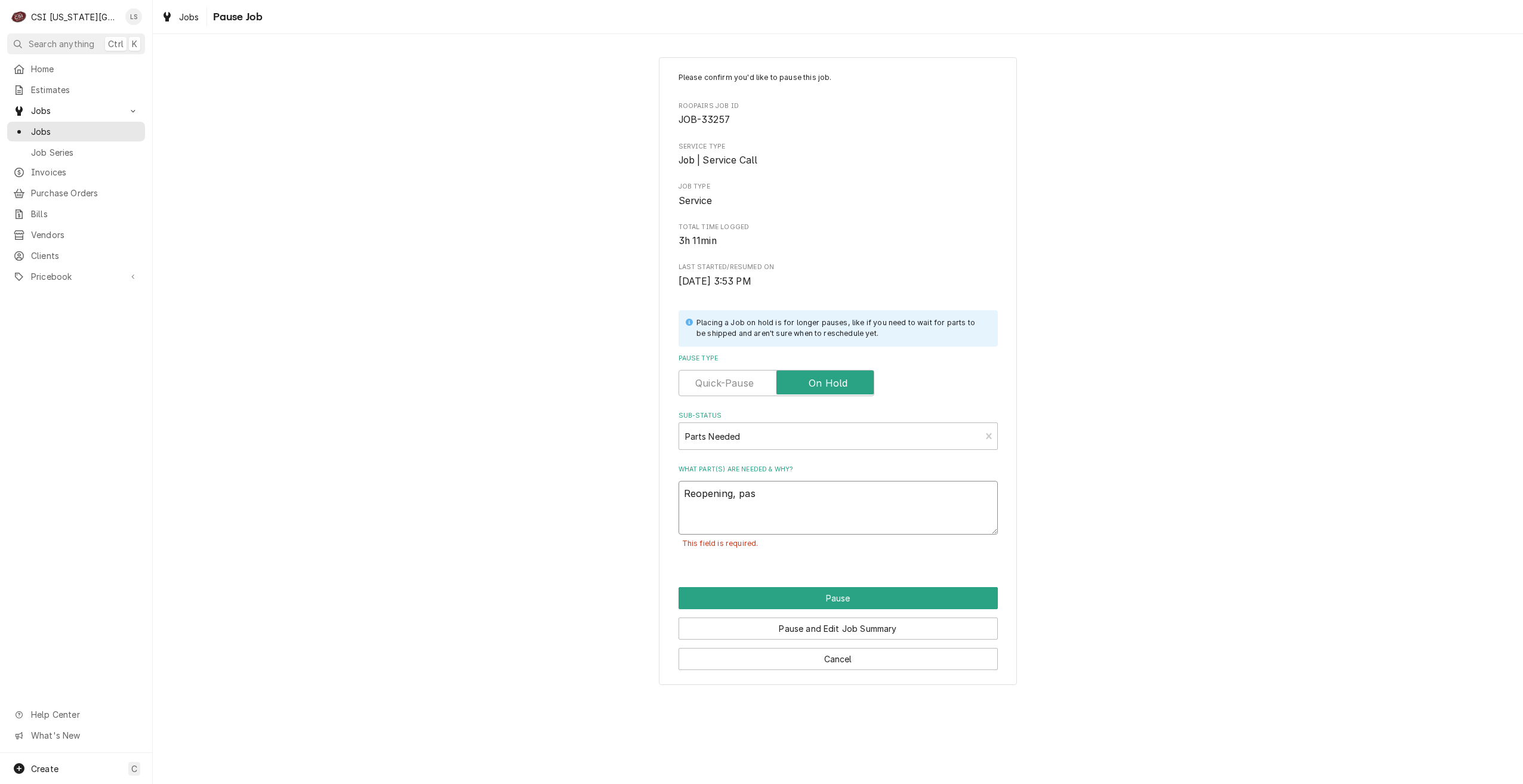
type textarea "Reopening, pasr"
type textarea "x"
type textarea "Reopening, pasrt"
type textarea "x"
type textarea "Reopening, pasr"
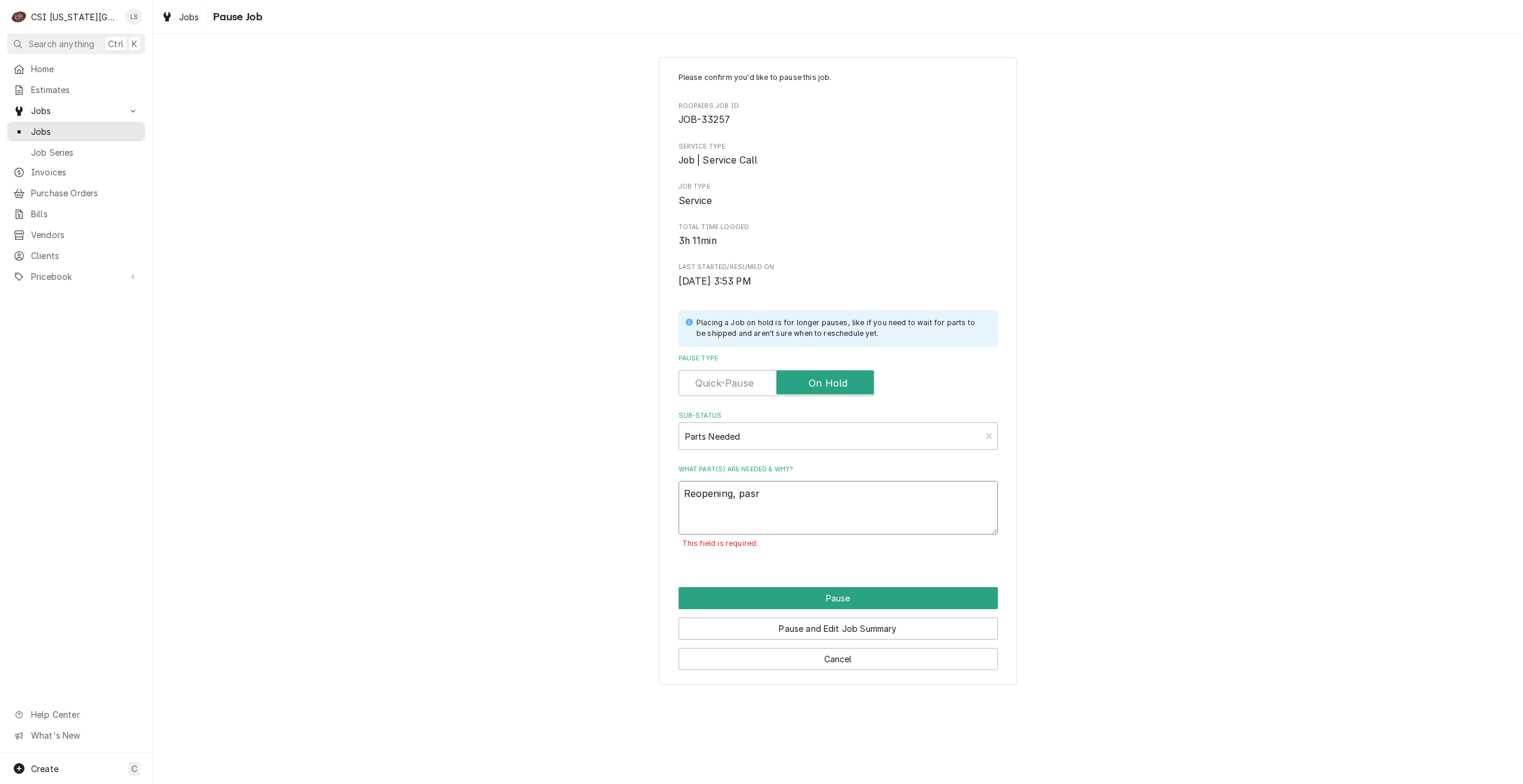
type textarea "x"
type textarea "Reopening, pas"
type textarea "x"
type textarea "Reopening, pa"
type textarea "x"
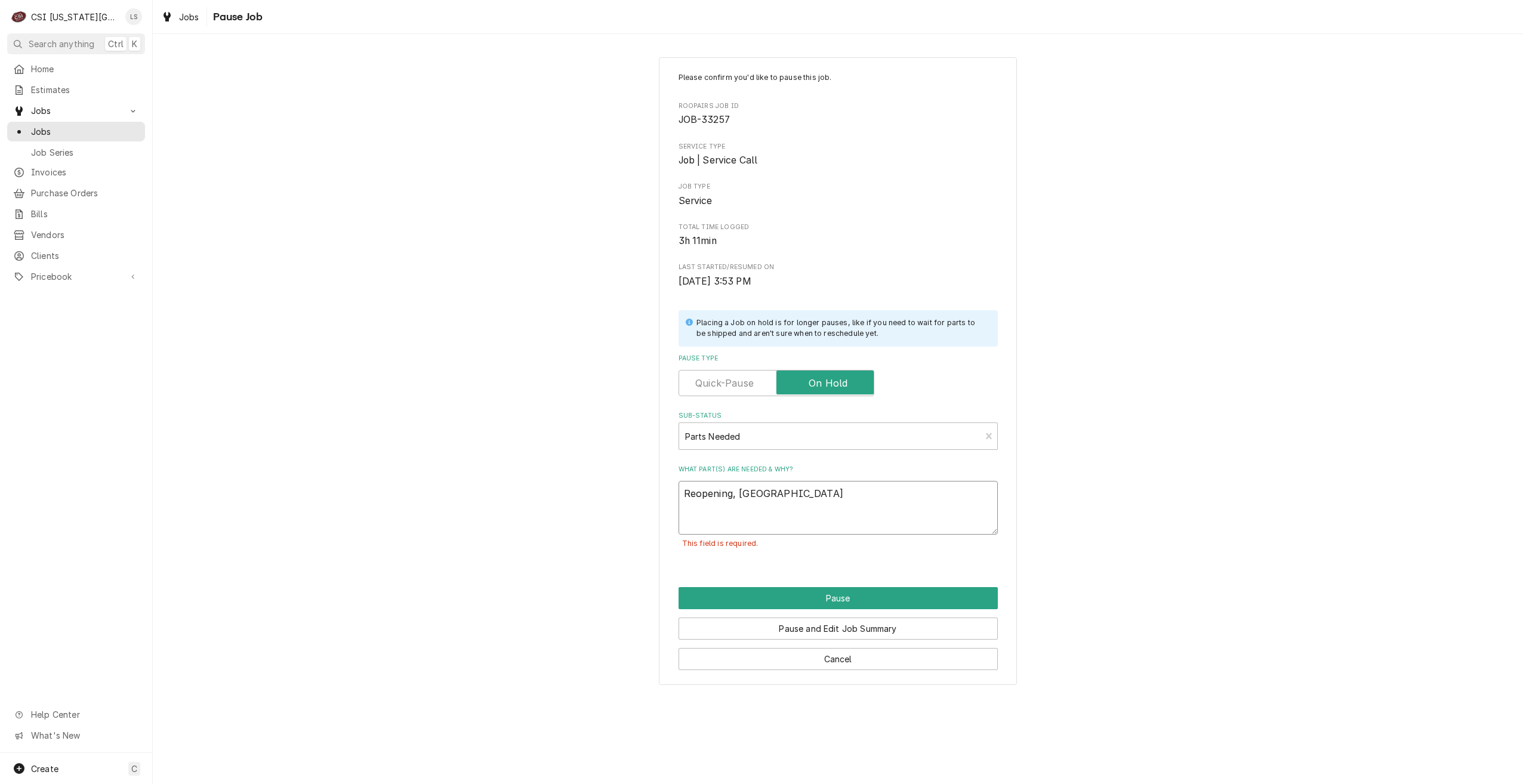
type textarea "Reopening, par"
type textarea "x"
type textarea "Reopening, part"
type textarea "x"
type textarea "Reopening, parts"
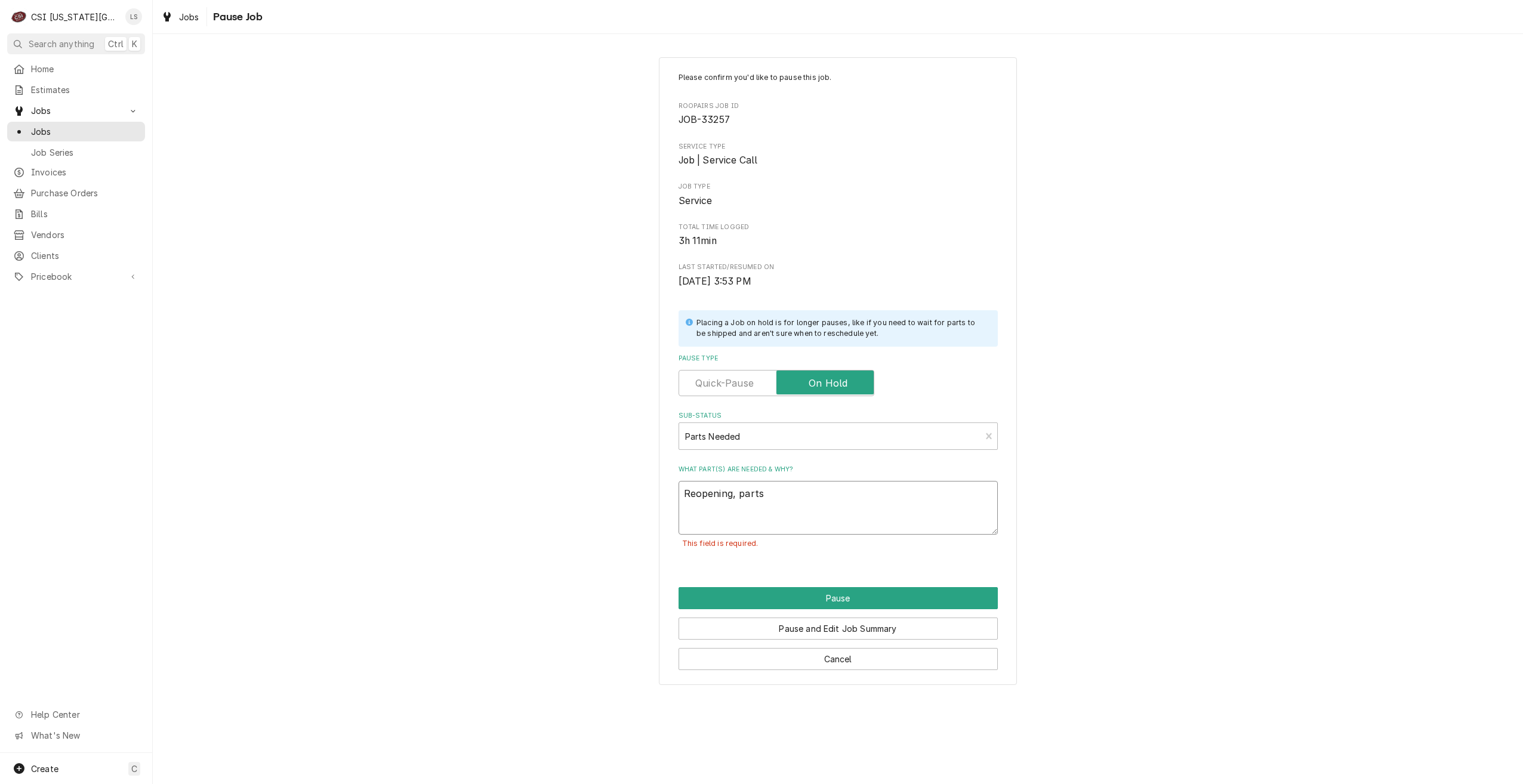
type textarea "x"
type textarea "Reopening, parts"
type textarea "x"
type textarea "Reopening, parts n"
type textarea "x"
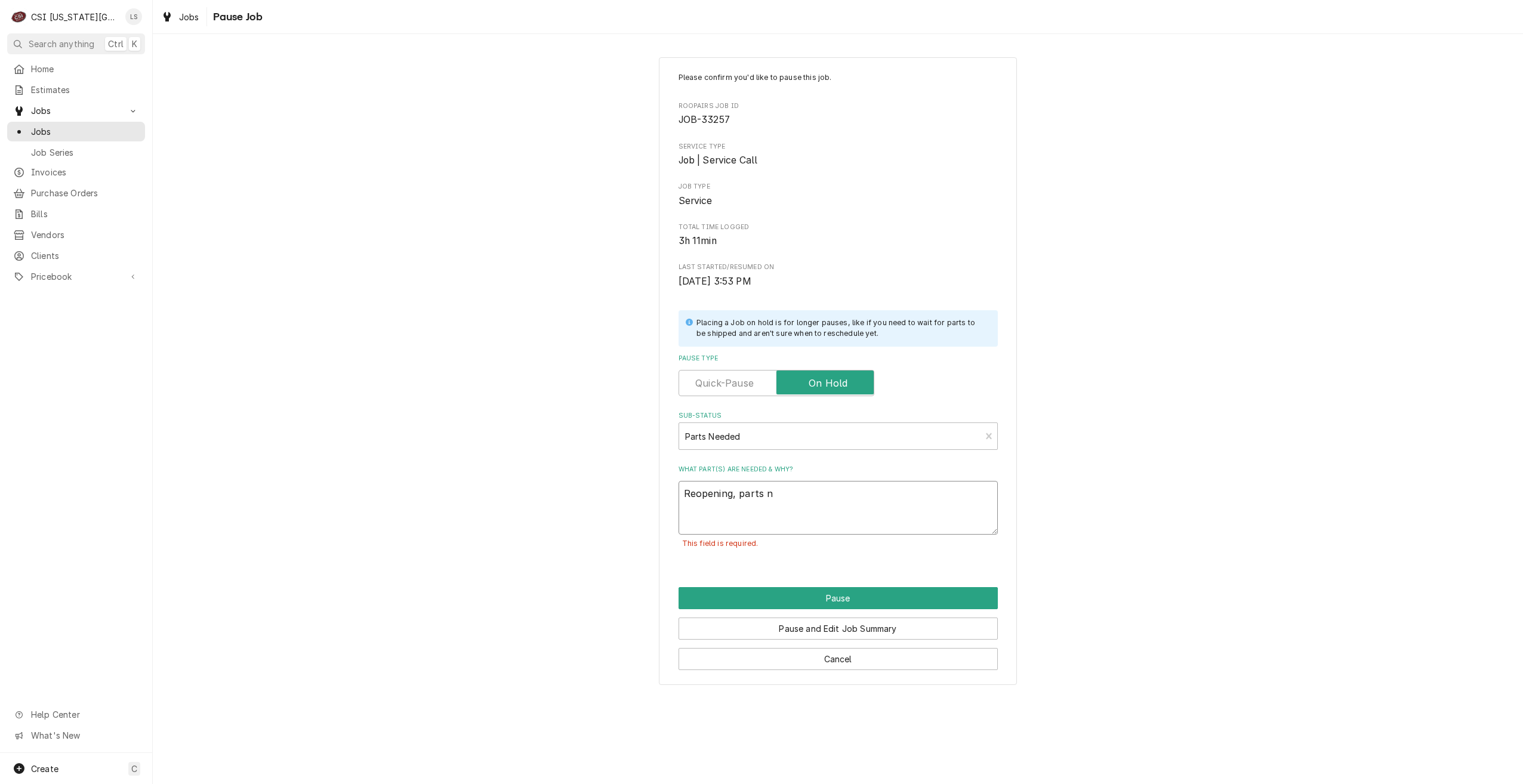
type textarea "Reopening, parts ne"
type textarea "x"
type textarea "Reopening, parts nee"
type textarea "x"
type textarea "Reopening, parts need"
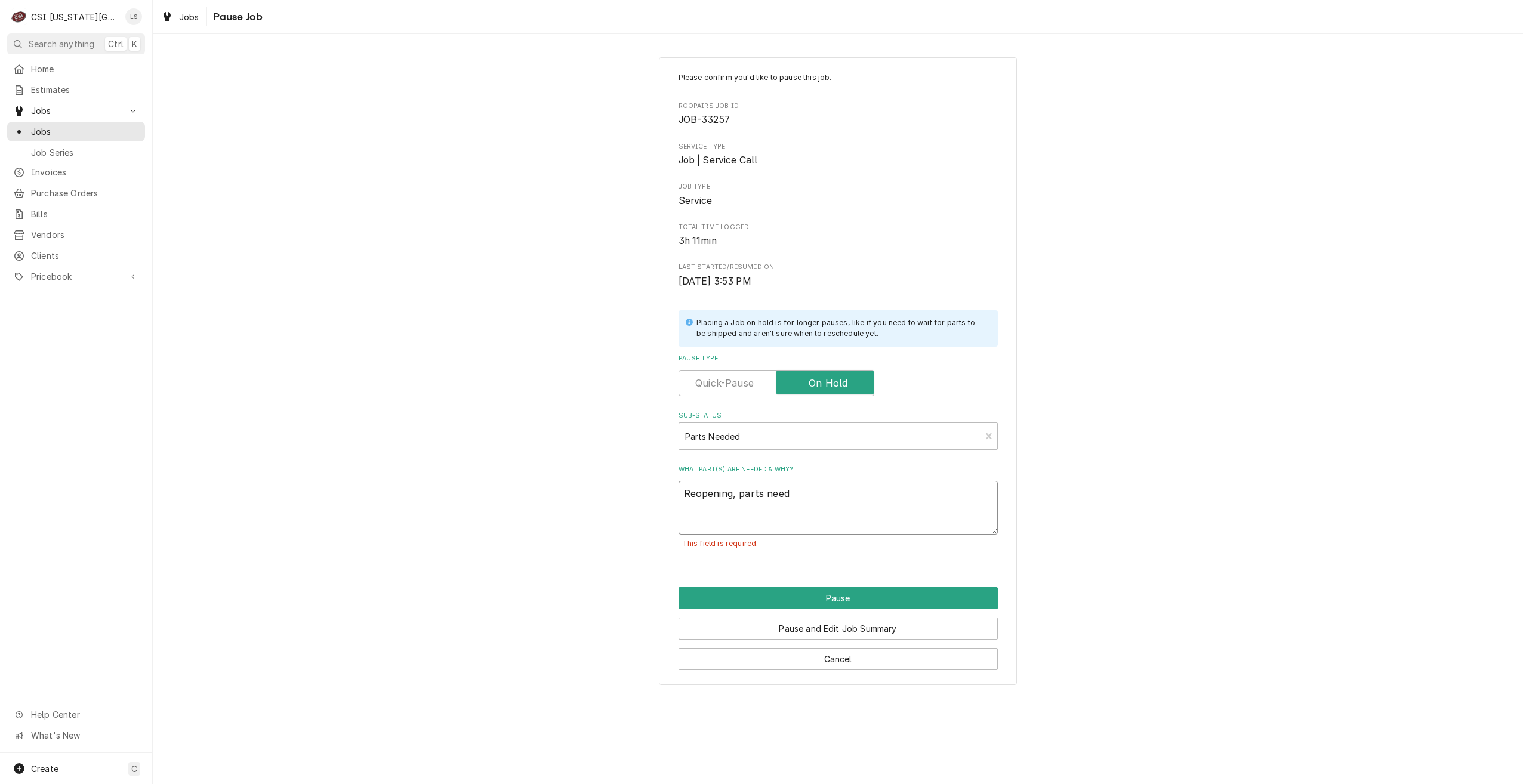
type textarea "x"
type textarea "Reopening, parts neede"
type textarea "x"
type textarea "Reopening, parts needed"
click at [813, 592] on button "Pause" at bounding box center [838, 598] width 319 height 22
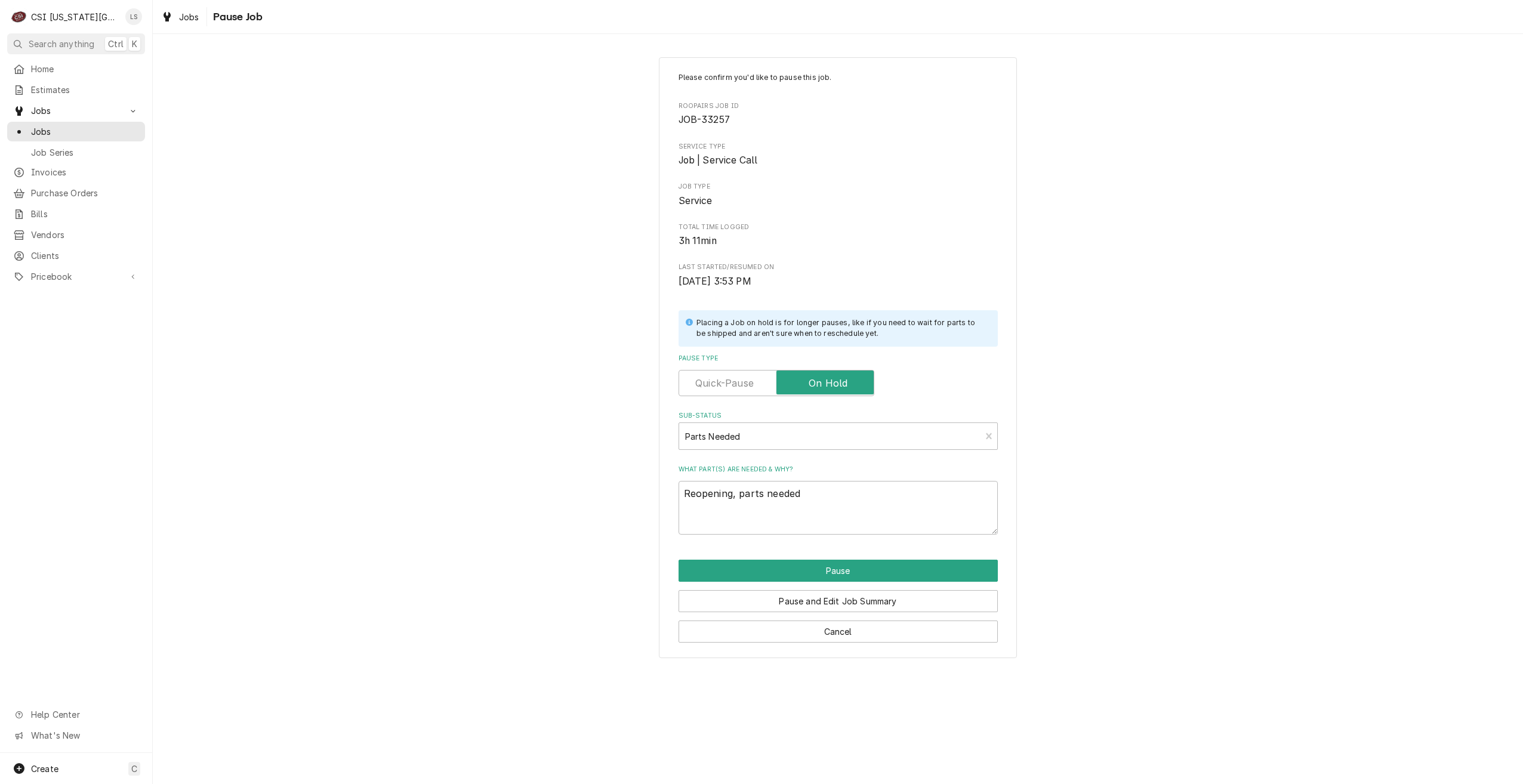
type textarea "x"
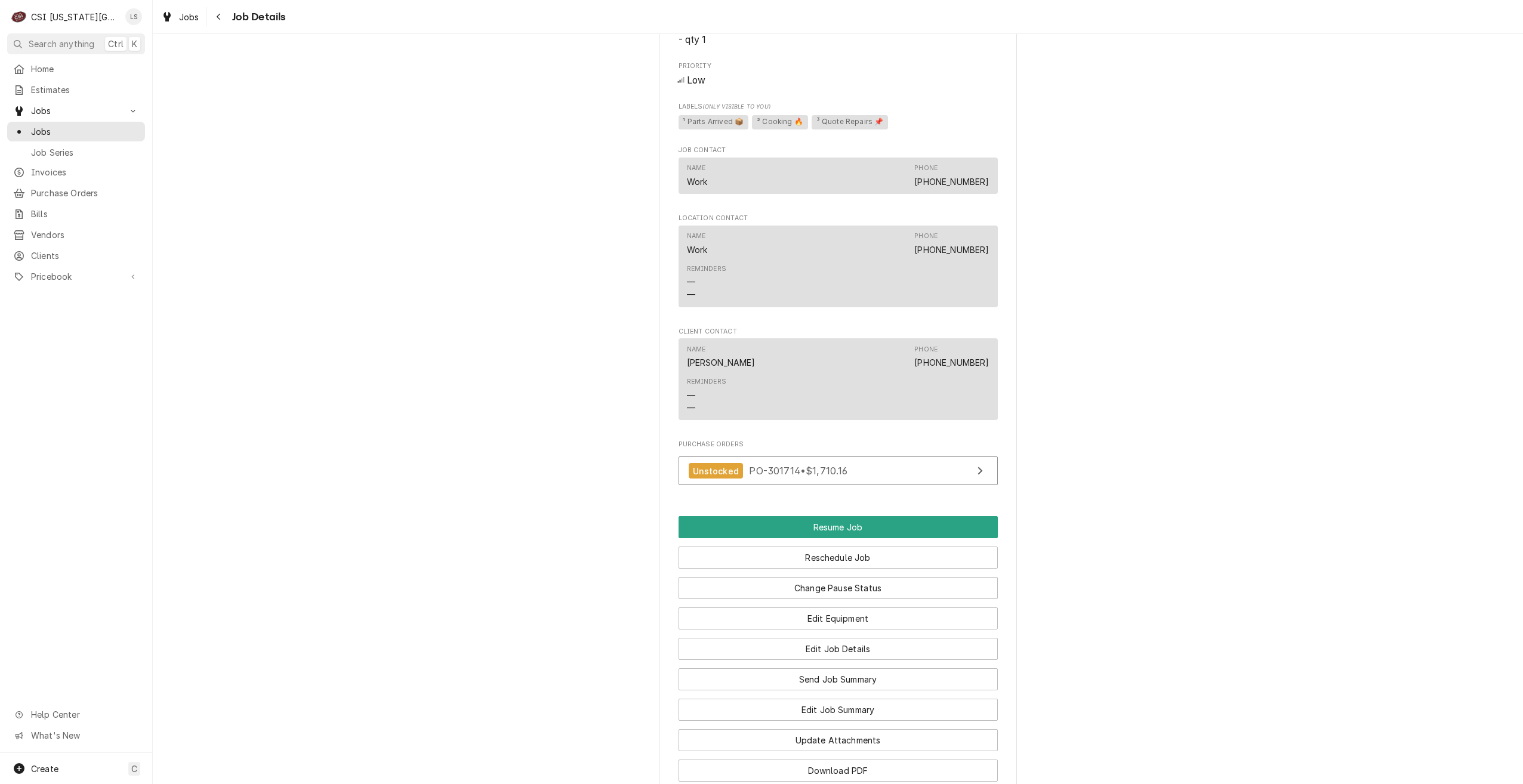
scroll to position [1961, 0]
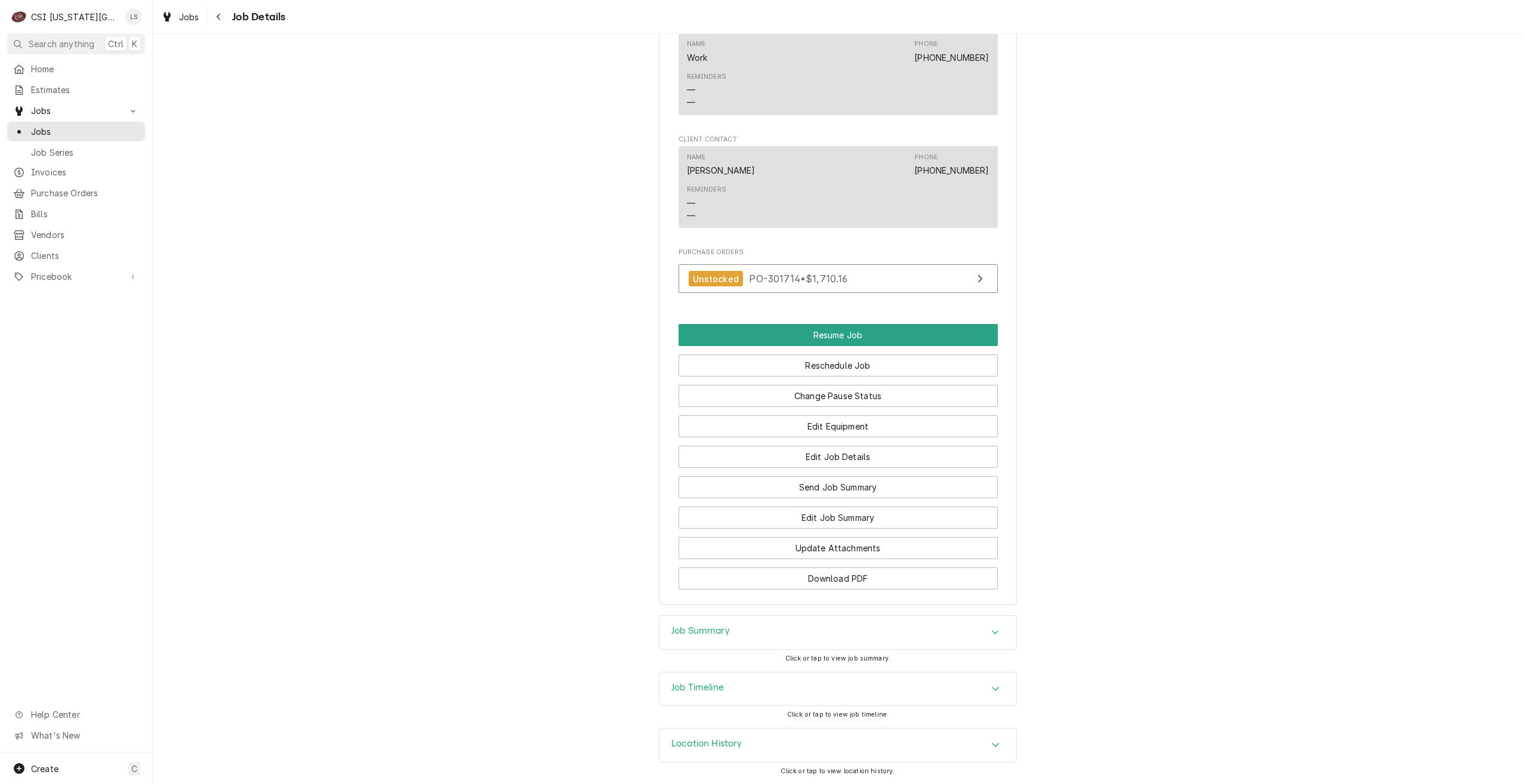
click at [950, 680] on div "Job Timeline" at bounding box center [838, 688] width 357 height 33
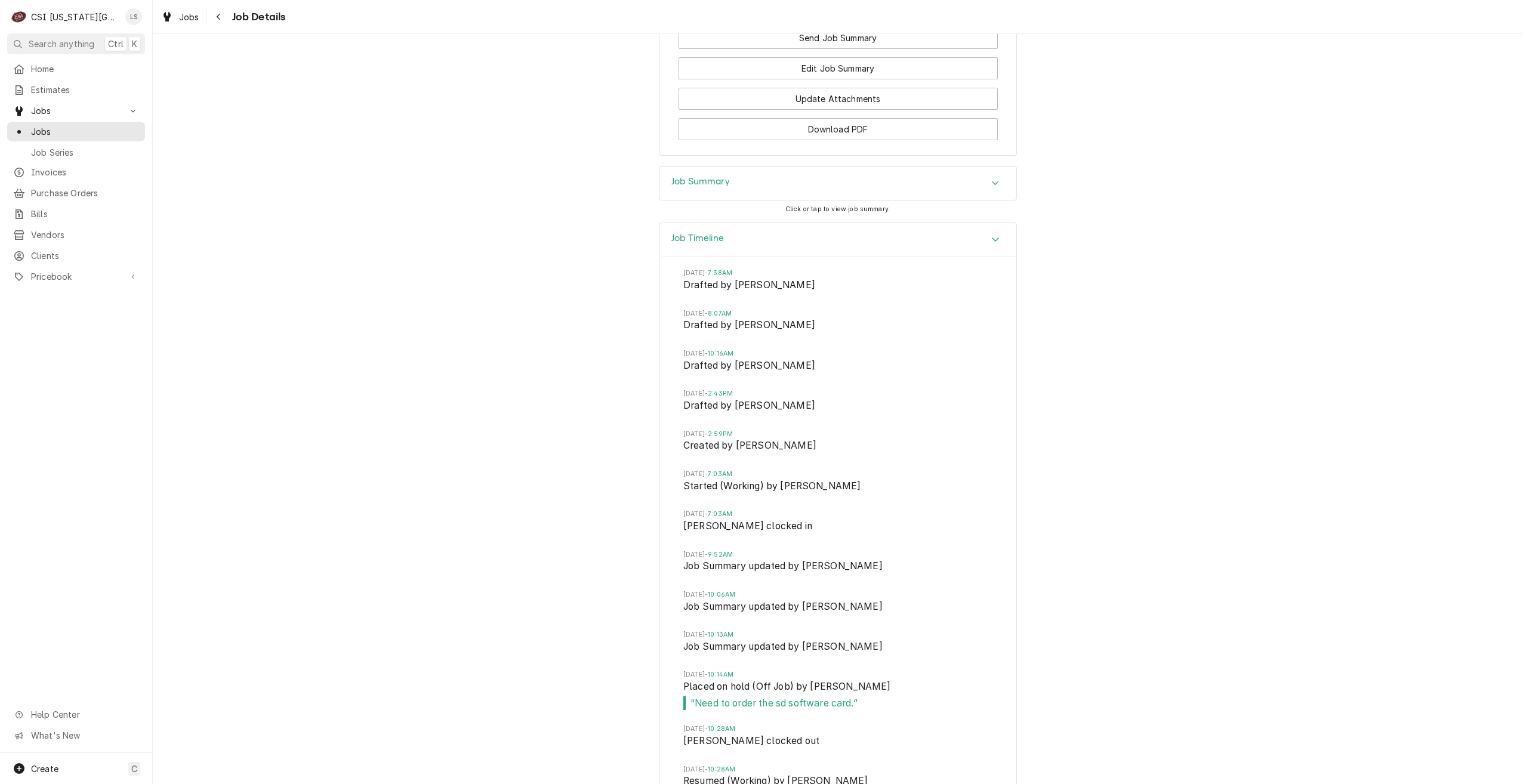
scroll to position [2498, 0]
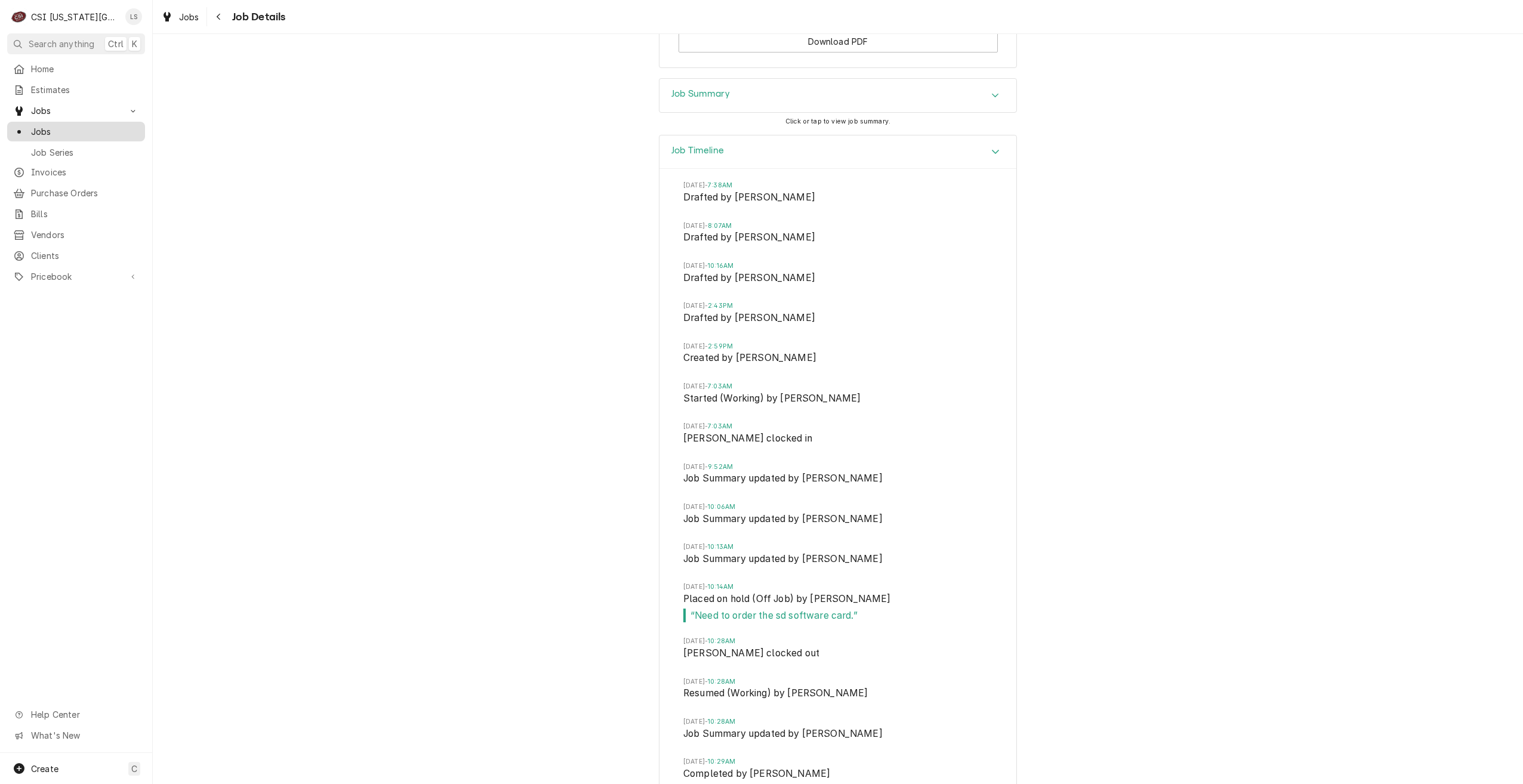
click at [120, 127] on span "Jobs" at bounding box center [85, 131] width 108 height 13
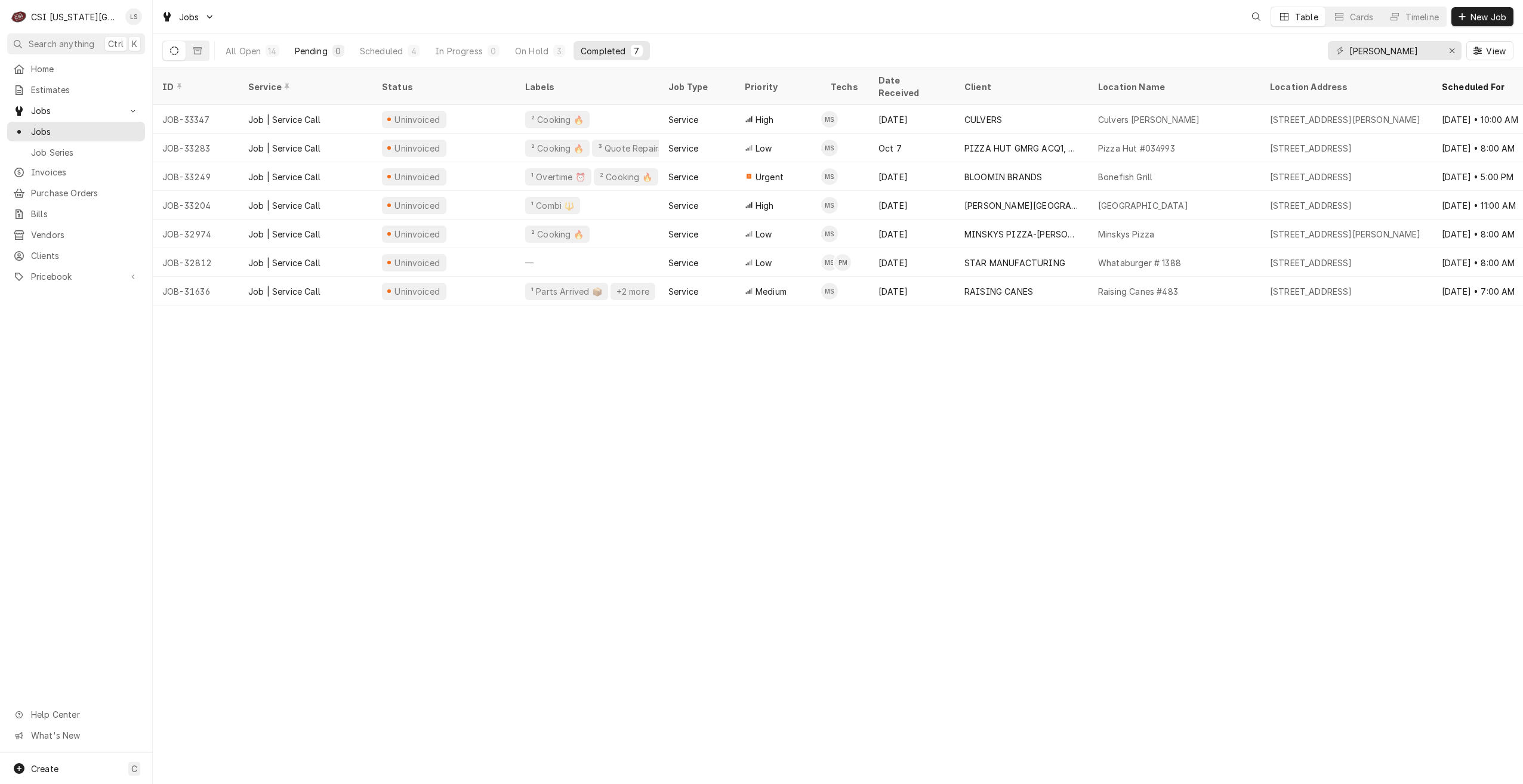
click at [316, 58] on button "Pending 0" at bounding box center [319, 51] width 64 height 19
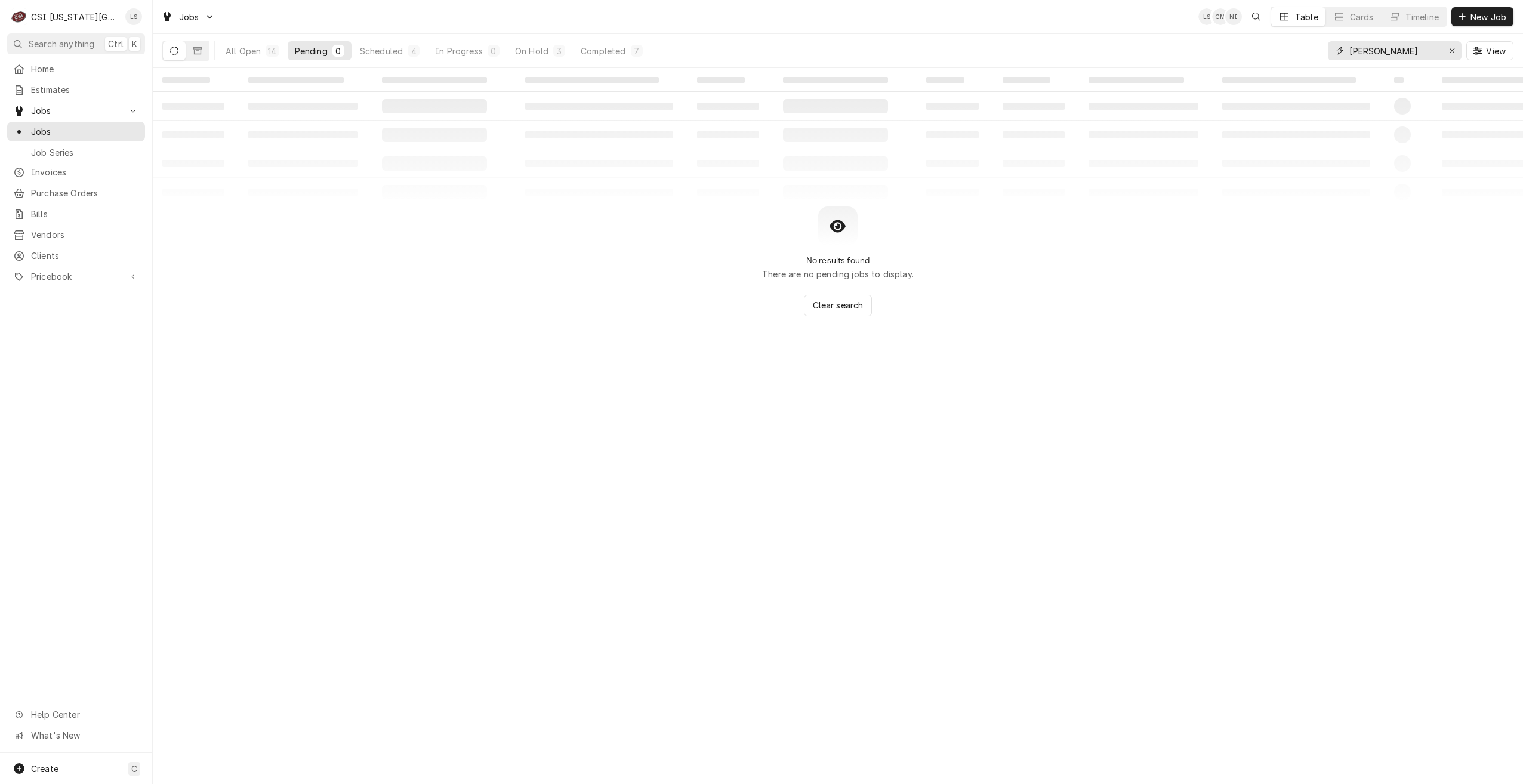
click at [1400, 56] on input "[PERSON_NAME]" at bounding box center [1394, 51] width 90 height 19
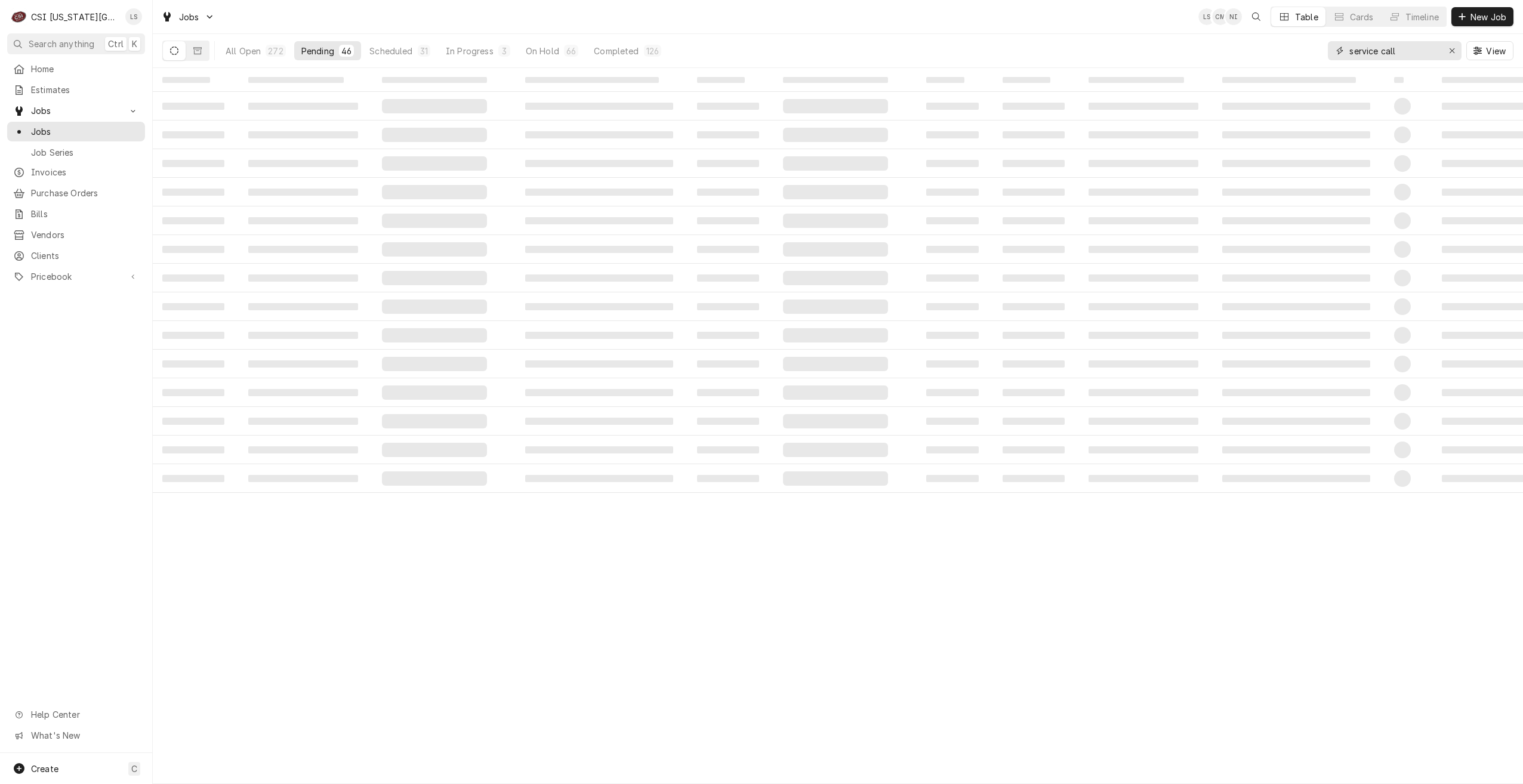
type input "service call"
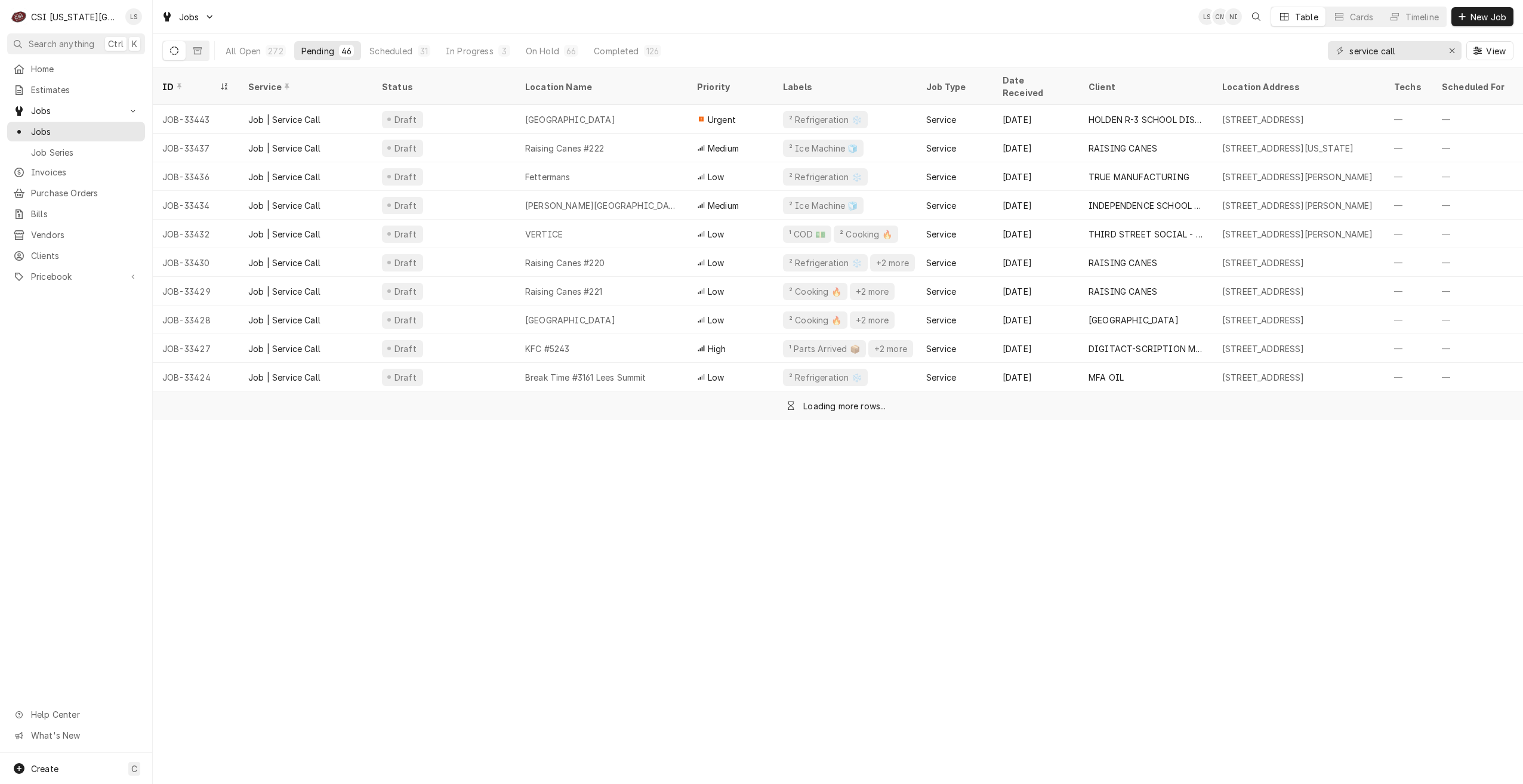
click at [1124, 30] on div "Jobs LS CM NI Table Cards Timeline New Job" at bounding box center [838, 16] width 1370 height 33
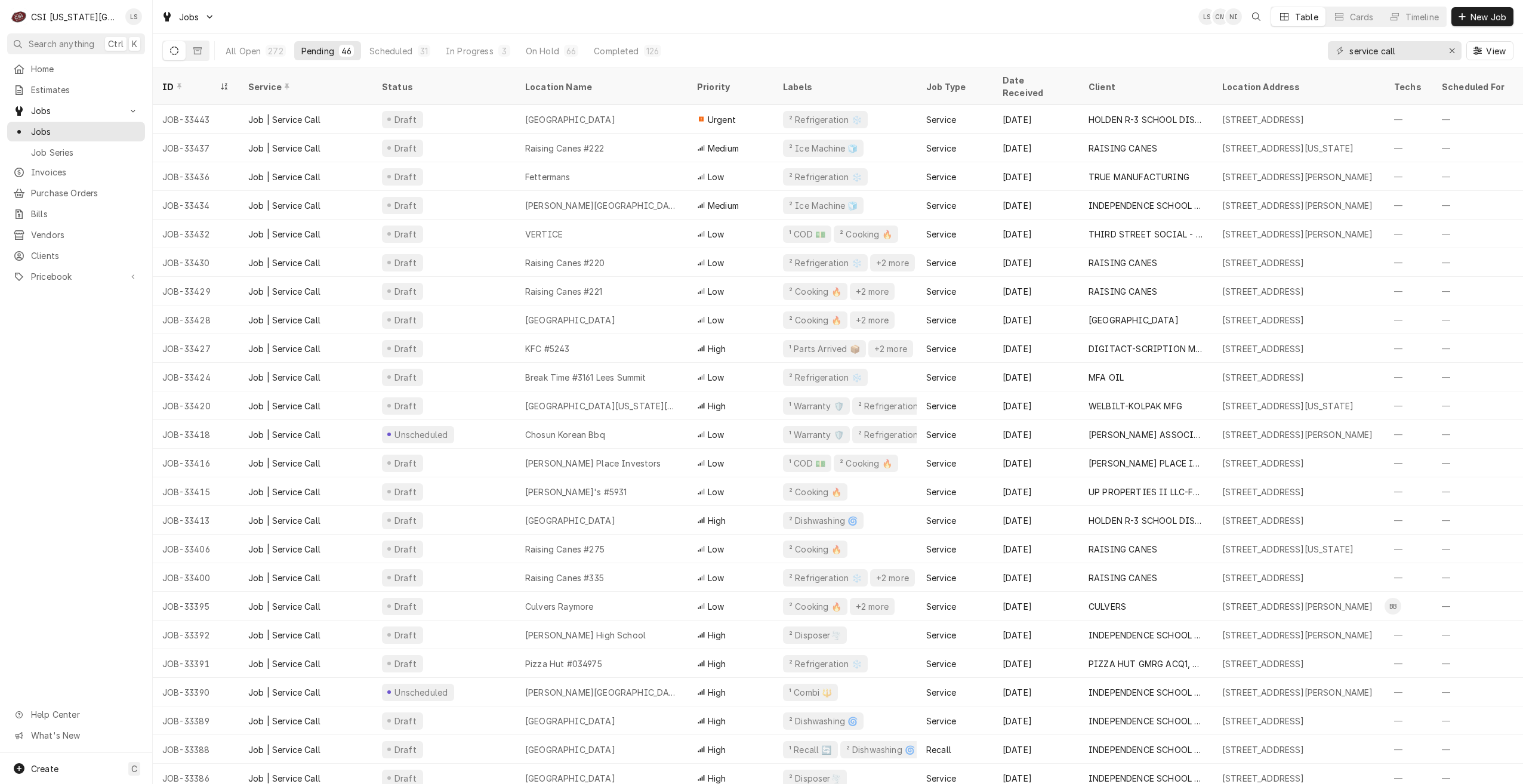
click at [1124, 30] on div "Jobs LS CM NI Table Cards Timeline New Job" at bounding box center [838, 16] width 1370 height 33
click at [1042, 30] on div "Jobs LS CM NI Table Cards Timeline New Job" at bounding box center [838, 16] width 1370 height 33
click at [1095, 25] on div "Jobs LS CM NI Table Cards Timeline New Job" at bounding box center [838, 16] width 1370 height 33
click at [937, 44] on div "All Open 272 Pending 46 Scheduled 31 In Progress 3 On Hold 66 Completed 126 ser…" at bounding box center [838, 50] width 1351 height 33
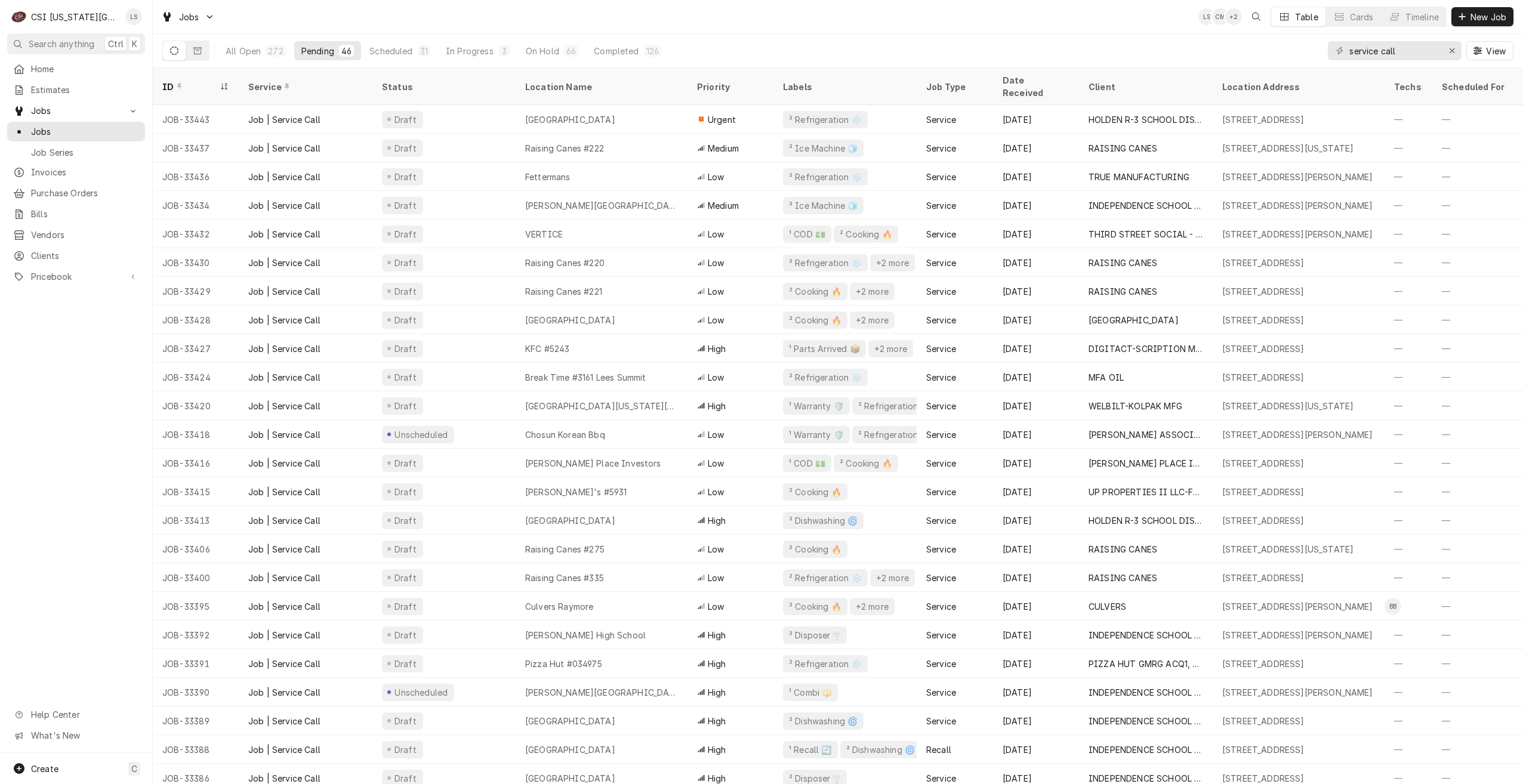
click at [548, 16] on div "Jobs LS CM + 2 Table Cards Timeline New Job" at bounding box center [838, 16] width 1370 height 33
click at [573, 13] on div "Jobs LS CM + 2 Table Cards Timeline New Job" at bounding box center [838, 16] width 1370 height 33
